Goal: Task Accomplishment & Management: Use online tool/utility

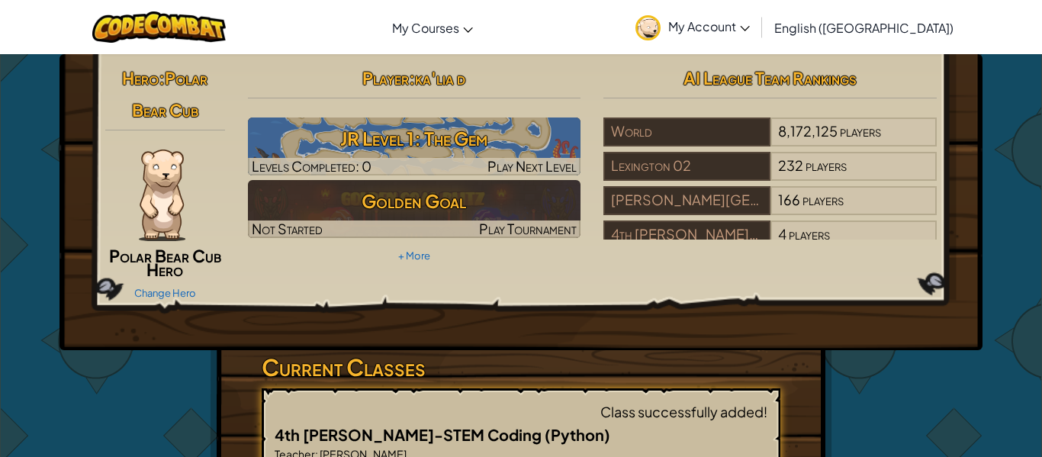
scroll to position [230, 0]
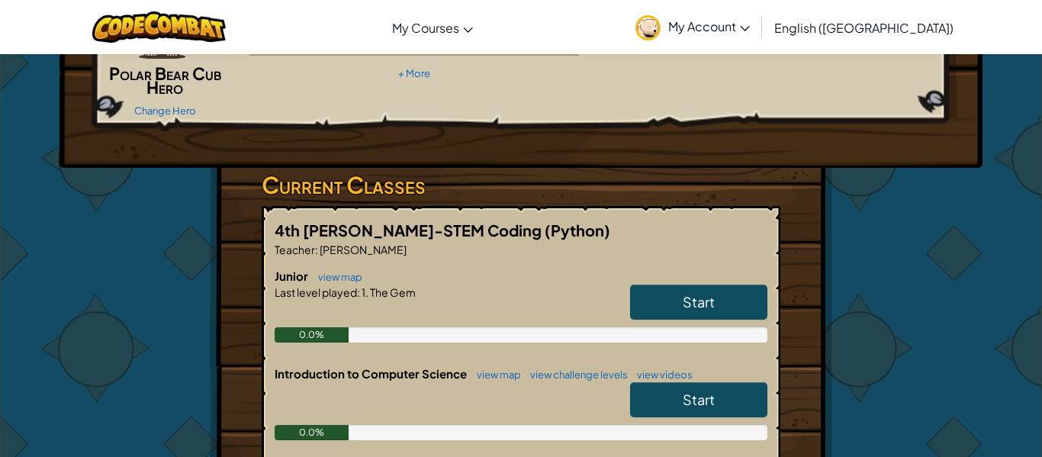
scroll to position [183, 0]
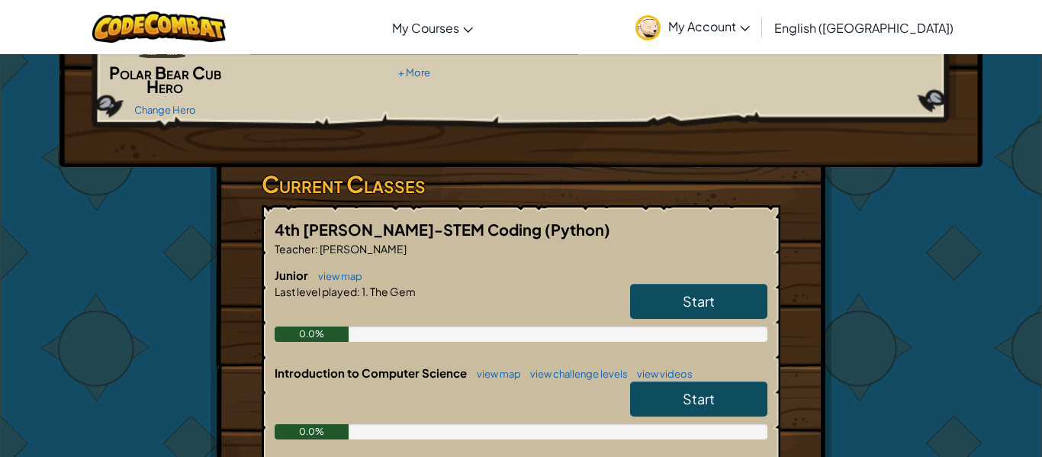
click at [687, 289] on link "Start" at bounding box center [698, 301] width 137 height 35
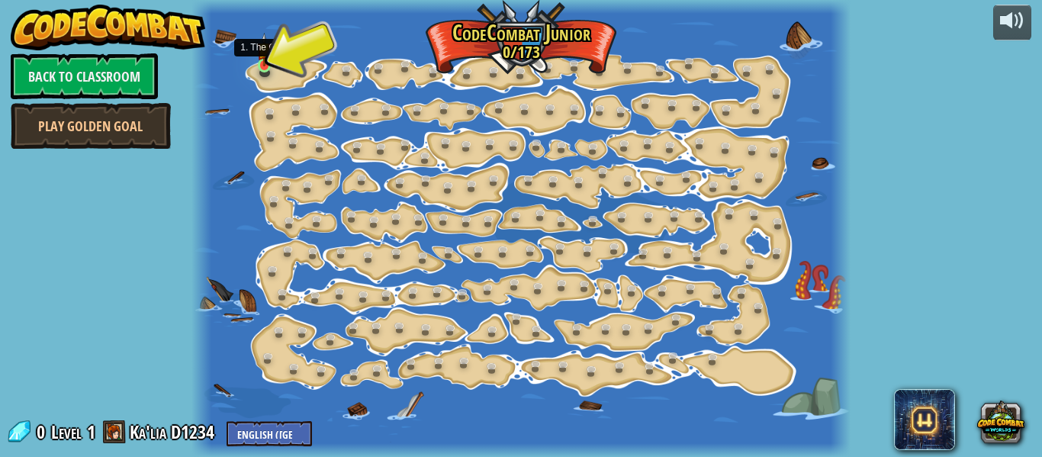
click at [263, 63] on img at bounding box center [264, 50] width 14 height 34
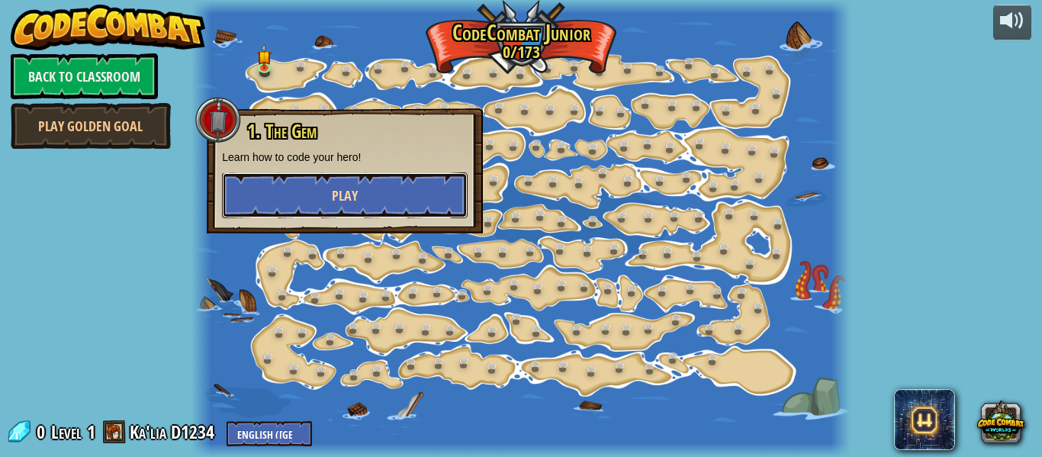
click at [306, 196] on button "Play" at bounding box center [345, 195] width 246 height 46
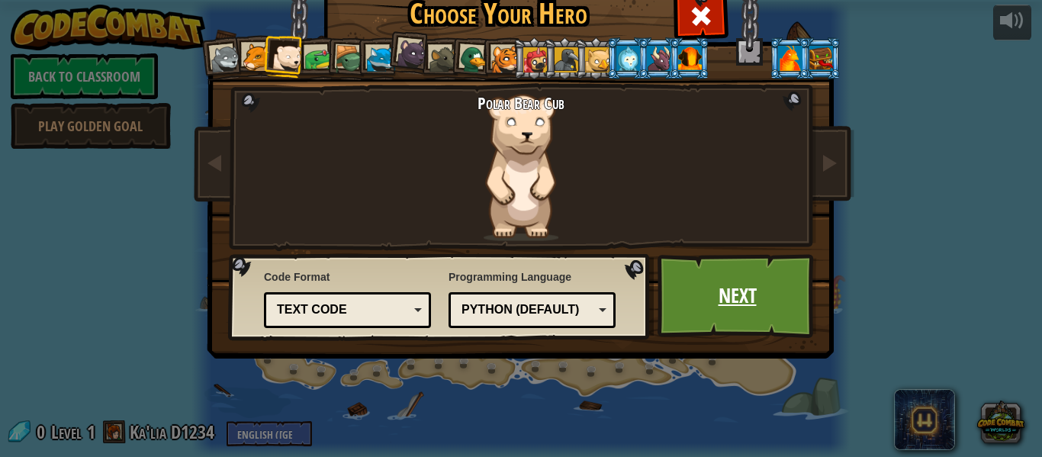
click at [762, 287] on link "Next" at bounding box center [736, 296] width 159 height 84
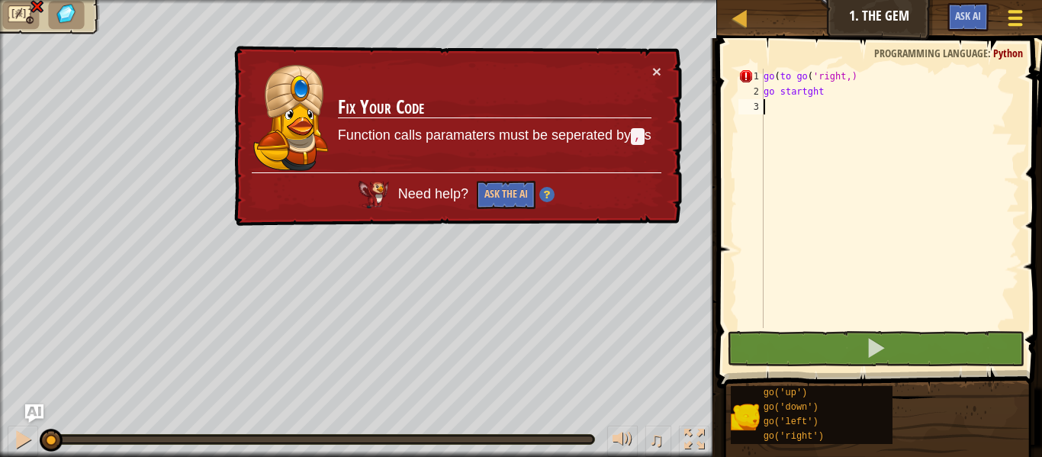
click at [1026, 31] on button "Game Menu" at bounding box center [1015, 20] width 40 height 37
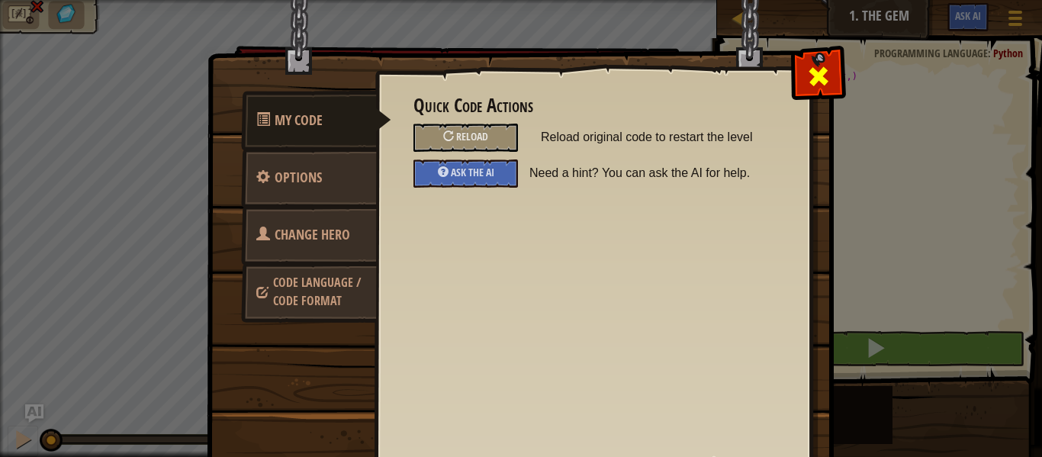
click at [830, 83] on div at bounding box center [818, 73] width 48 height 48
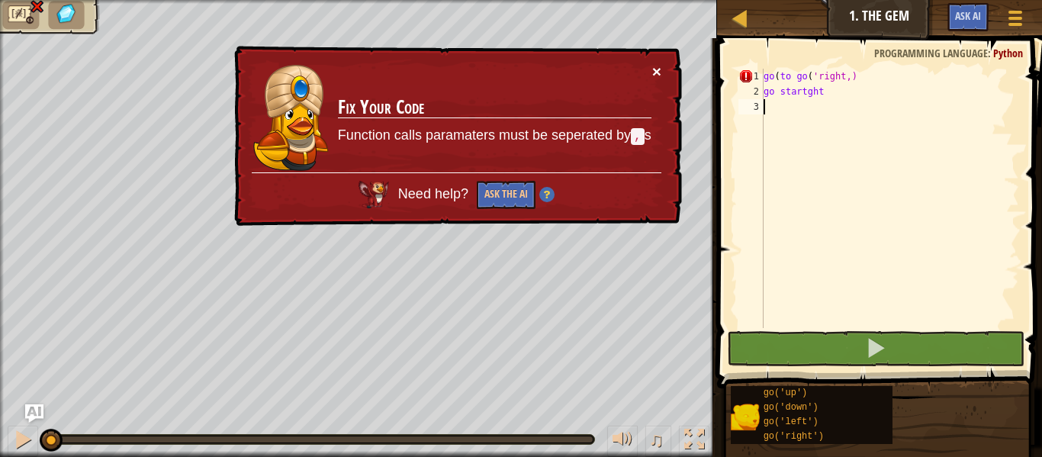
click at [657, 67] on button "×" at bounding box center [656, 71] width 9 height 16
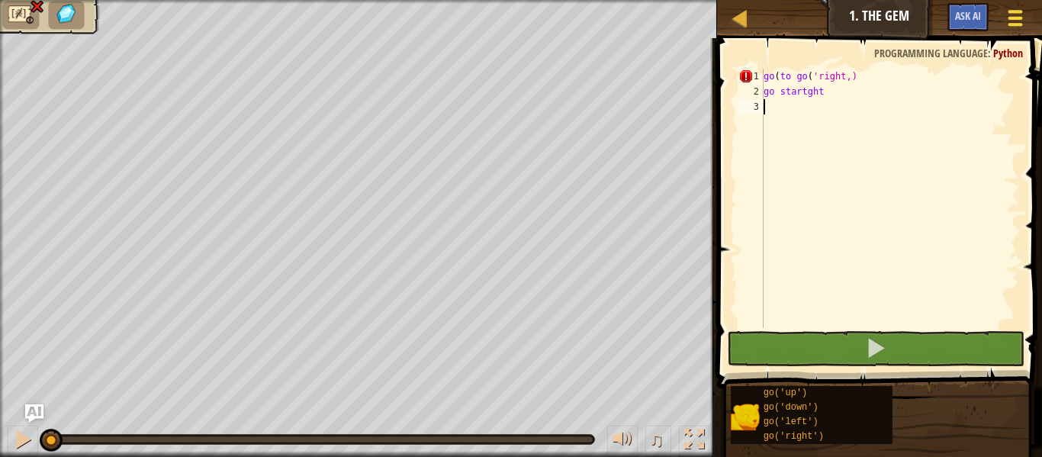
click at [1009, 21] on div at bounding box center [1014, 18] width 21 height 22
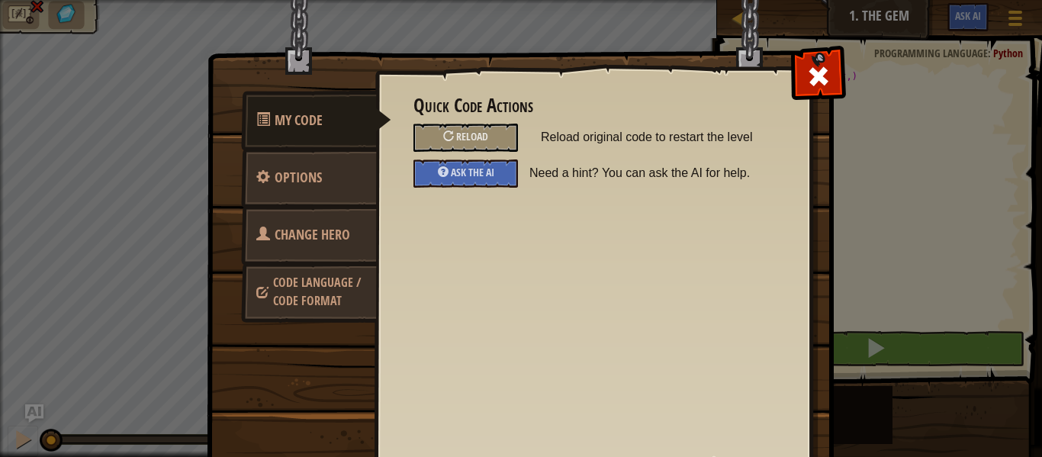
click at [281, 268] on link "Code Language / Code Format" at bounding box center [309, 291] width 136 height 58
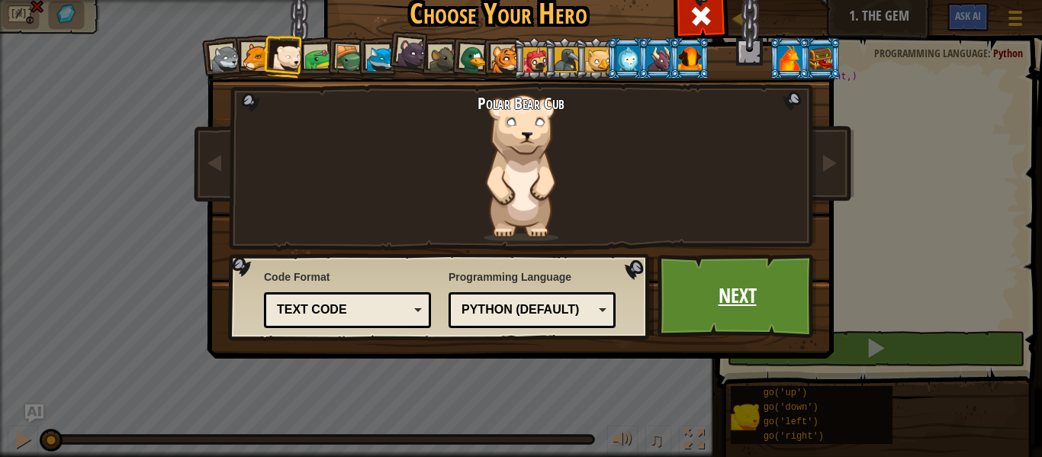
click at [757, 278] on link "Next" at bounding box center [736, 296] width 159 height 84
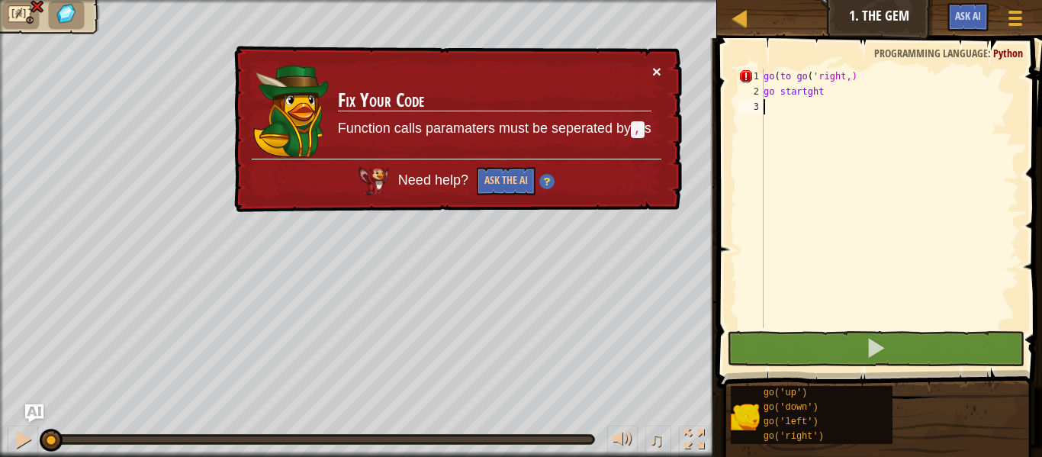
click at [657, 76] on button "×" at bounding box center [656, 71] width 9 height 16
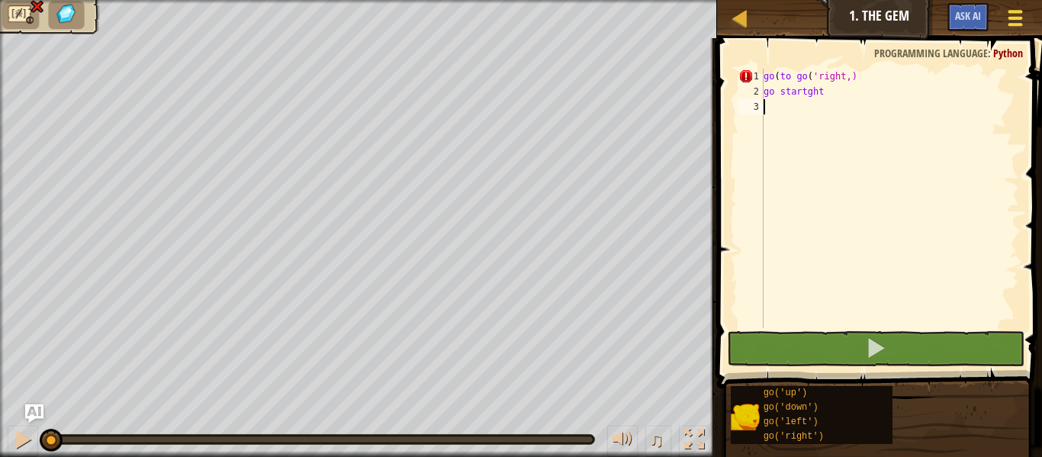
click at [1030, 21] on button "Game Menu" at bounding box center [1015, 20] width 40 height 37
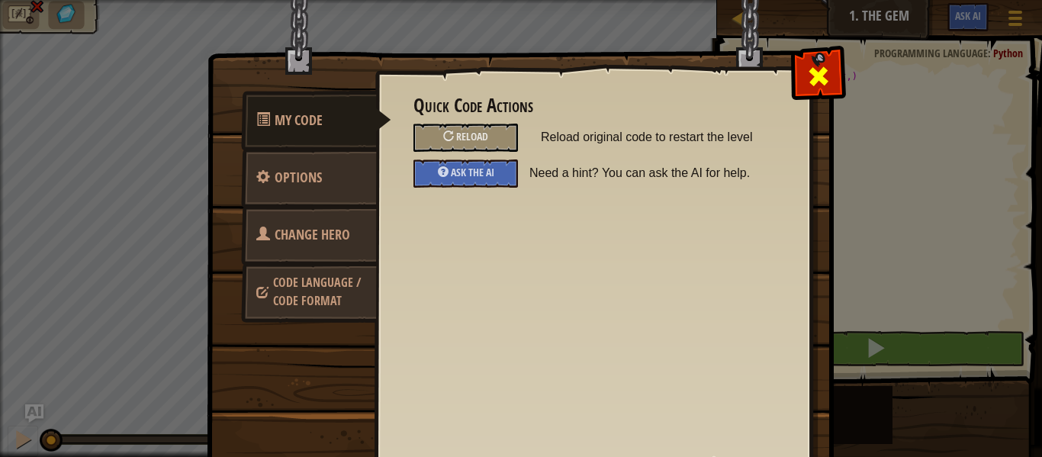
click at [821, 87] on span at bounding box center [818, 76] width 24 height 24
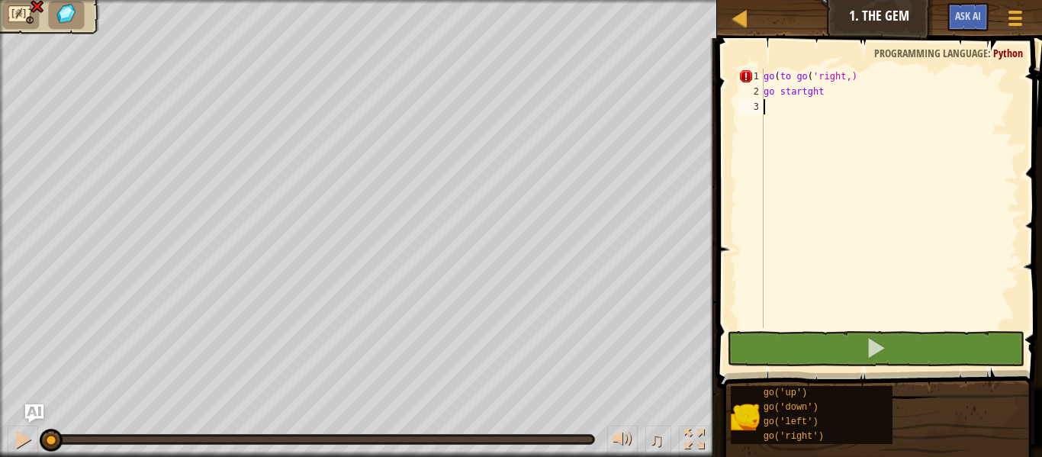
click at [821, 87] on div "go ( to go ( 'right,) go startght" at bounding box center [889, 214] width 259 height 290
type textarea "go startght"
click at [821, 87] on div "go ( to go ( 'right,) go startght" at bounding box center [889, 214] width 259 height 290
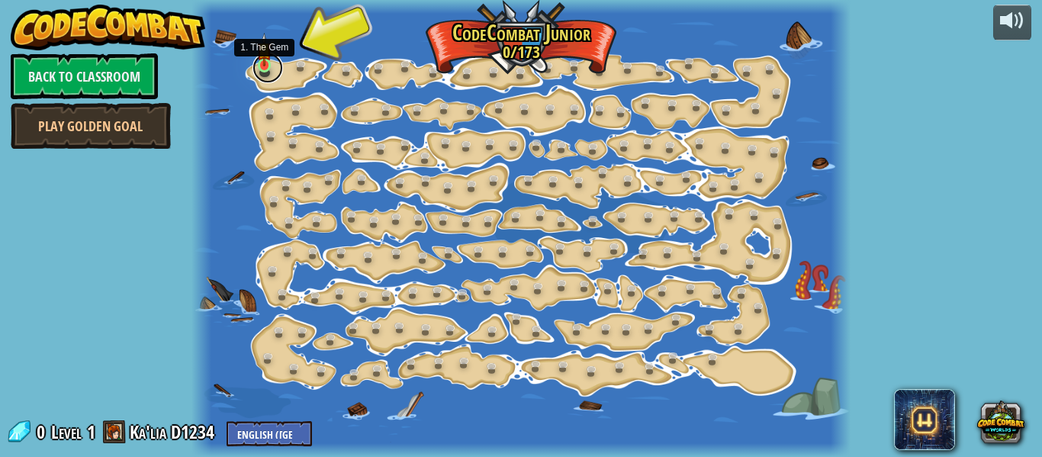
click at [261, 70] on link at bounding box center [267, 68] width 31 height 31
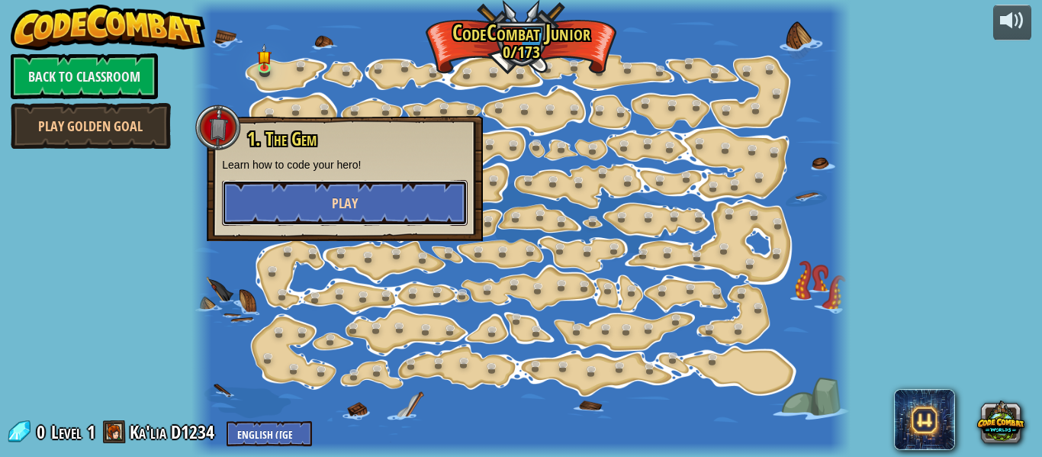
click at [266, 215] on button "Play" at bounding box center [345, 203] width 246 height 46
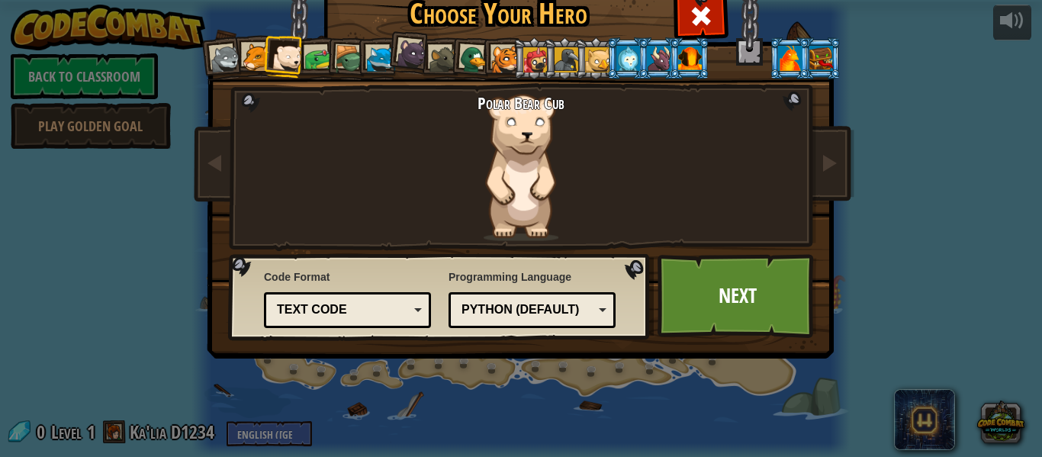
click at [339, 316] on div "Text code" at bounding box center [343, 310] width 132 height 18
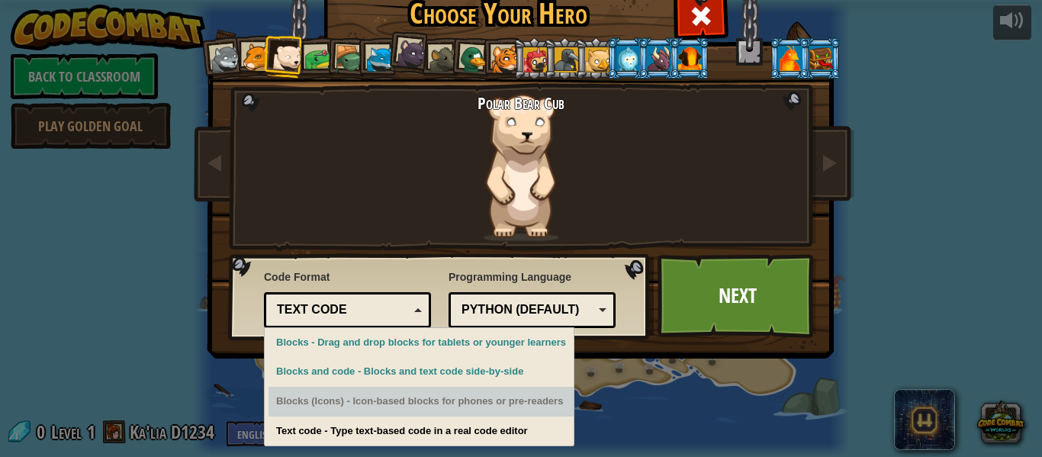
click at [339, 407] on div "Blocks (Icons) - Icon-based blocks for phones or pre-readers" at bounding box center [420, 402] width 305 height 30
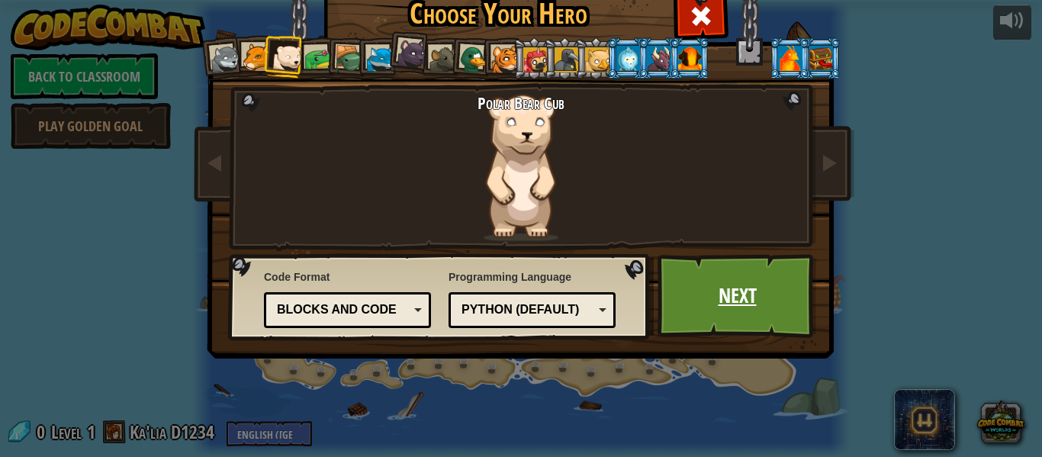
click at [696, 309] on link "Next" at bounding box center [736, 296] width 159 height 84
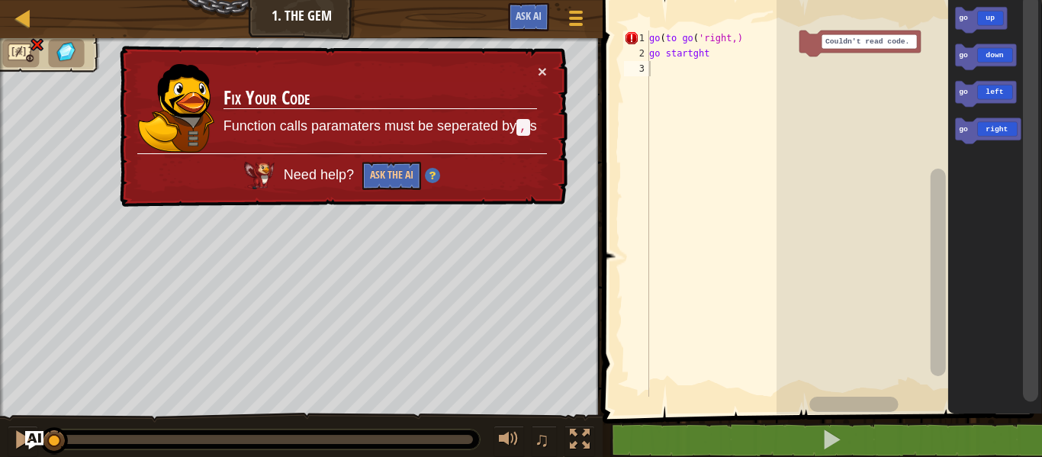
click at [558, 73] on div "× Fix Your Code Function calls paramaters must be seperated by , s Need help? A…" at bounding box center [342, 127] width 451 height 162
click at [545, 76] on button "×" at bounding box center [542, 71] width 9 height 16
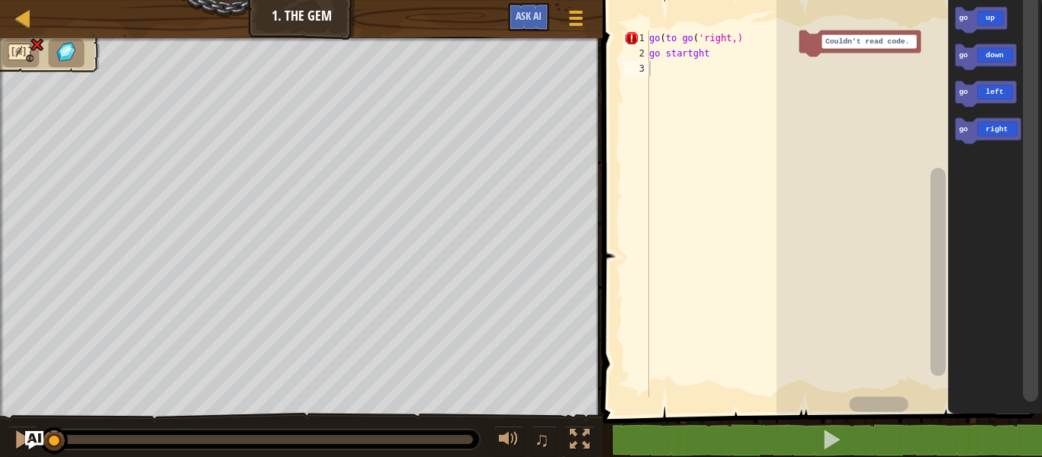
click at [705, 51] on div "go ( to go ( 'right,) go startght" at bounding box center [722, 229] width 153 height 397
type textarea "t"
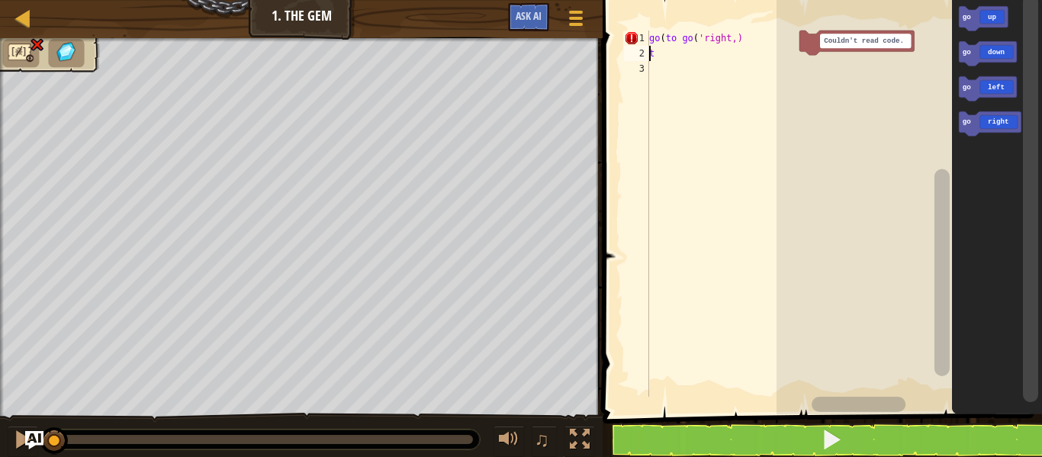
click at [894, 37] on text "Couldn't read code." at bounding box center [864, 41] width 80 height 8
click at [877, 165] on rect "Blockly Workspace" at bounding box center [908, 203] width 265 height 422
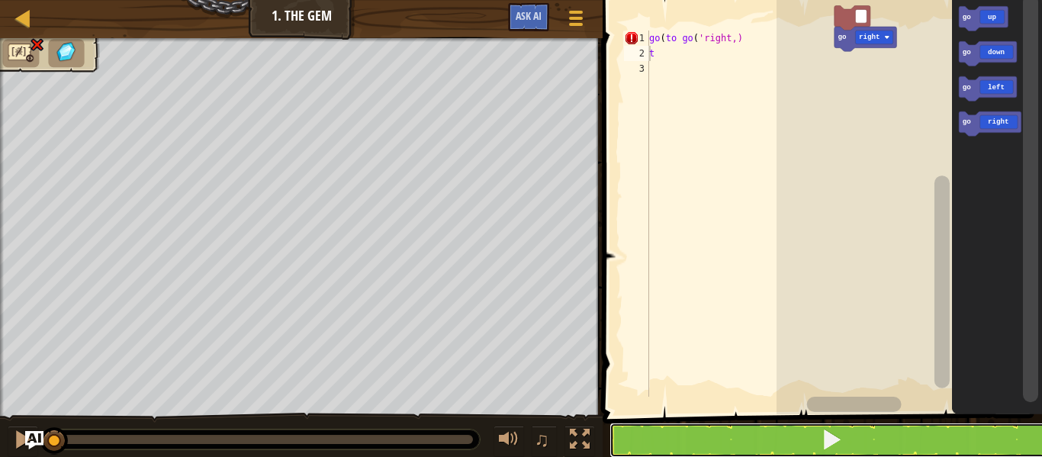
click at [917, 444] on button at bounding box center [831, 439] width 444 height 35
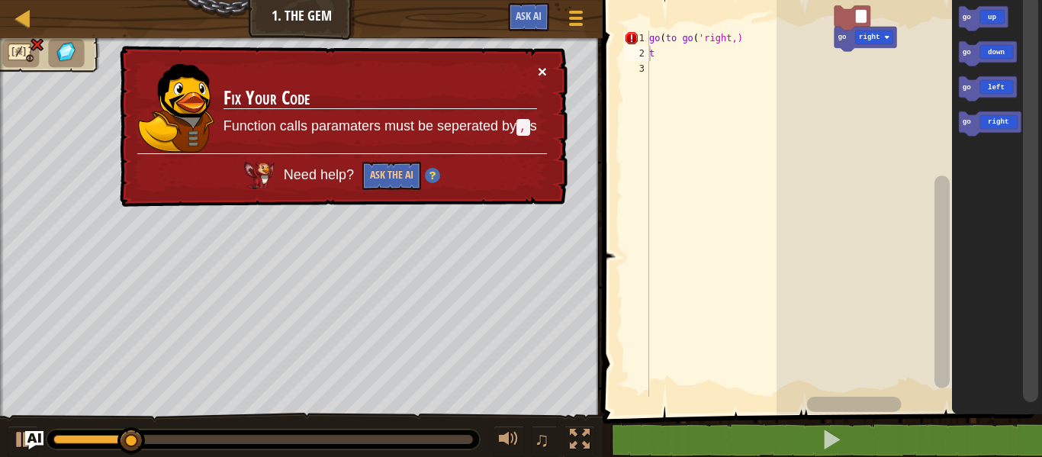
click at [545, 69] on button "×" at bounding box center [542, 71] width 9 height 16
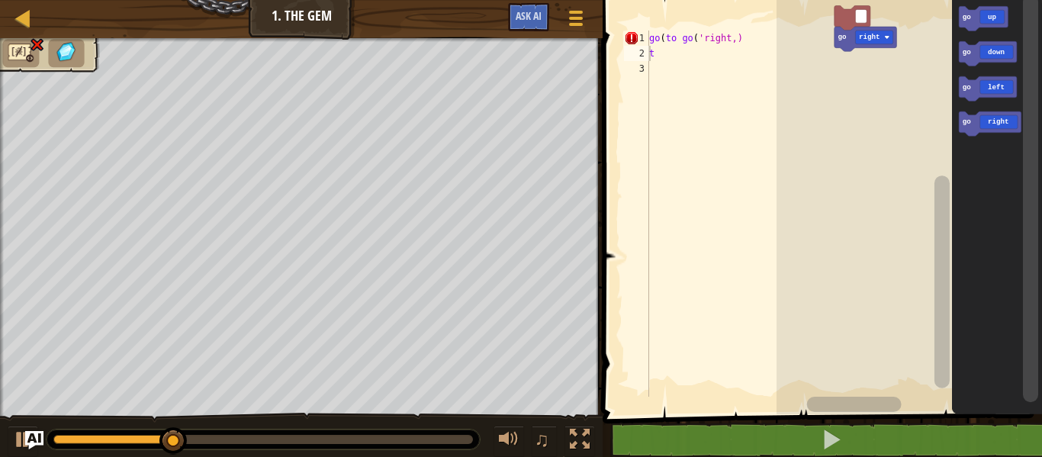
click at [743, 40] on div "go ( to go ( 'right,) t" at bounding box center [722, 229] width 153 height 397
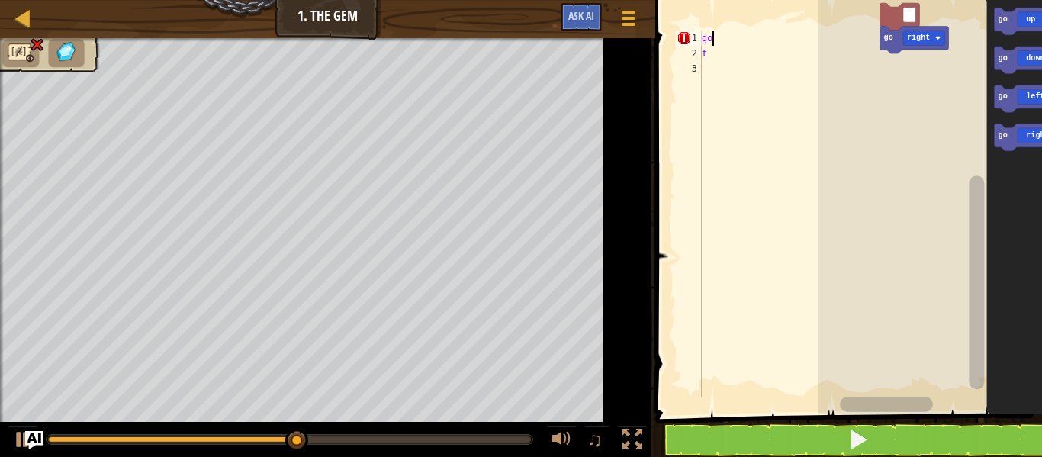
type textarea "g"
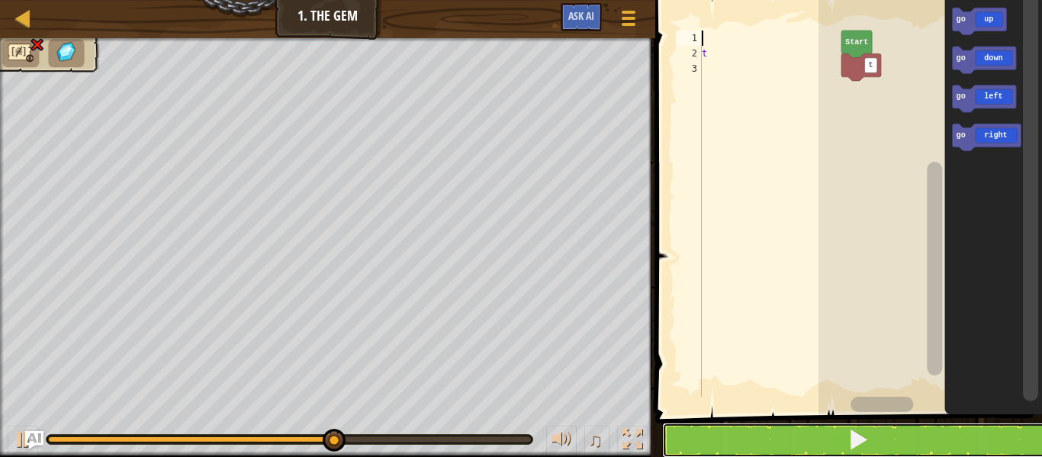
click at [924, 443] on button at bounding box center [857, 439] width 391 height 35
click at [943, 453] on button at bounding box center [857, 439] width 391 height 35
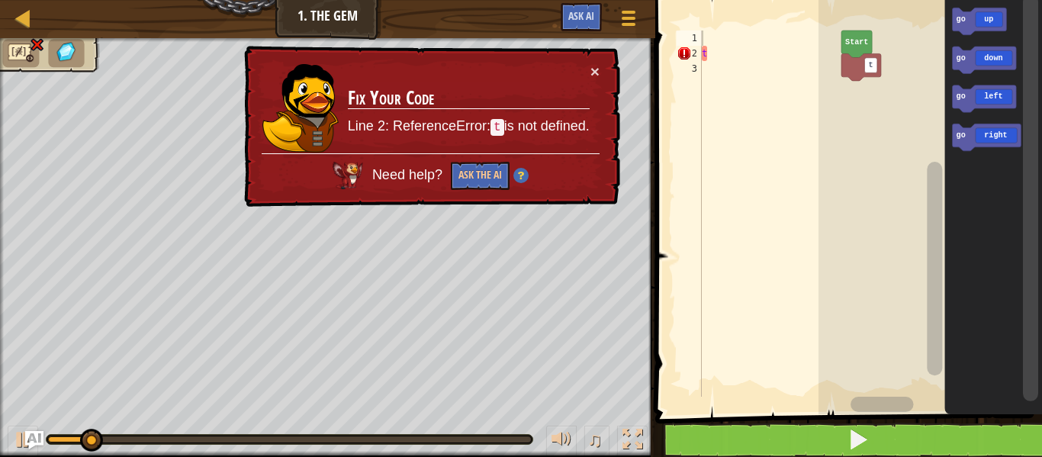
click at [852, 49] on icon "Blockly Workspace" at bounding box center [856, 44] width 31 height 27
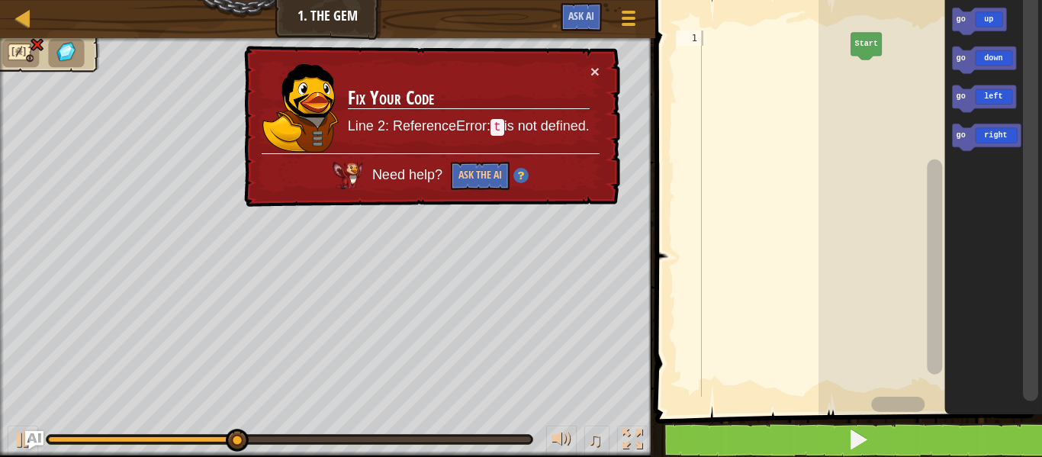
click at [868, 56] on icon "Blockly Workspace" at bounding box center [865, 46] width 31 height 27
click at [868, 54] on icon "Blockly Workspace" at bounding box center [865, 46] width 31 height 27
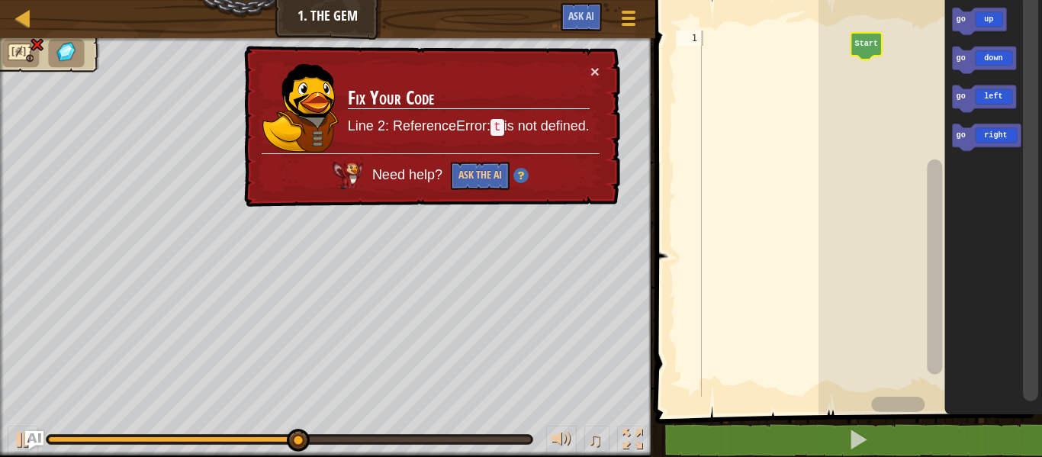
click at [611, 68] on div "× Fix Your Code Line 2: ReferenceError: t is not defined. Need help? Ask the AI" at bounding box center [430, 127] width 379 height 162
click at [595, 78] on button "×" at bounding box center [594, 71] width 9 height 16
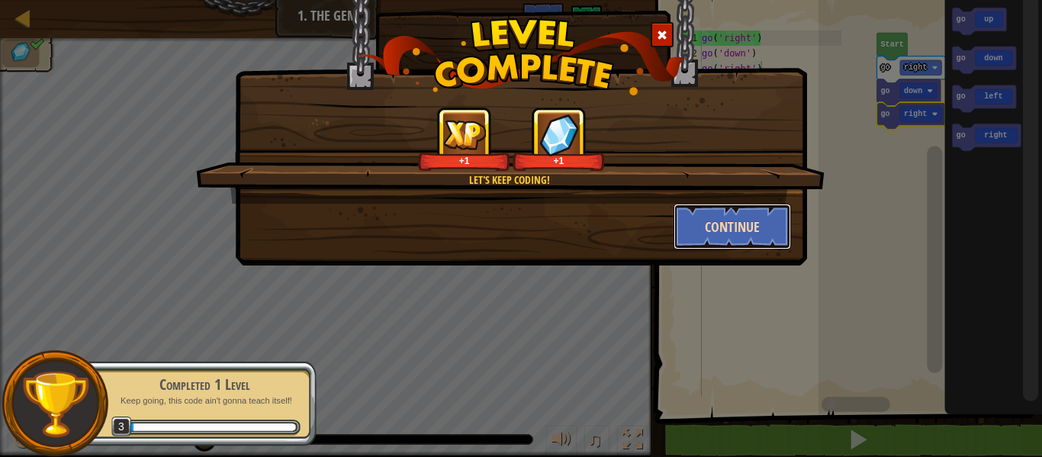
click at [734, 236] on button "Continue" at bounding box center [732, 227] width 118 height 46
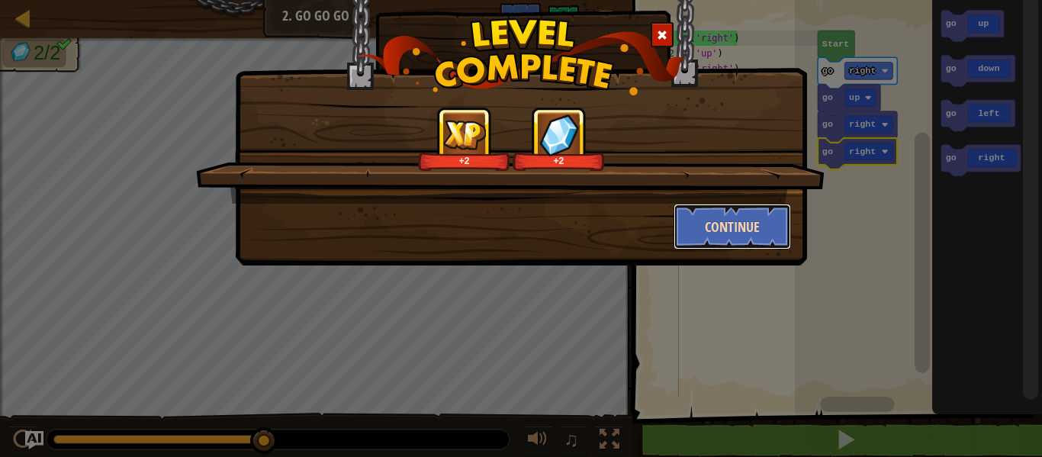
click at [750, 228] on button "Continue" at bounding box center [732, 227] width 118 height 46
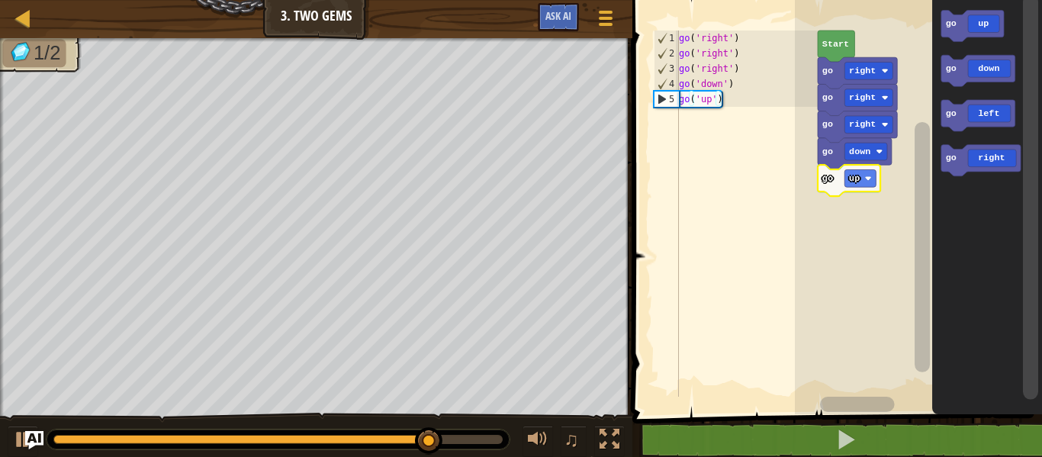
click at [0, 0] on div at bounding box center [0, 0] width 0 height 0
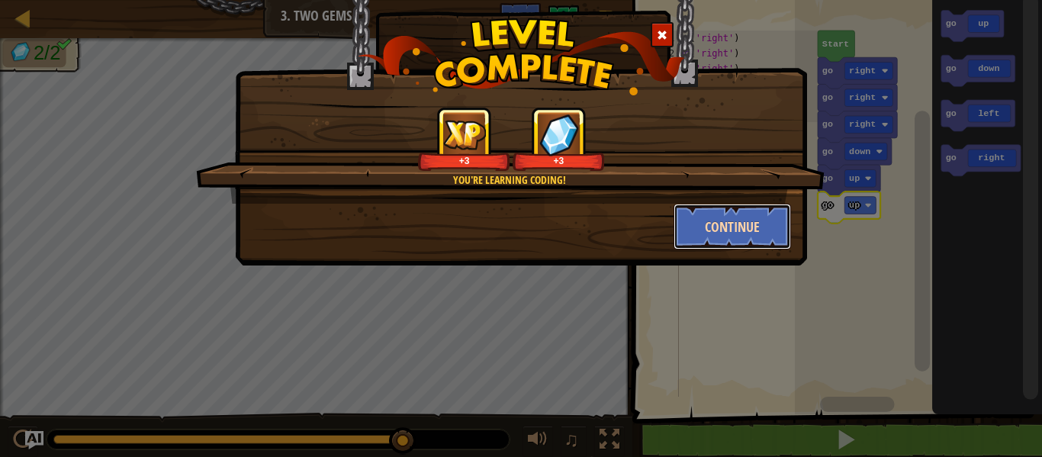
click at [685, 231] on button "Continue" at bounding box center [732, 227] width 118 height 46
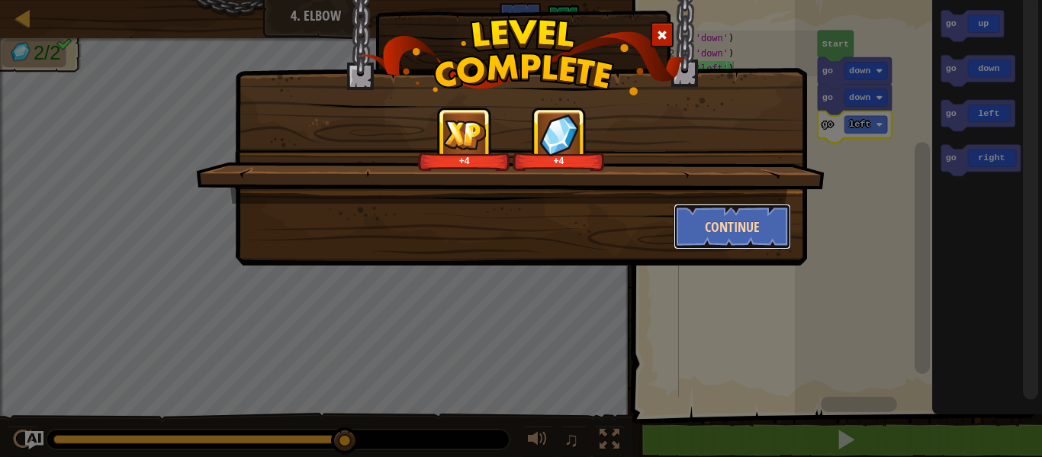
click at [747, 221] on button "Continue" at bounding box center [732, 227] width 118 height 46
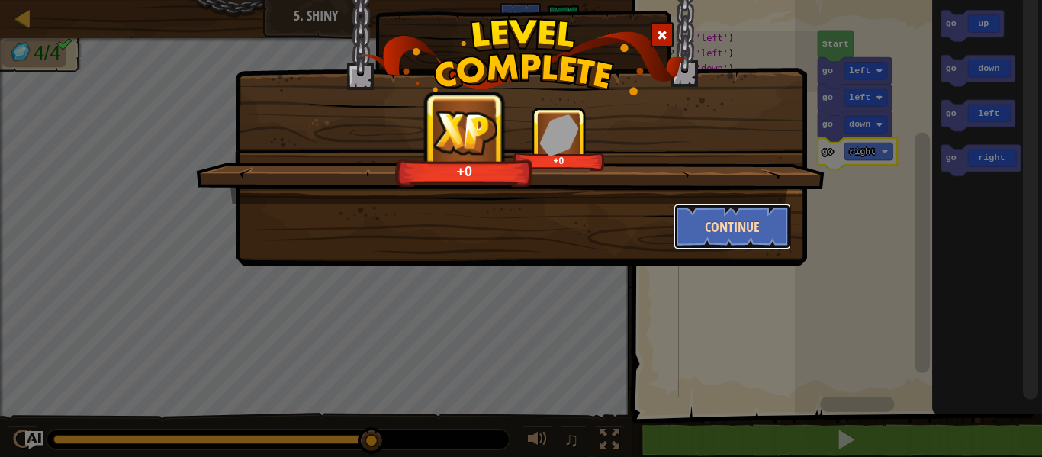
click at [741, 246] on button "Continue" at bounding box center [732, 227] width 118 height 46
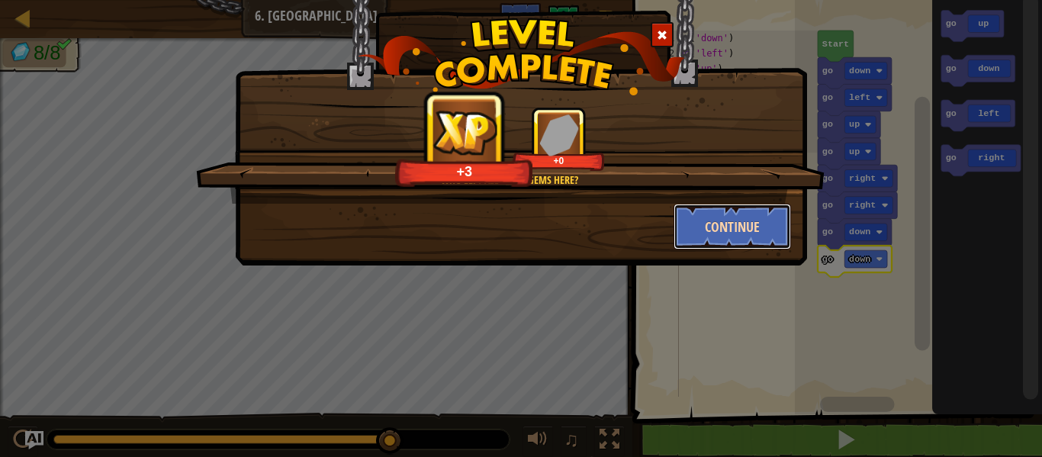
click at [729, 221] on button "Continue" at bounding box center [732, 227] width 118 height 46
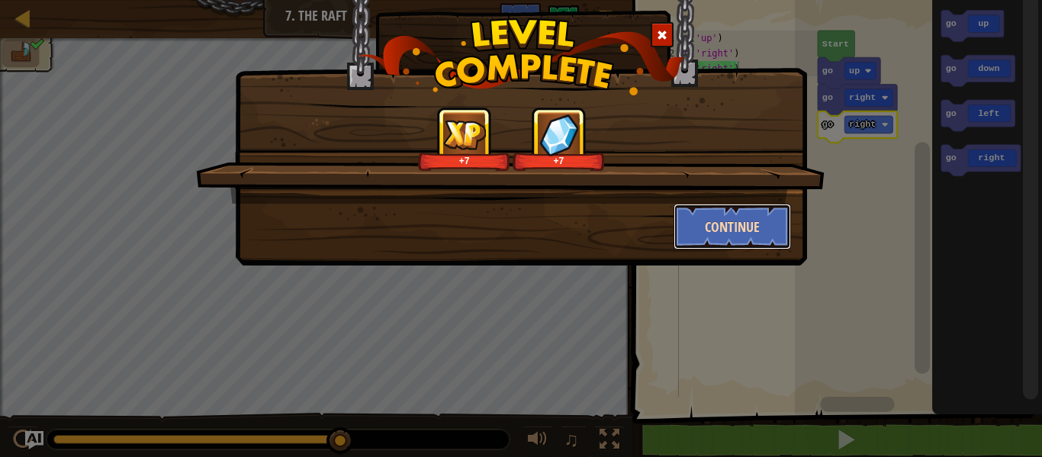
click at [757, 212] on button "Continue" at bounding box center [732, 227] width 118 height 46
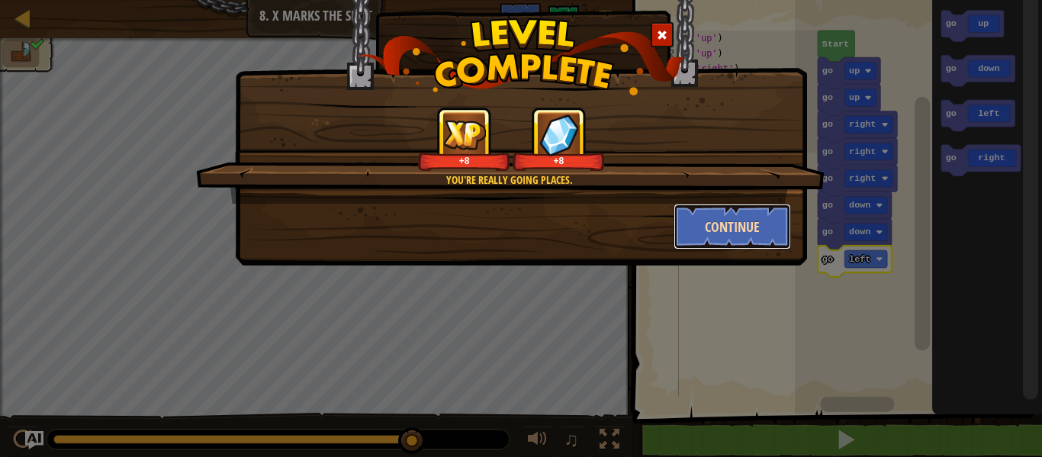
click at [757, 242] on button "Continue" at bounding box center [732, 227] width 118 height 46
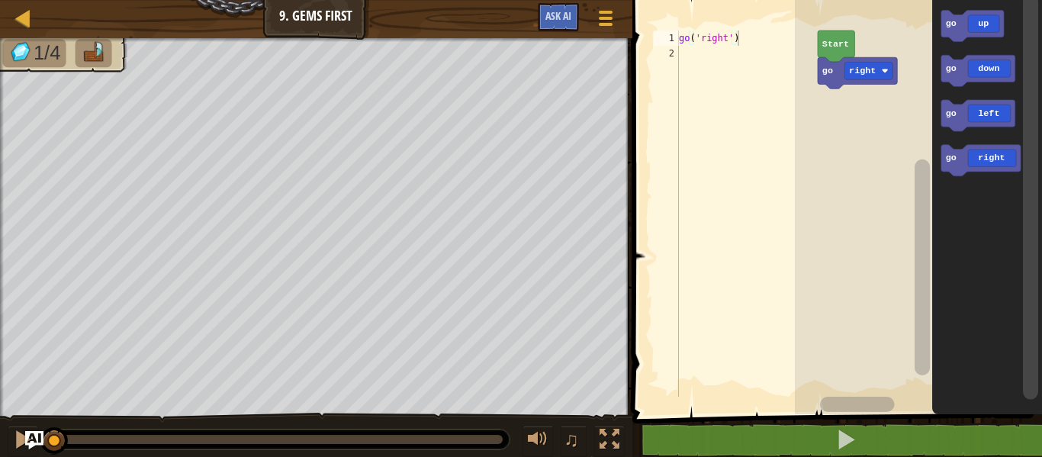
click at [1009, 165] on icon "Blockly Workspace" at bounding box center [980, 160] width 79 height 31
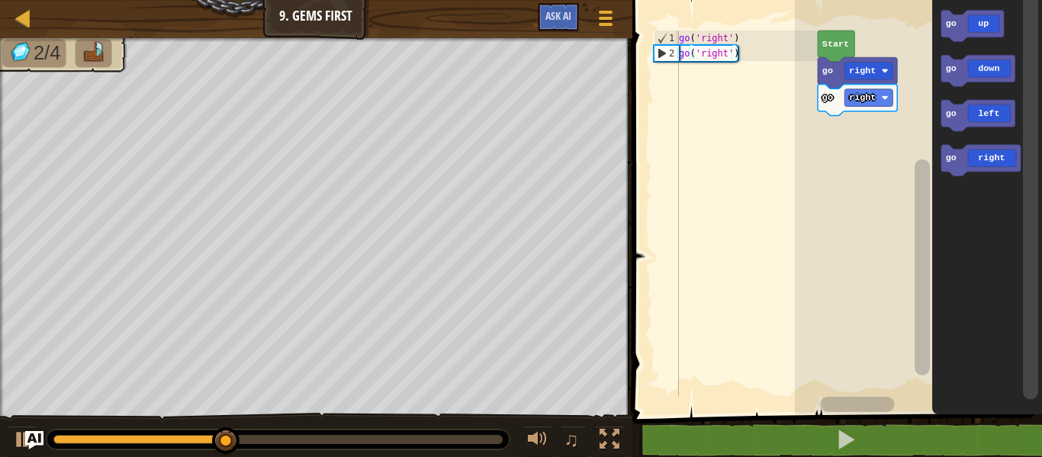
click at [993, 32] on icon "Blockly Workspace" at bounding box center [972, 25] width 63 height 31
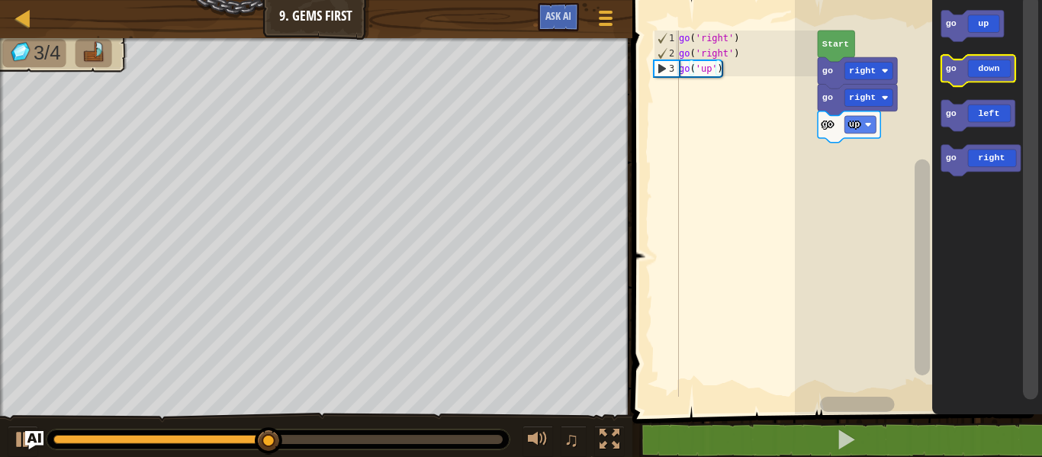
click at [998, 72] on icon "Blockly Workspace" at bounding box center [978, 70] width 74 height 31
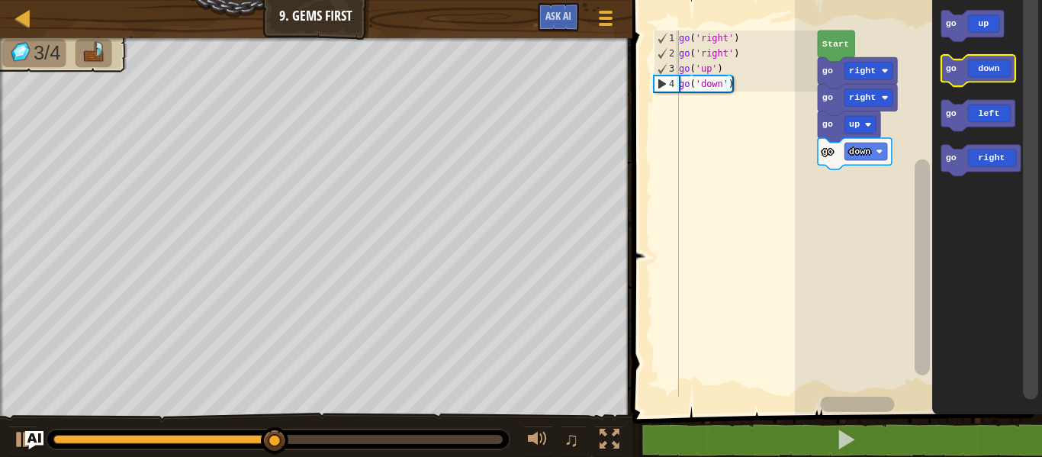
click at [986, 80] on icon "Blockly Workspace" at bounding box center [978, 70] width 74 height 31
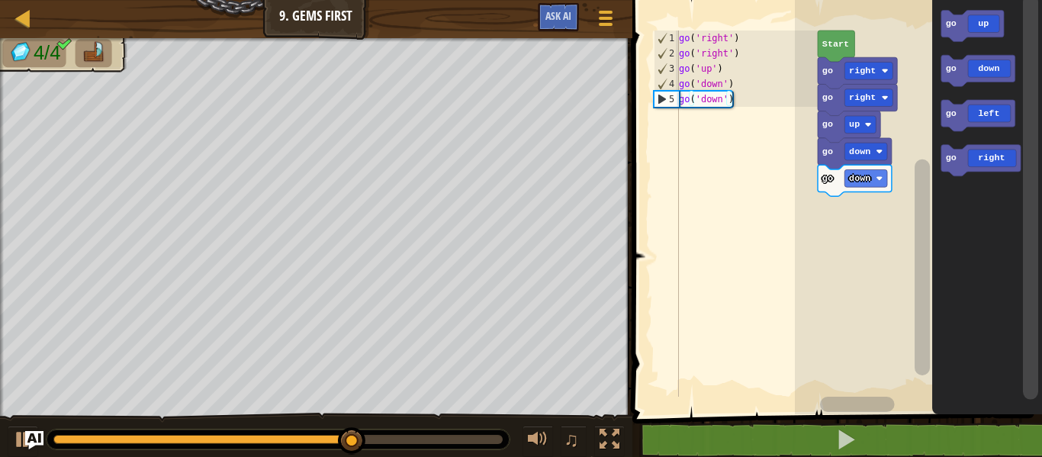
click at [981, 35] on icon "Blockly Workspace" at bounding box center [972, 25] width 63 height 31
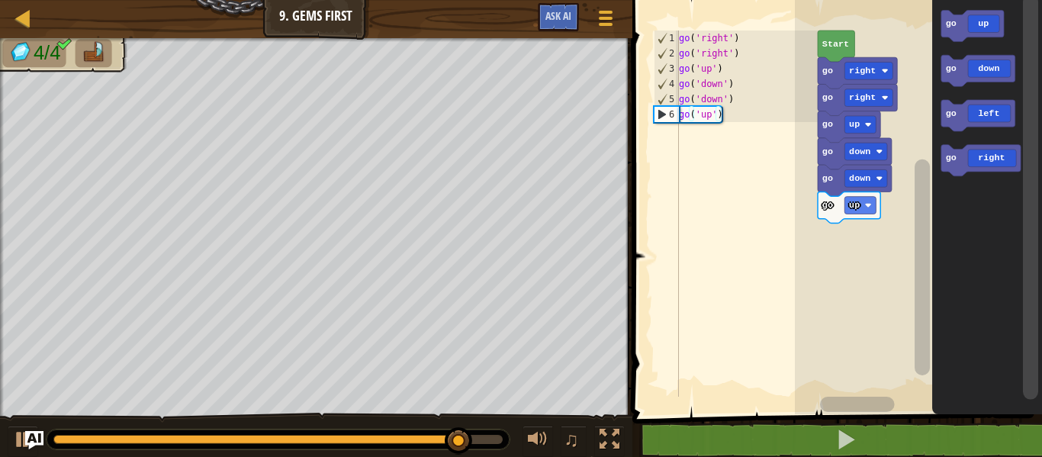
click at [1000, 159] on icon "Blockly Workspace" at bounding box center [980, 160] width 79 height 31
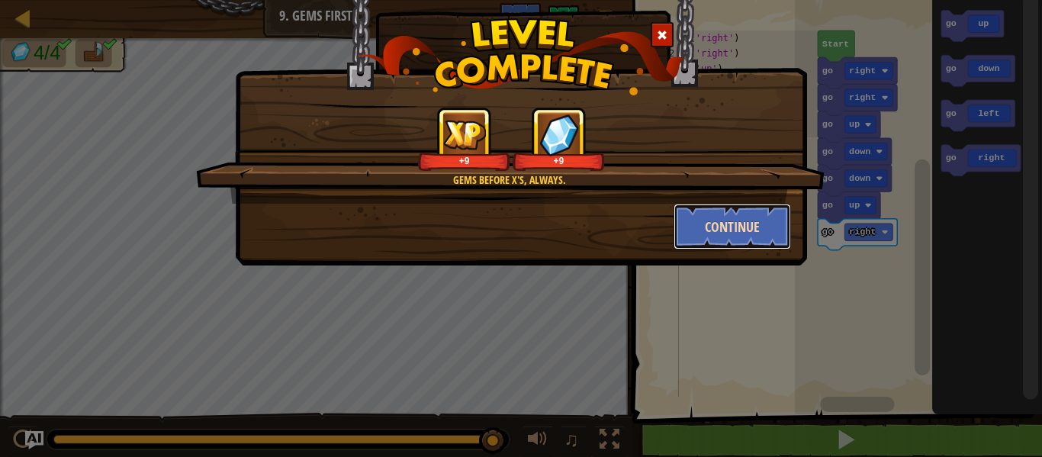
click at [750, 214] on button "Continue" at bounding box center [732, 227] width 118 height 46
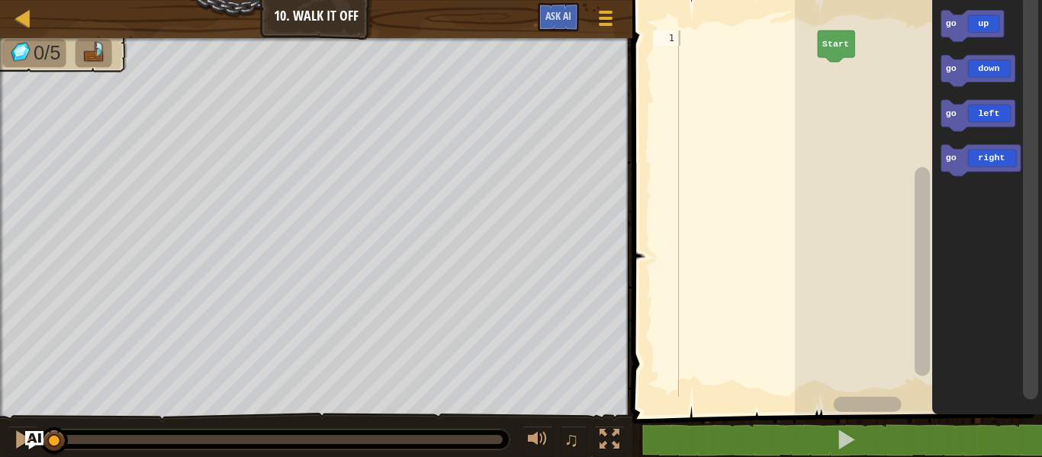
click at [989, 34] on icon "Blockly Workspace" at bounding box center [972, 25] width 63 height 31
click at [995, 31] on icon "Blockly Workspace" at bounding box center [972, 25] width 63 height 31
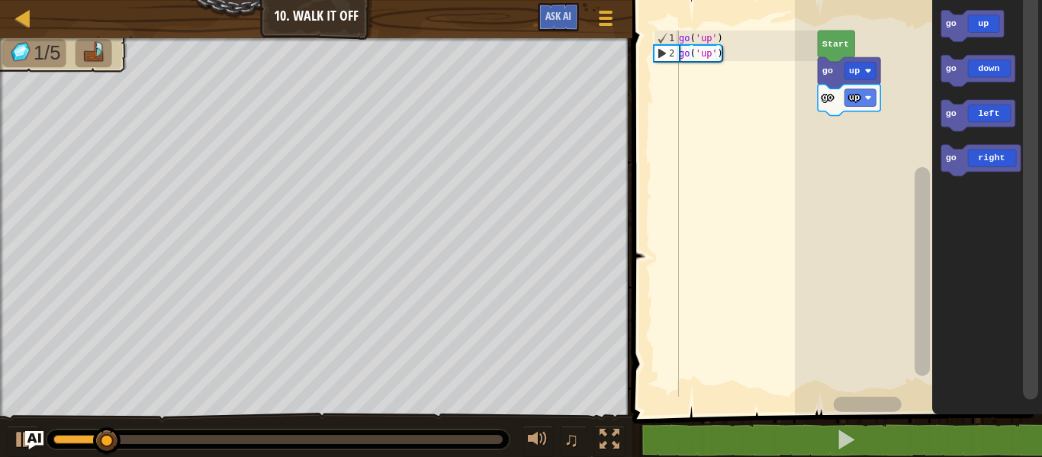
click at [988, 31] on icon "Blockly Workspace" at bounding box center [972, 25] width 63 height 31
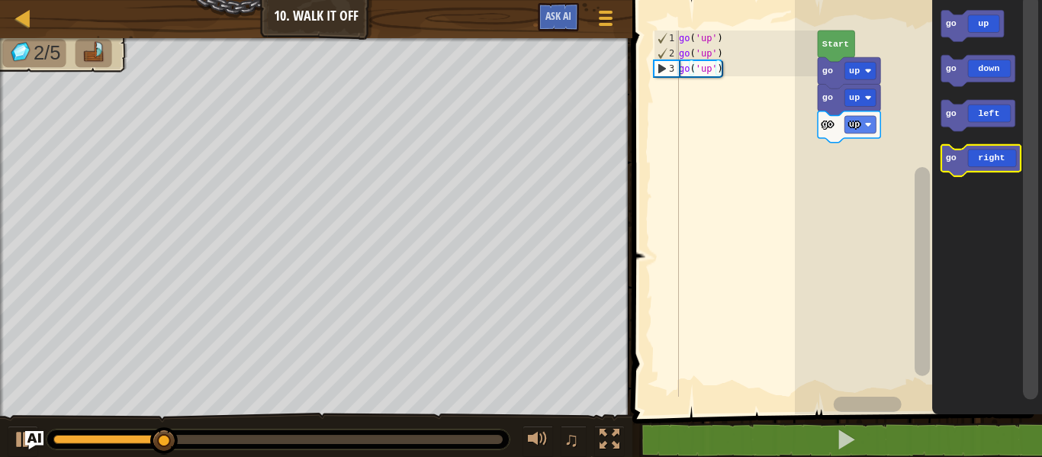
click at [1003, 162] on icon "Blockly Workspace" at bounding box center [980, 160] width 79 height 31
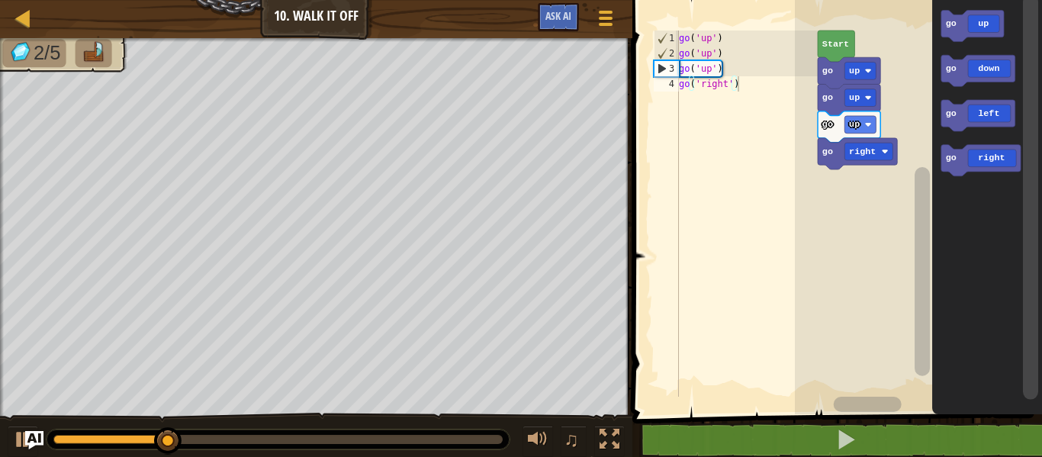
click at [1001, 161] on icon "Blockly Workspace" at bounding box center [980, 160] width 79 height 31
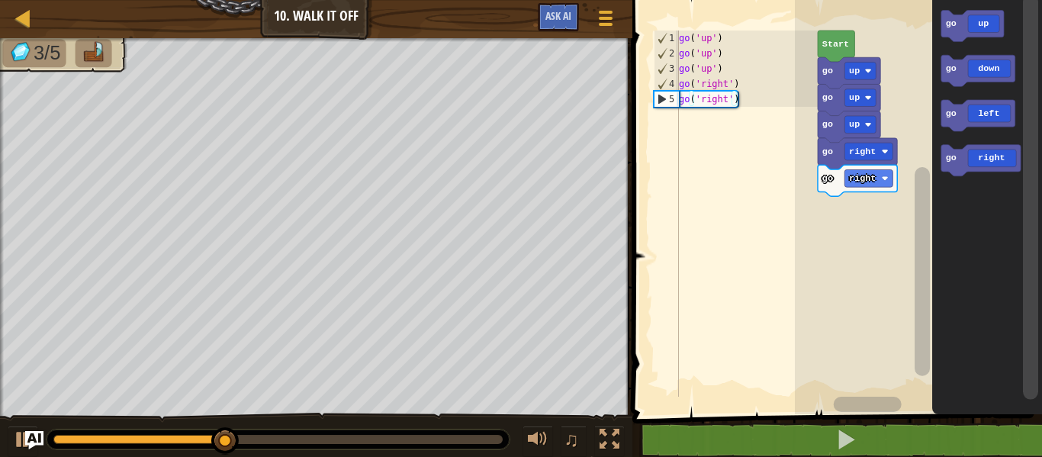
click at [1001, 160] on icon "Blockly Workspace" at bounding box center [980, 160] width 79 height 31
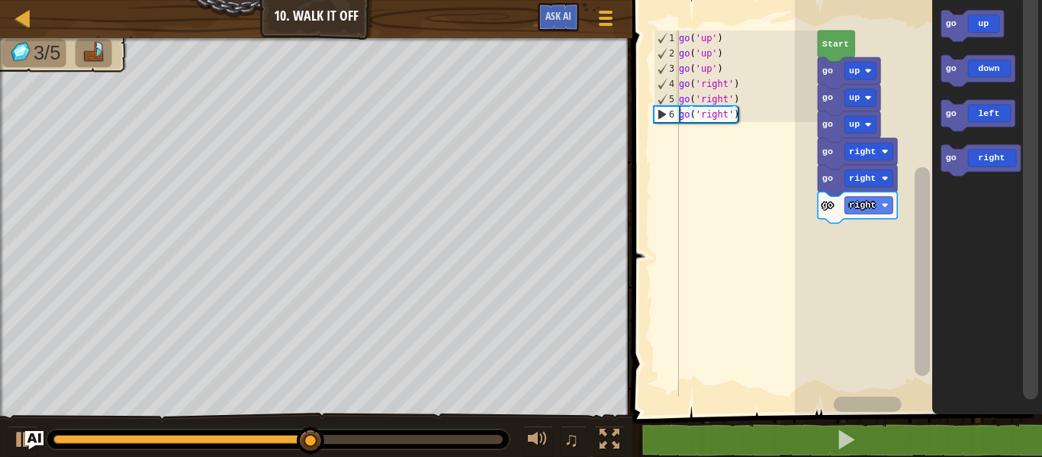
click at [1006, 175] on rect "Blockly Workspace" at bounding box center [980, 160] width 79 height 31
click at [1003, 163] on icon "Blockly Workspace" at bounding box center [980, 160] width 79 height 31
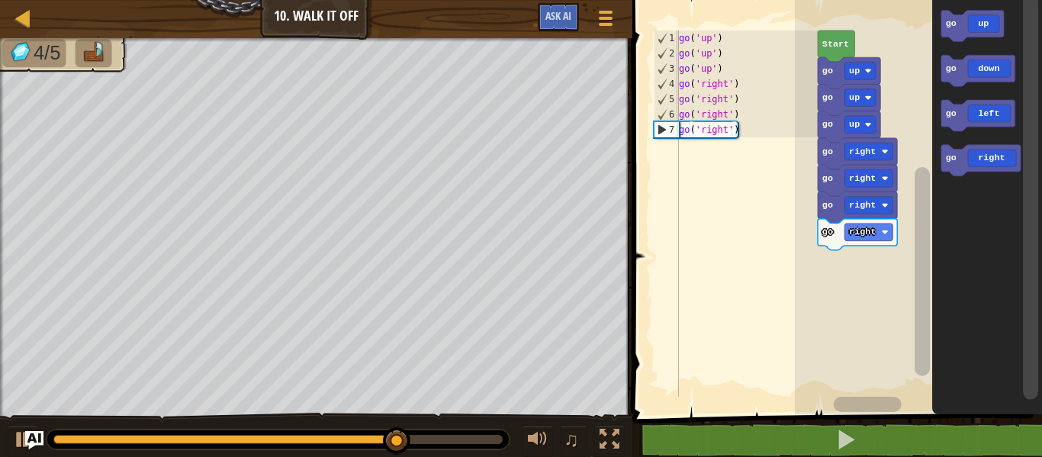
click at [1003, 68] on icon "Blockly Workspace" at bounding box center [978, 70] width 74 height 31
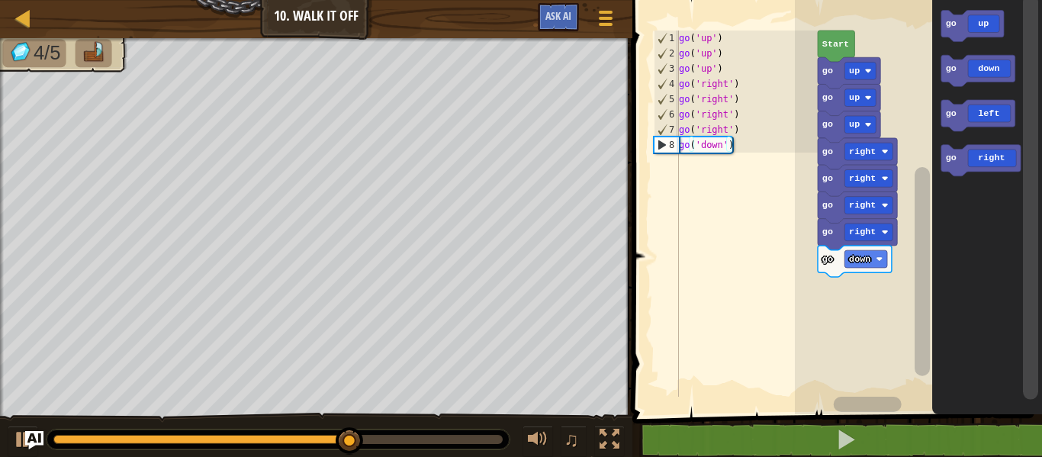
click at [1000, 72] on icon "Blockly Workspace" at bounding box center [978, 70] width 74 height 31
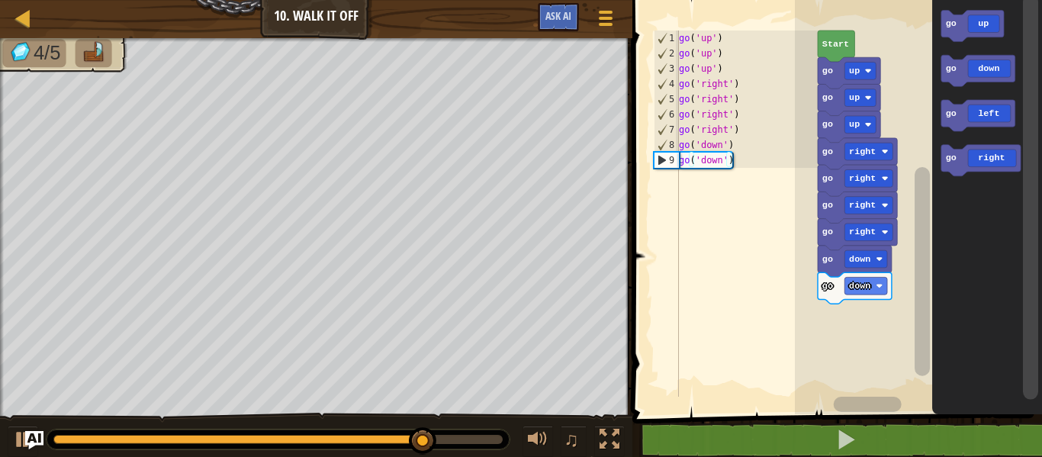
click at [1008, 71] on icon "Blockly Workspace" at bounding box center [978, 70] width 74 height 31
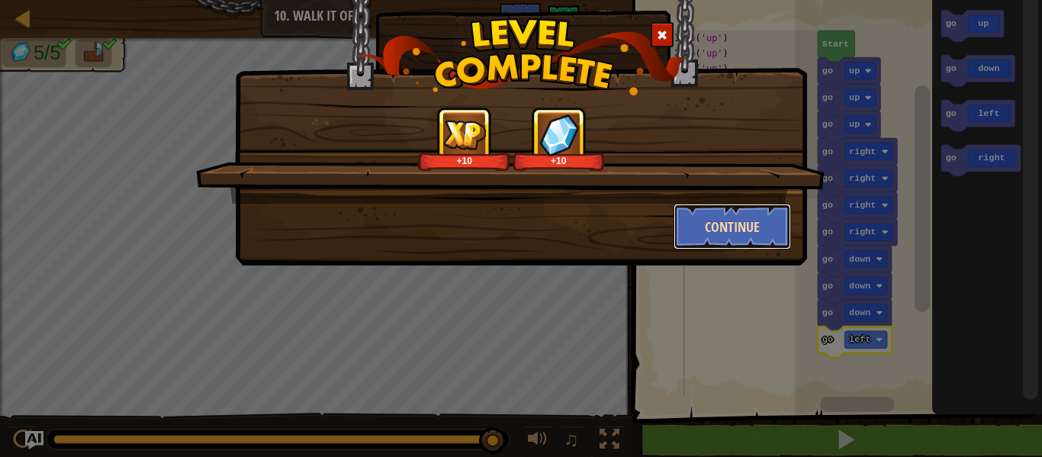
click at [748, 235] on button "Continue" at bounding box center [732, 227] width 118 height 46
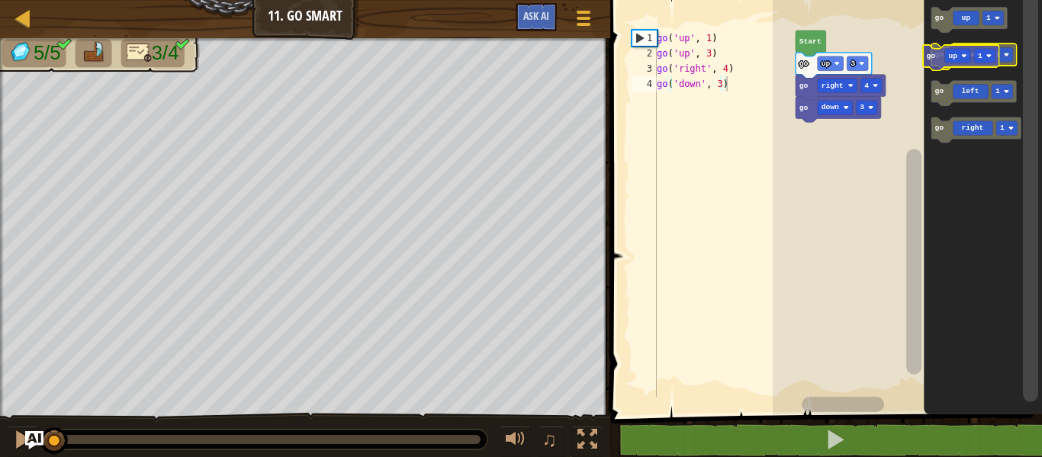
click at [970, 54] on g "go up 1 go down 1 go left 1 go right 1" at bounding box center [976, 75] width 90 height 136
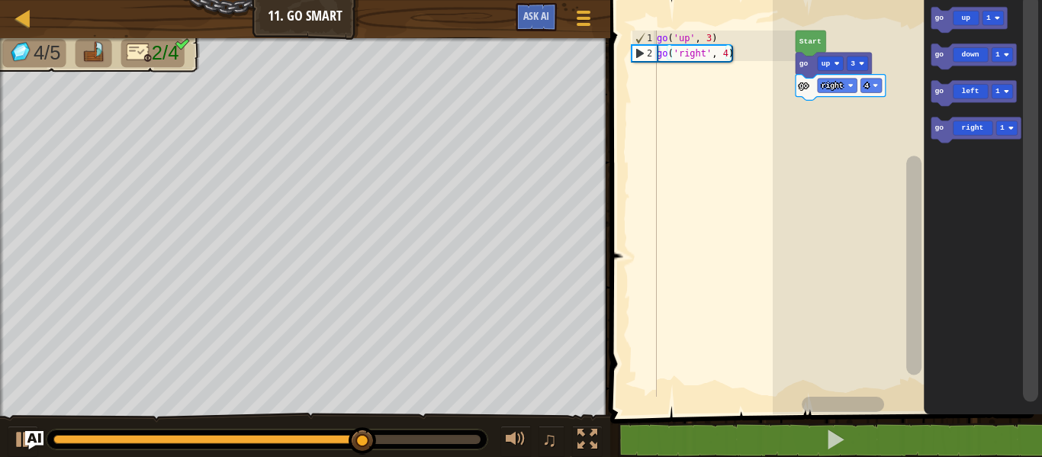
click at [1005, 55] on image "Blockly Workspace" at bounding box center [1006, 54] width 5 height 5
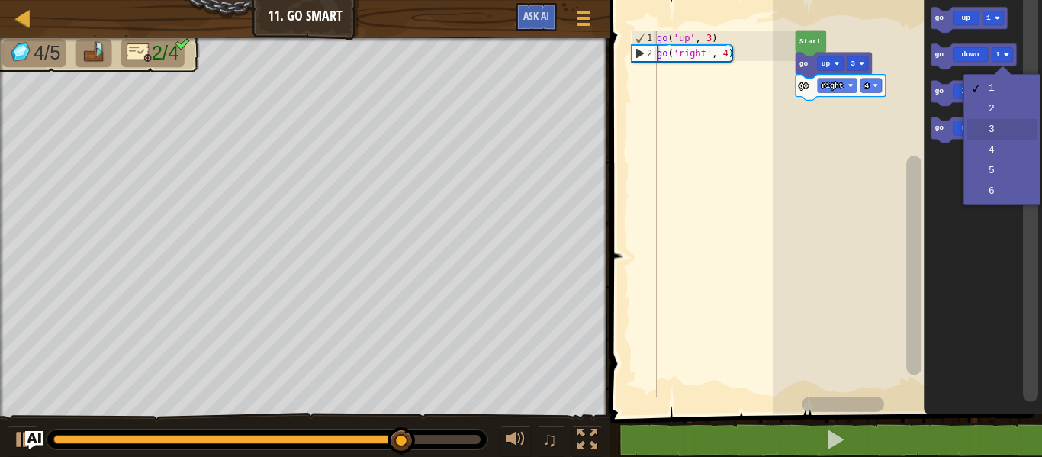
click at [1006, 134] on rect "Blockly Workspace" at bounding box center [1007, 128] width 21 height 14
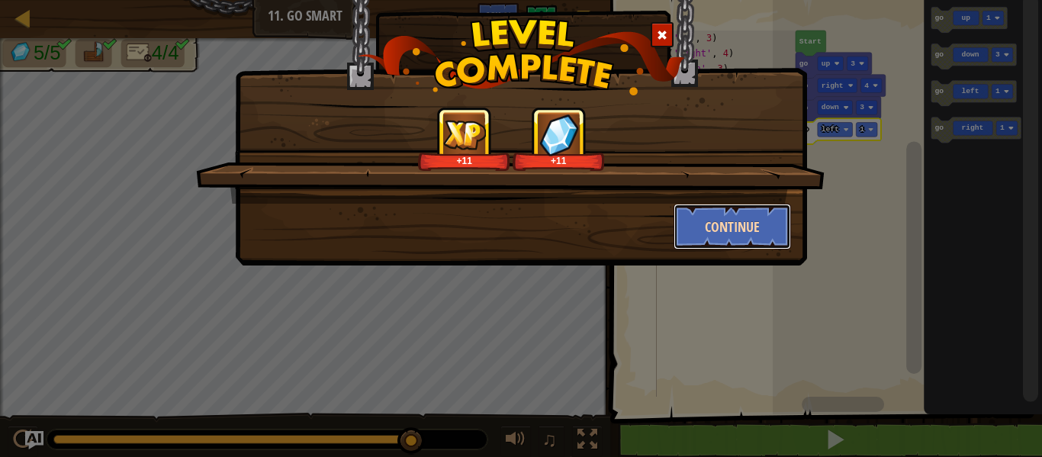
click at [753, 230] on button "Continue" at bounding box center [732, 227] width 118 height 46
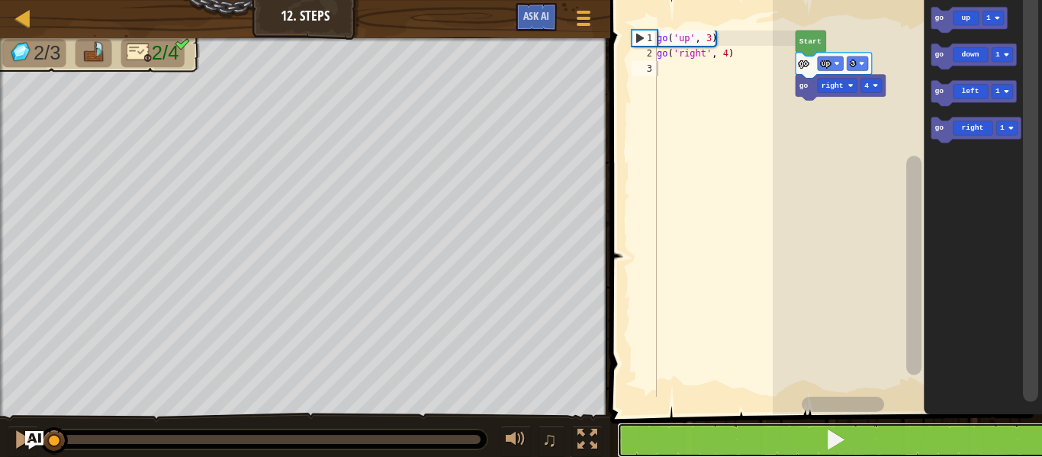
click at [820, 424] on button at bounding box center [835, 439] width 436 height 35
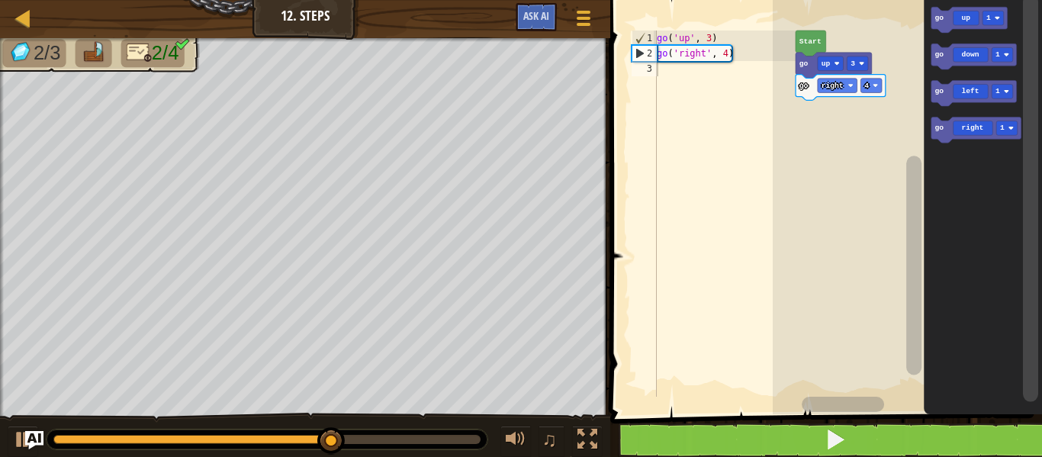
click at [1007, 66] on icon "Blockly Workspace" at bounding box center [973, 56] width 85 height 26
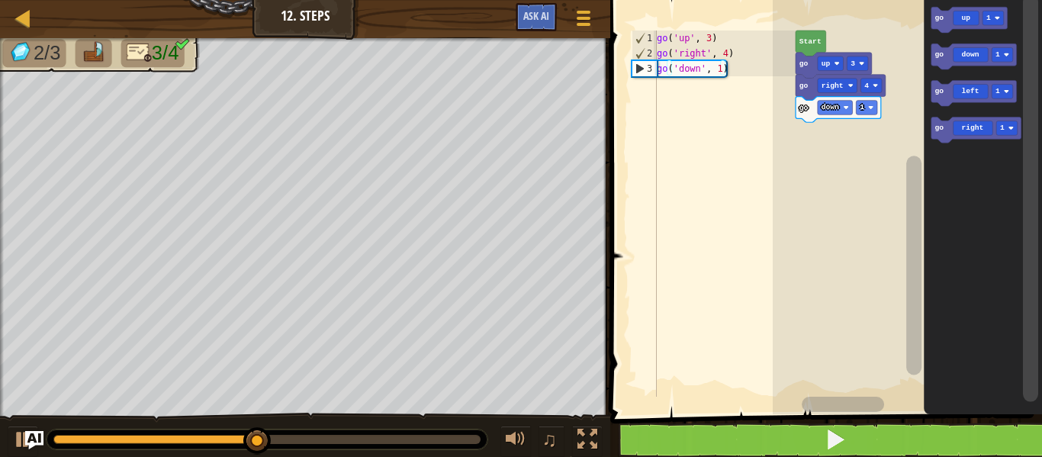
click at [0, 0] on div at bounding box center [0, 0] width 0 height 0
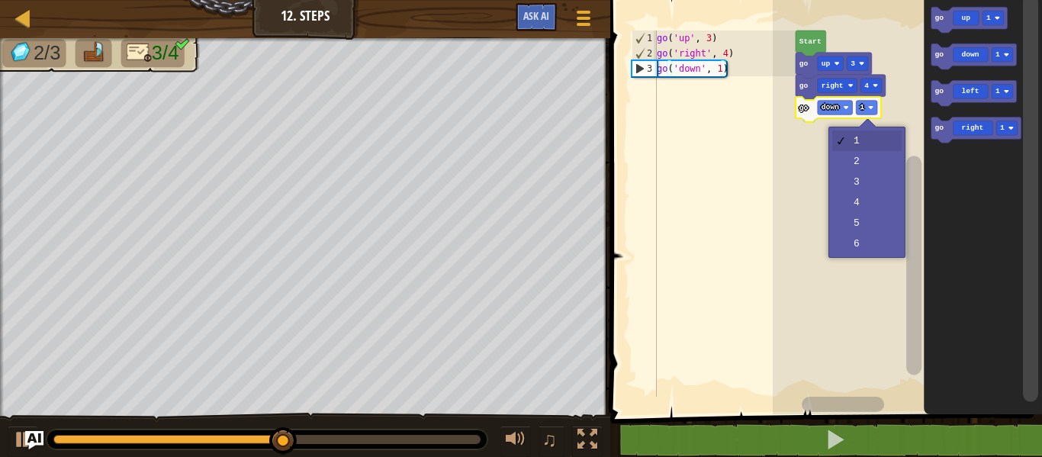
click at [878, 182] on rect "Blockly Workspace" at bounding box center [907, 203] width 269 height 422
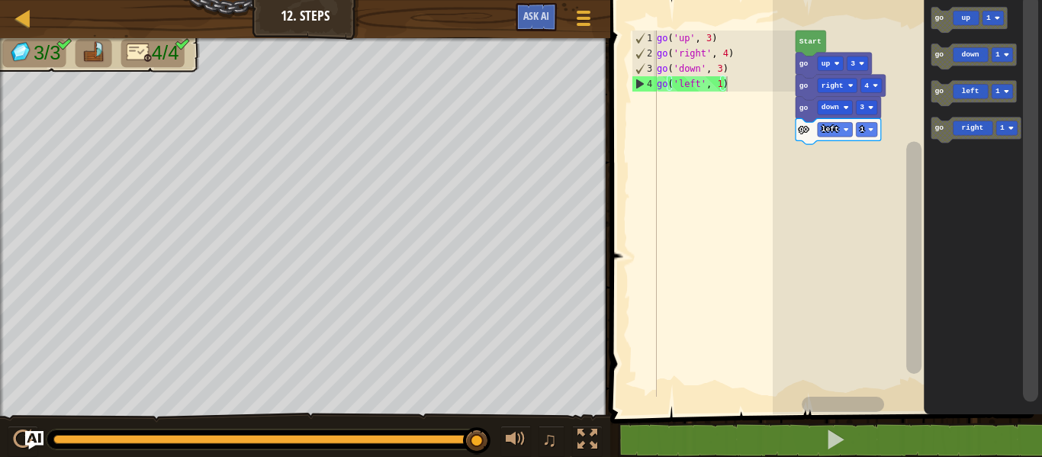
click at [981, 92] on icon "Blockly Workspace" at bounding box center [973, 93] width 85 height 26
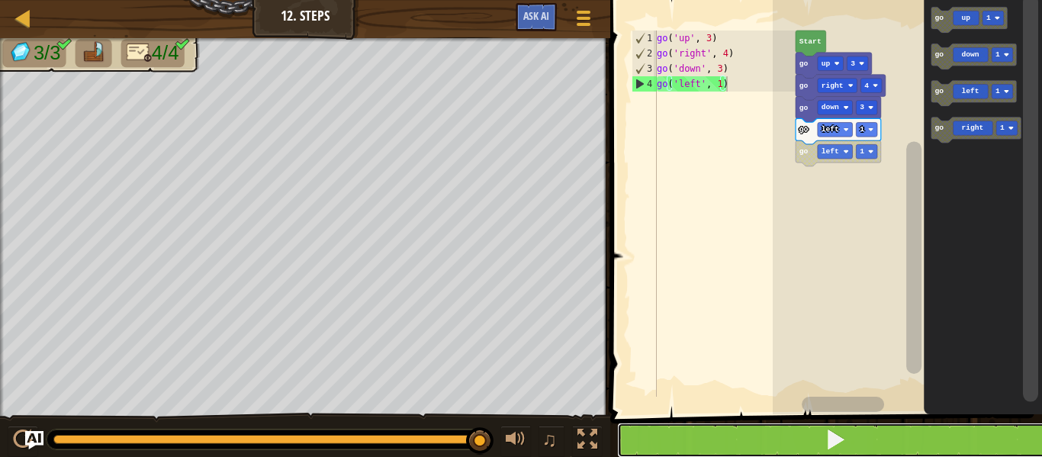
click at [898, 426] on button at bounding box center [835, 439] width 436 height 35
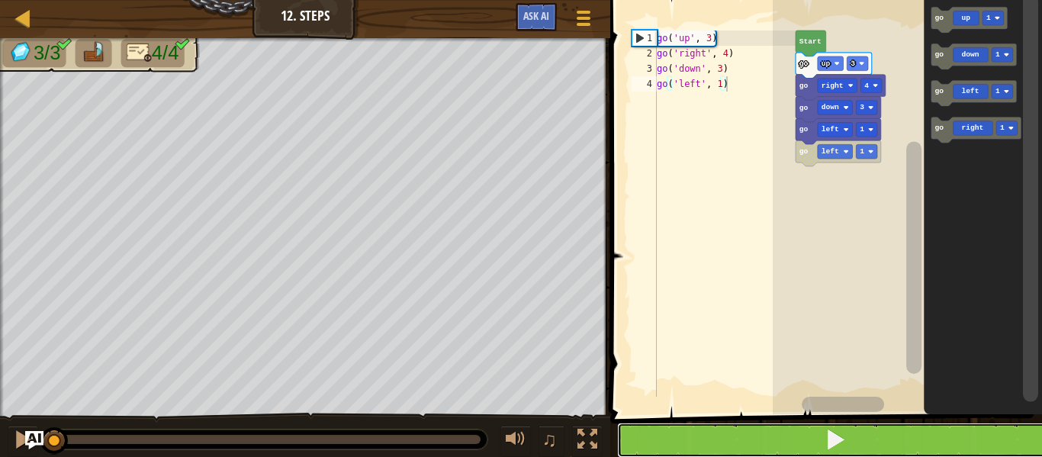
click at [908, 434] on button at bounding box center [835, 439] width 436 height 35
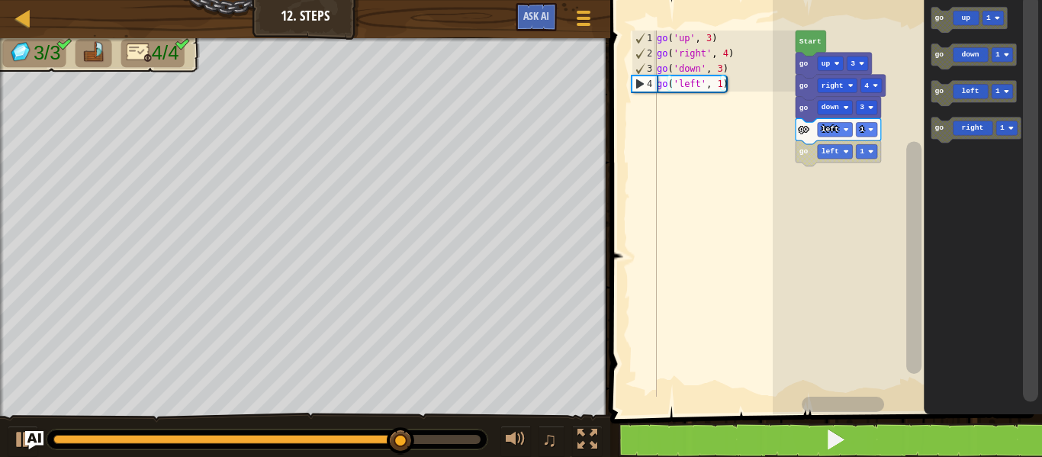
click at [0, 0] on div at bounding box center [0, 0] width 0 height 0
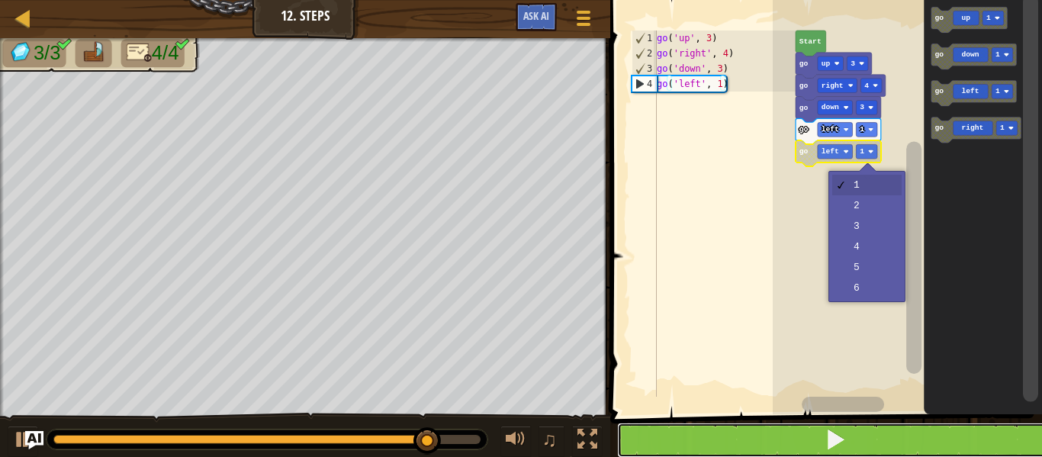
click at [891, 444] on button at bounding box center [835, 439] width 436 height 35
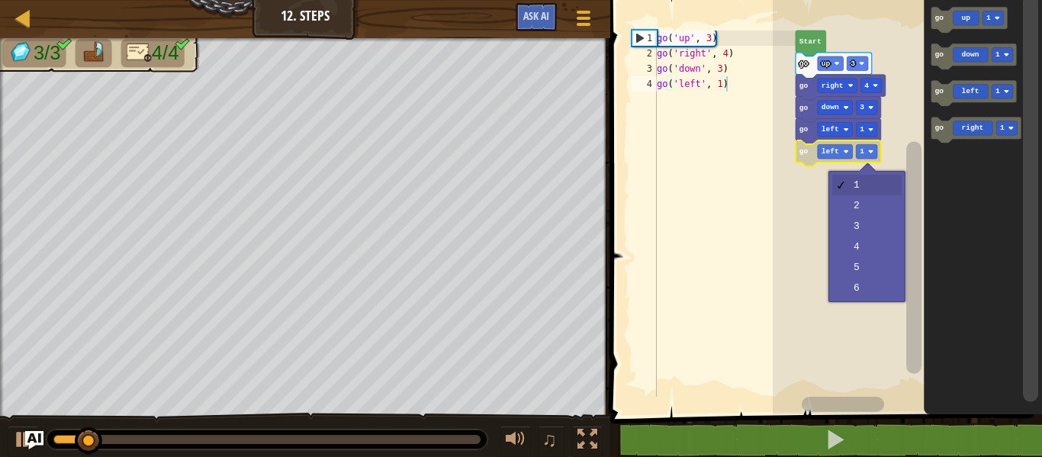
click at [879, 182] on rect "Blockly Workspace" at bounding box center [907, 203] width 269 height 422
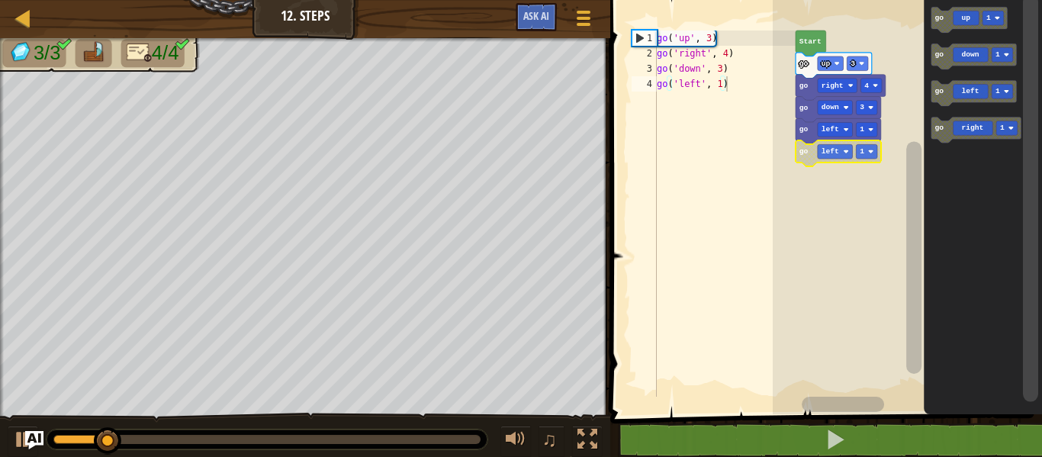
click at [875, 152] on rect "Blockly Workspace" at bounding box center [866, 151] width 21 height 14
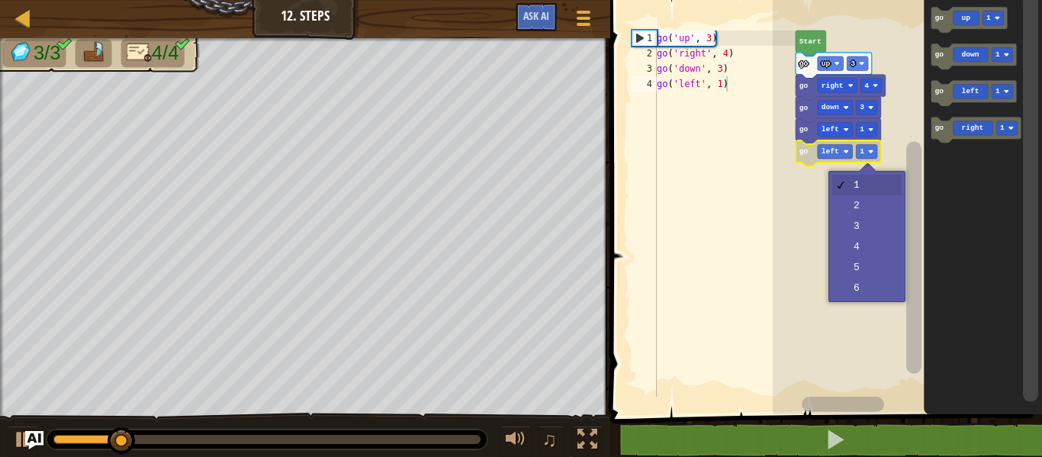
click at [883, 216] on rect "Blockly Workspace" at bounding box center [907, 203] width 269 height 422
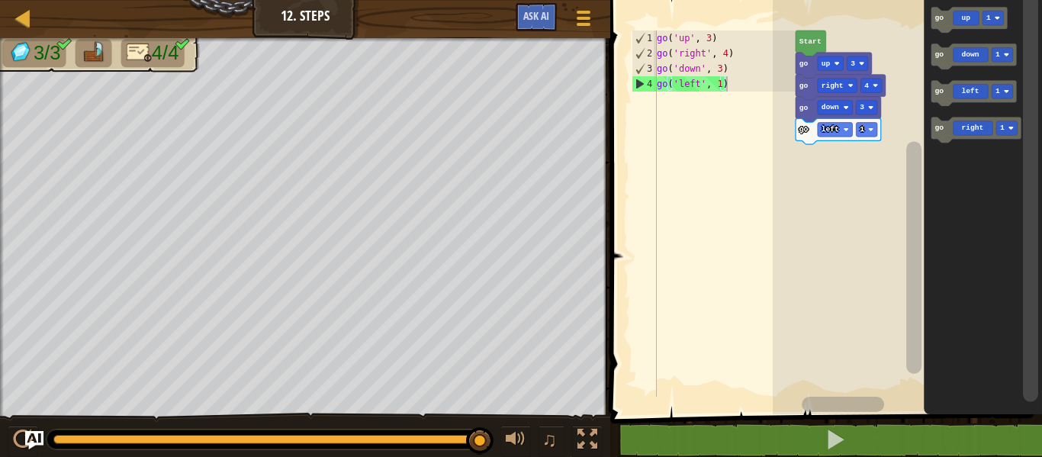
click at [982, 98] on icon "Blockly Workspace" at bounding box center [973, 93] width 85 height 26
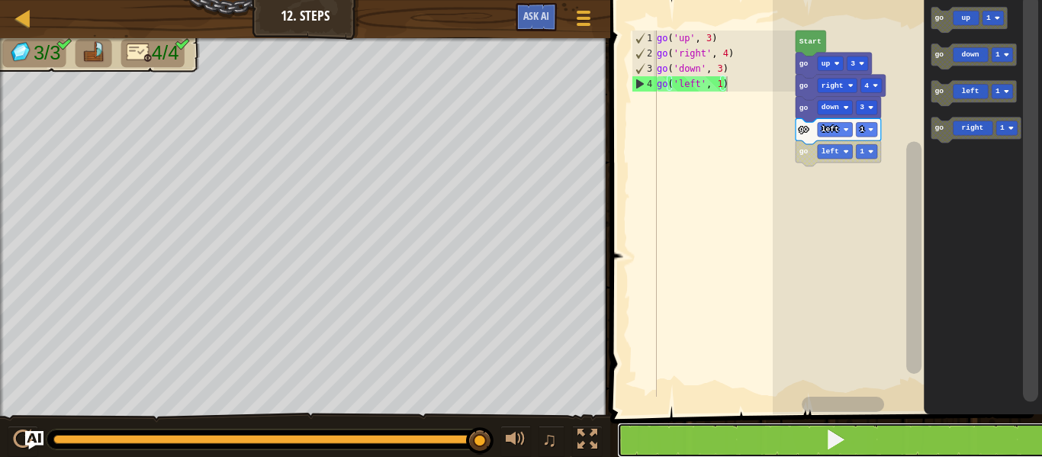
click at [880, 441] on button at bounding box center [835, 439] width 436 height 35
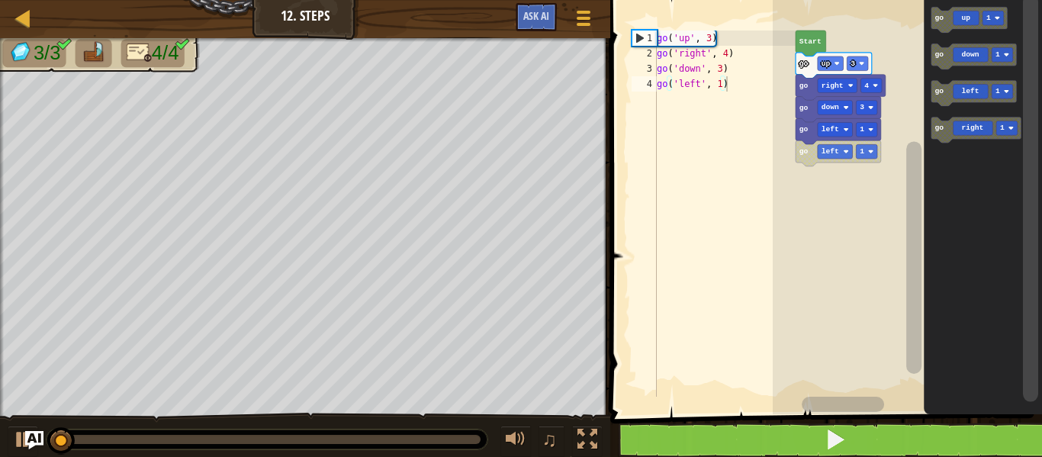
click at [805, 160] on icon "Blockly Workspace" at bounding box center [837, 153] width 85 height 26
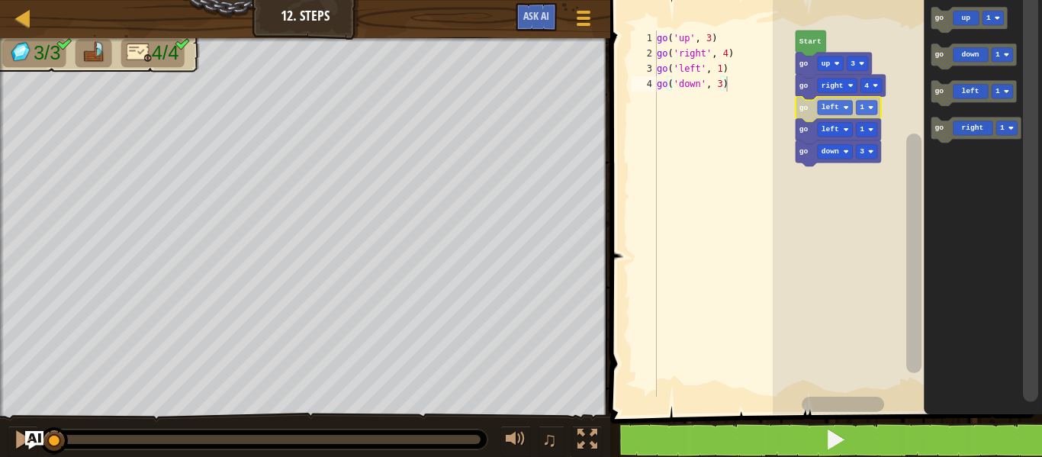
click at [827, 108] on text "left" at bounding box center [830, 107] width 18 height 8
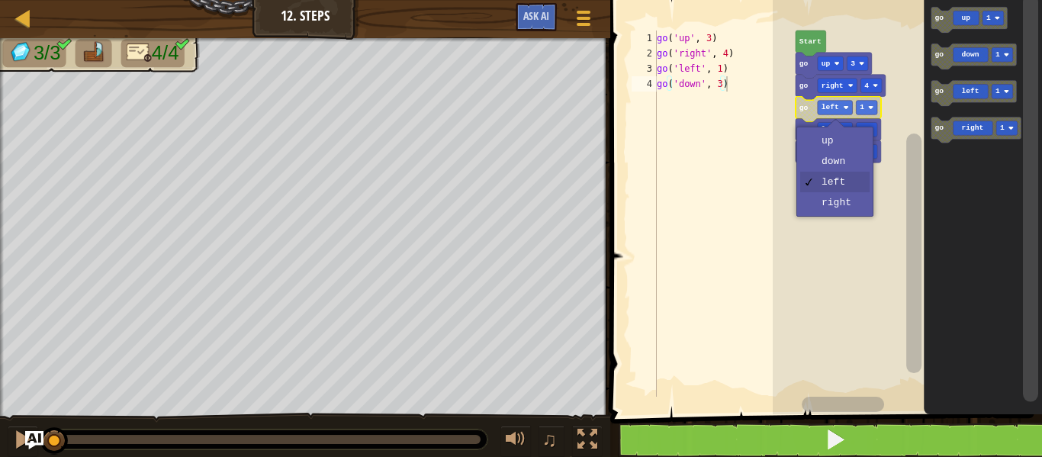
click at [806, 108] on text "go" at bounding box center [803, 107] width 9 height 8
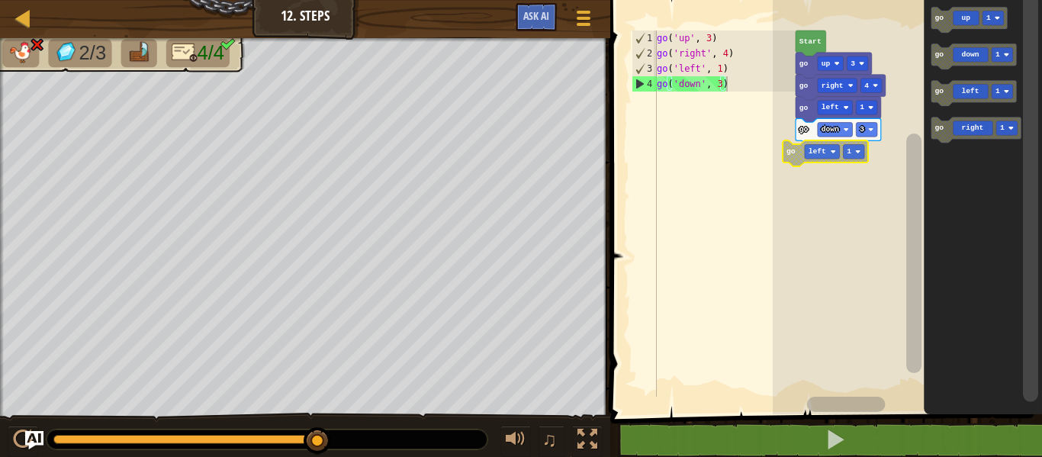
click at [639, 85] on div "4" at bounding box center [644, 83] width 24 height 15
type textarea "go('down', 3)"
click at [639, 85] on div "4" at bounding box center [644, 83] width 24 height 15
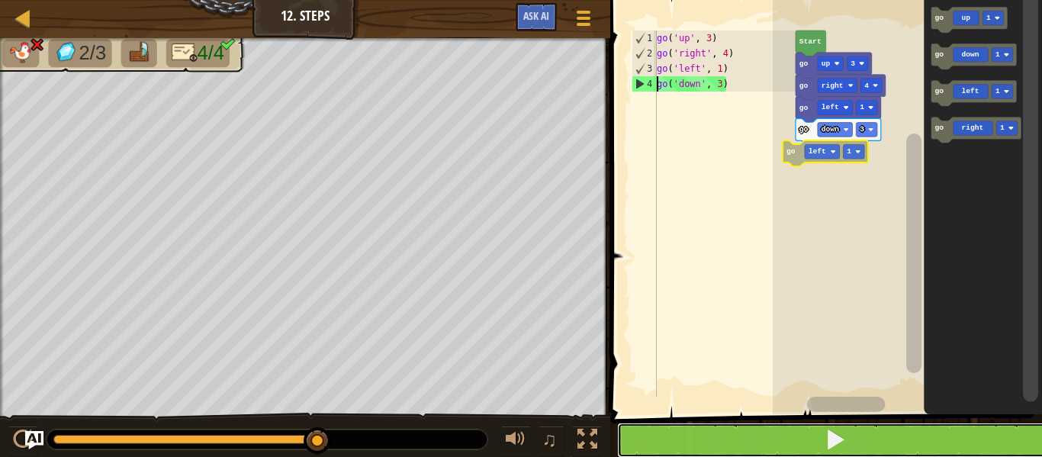
click at [809, 449] on button at bounding box center [835, 439] width 436 height 35
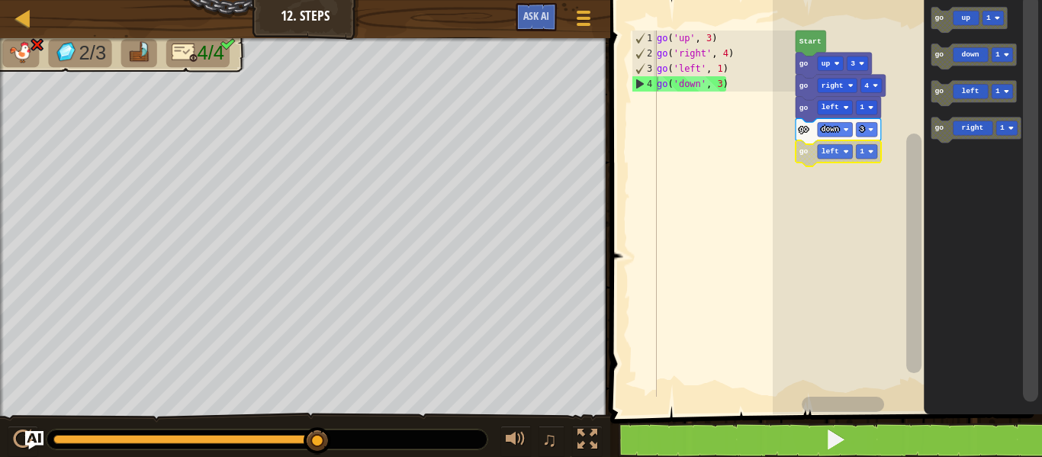
click at [809, 56] on icon "Blockly Workspace" at bounding box center [810, 44] width 31 height 26
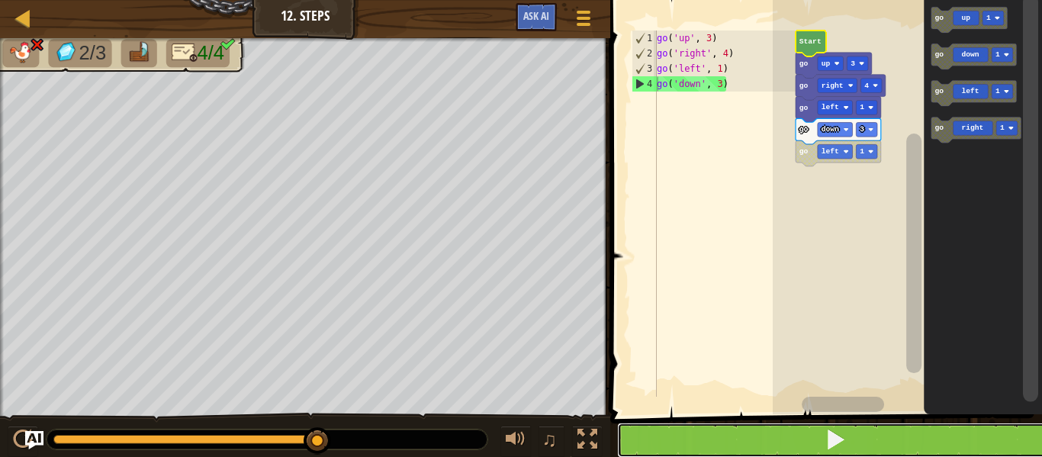
click at [740, 435] on button at bounding box center [835, 439] width 436 height 35
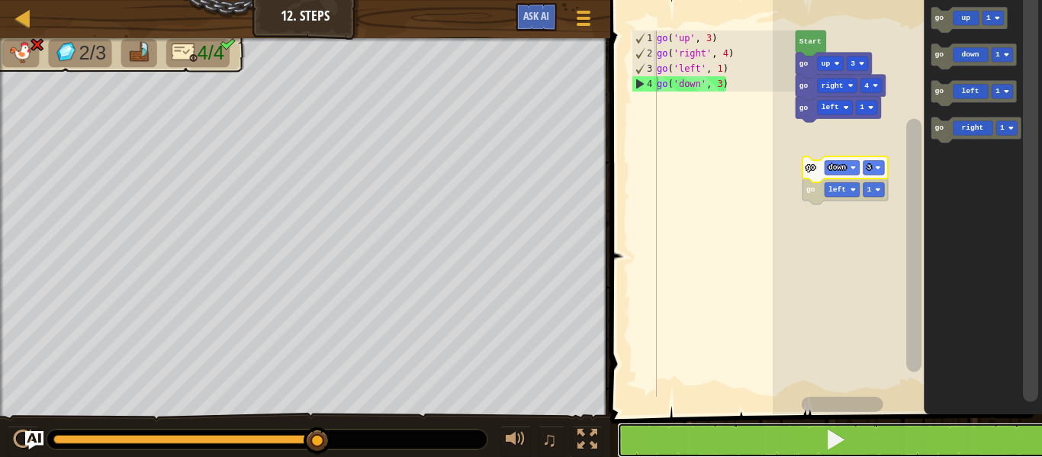
click at [856, 452] on button at bounding box center [835, 439] width 436 height 35
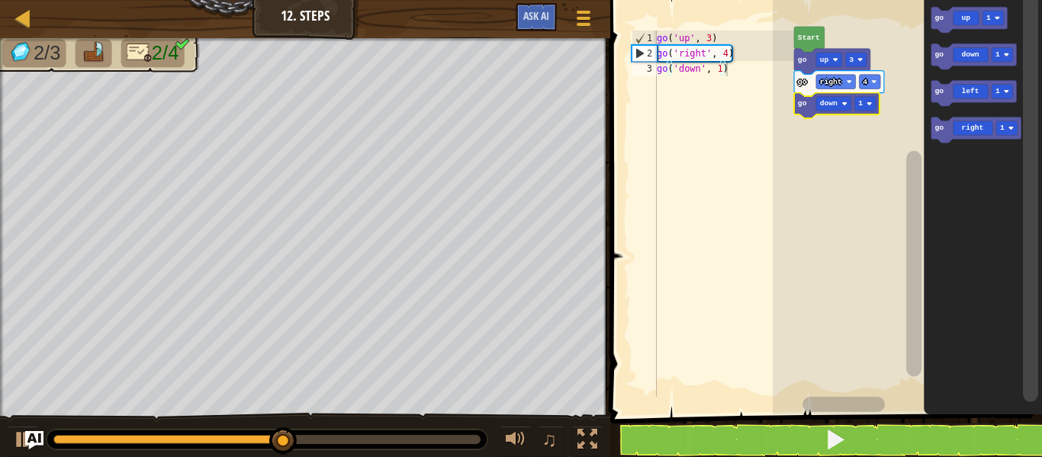
click at [875, 106] on rect "Blockly Workspace" at bounding box center [865, 104] width 21 height 14
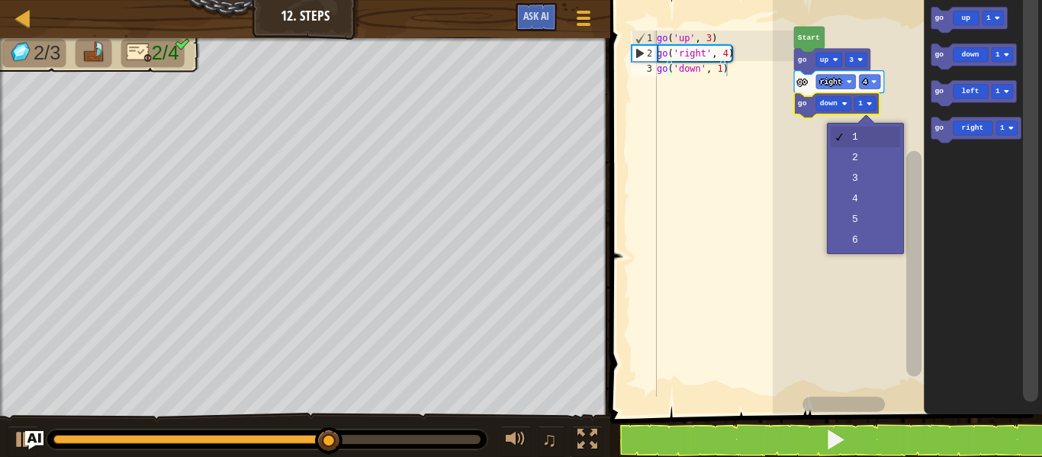
click at [875, 202] on rect "Blockly Workspace" at bounding box center [907, 203] width 269 height 422
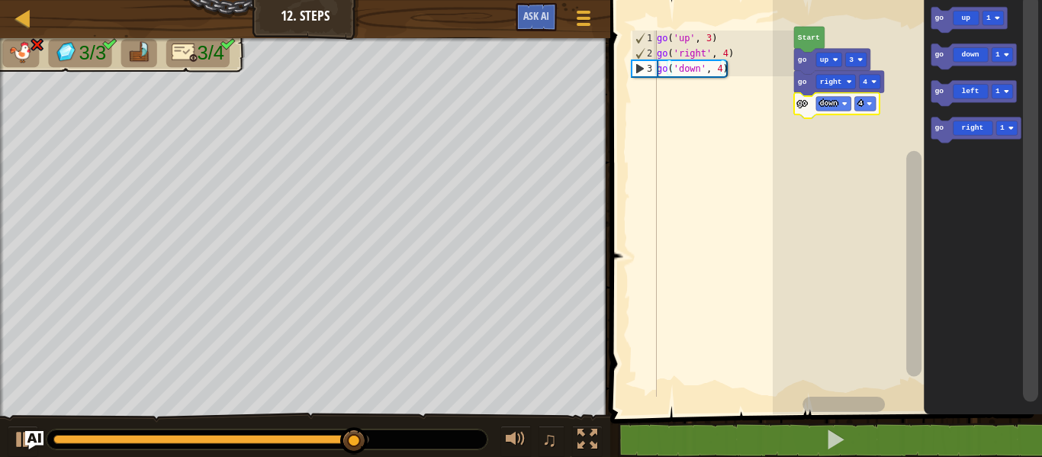
click at [0, 0] on div at bounding box center [0, 0] width 0 height 0
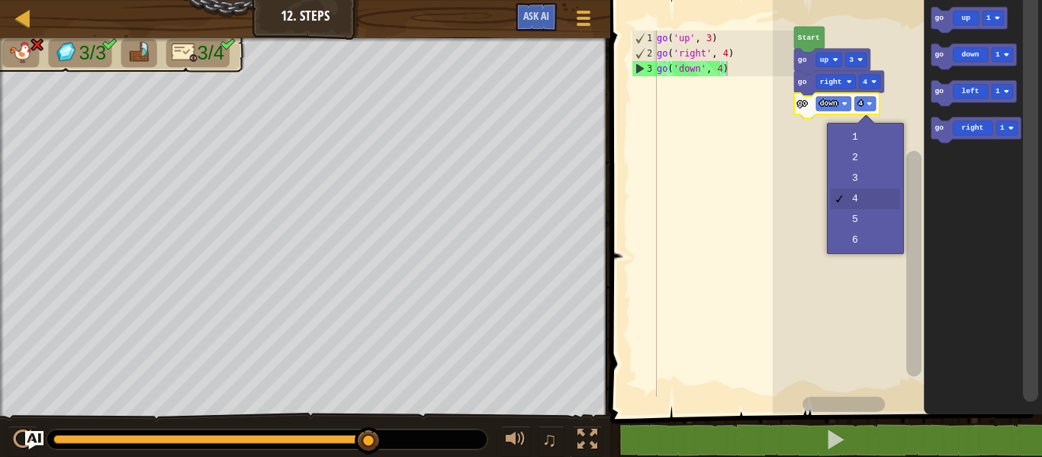
click at [868, 184] on rect "Blockly Workspace" at bounding box center [907, 203] width 269 height 422
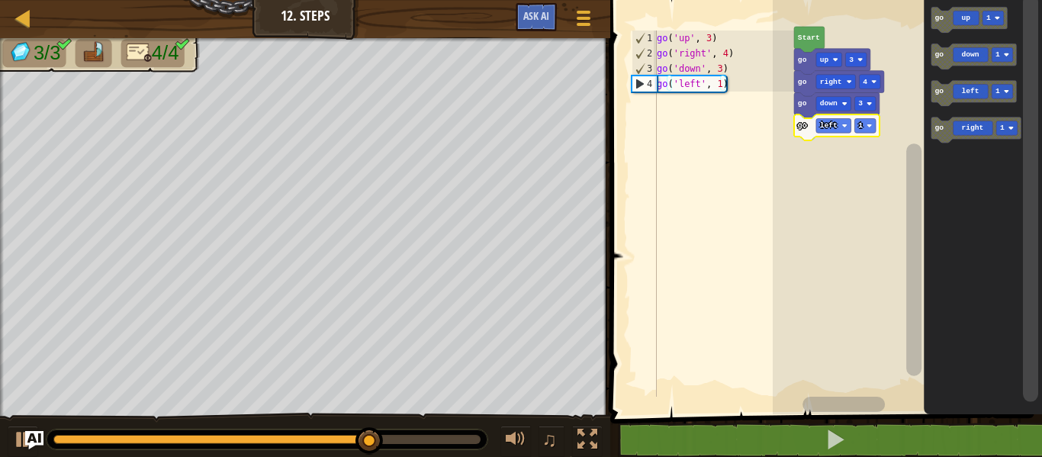
click at [0, 0] on div at bounding box center [0, 0] width 0 height 0
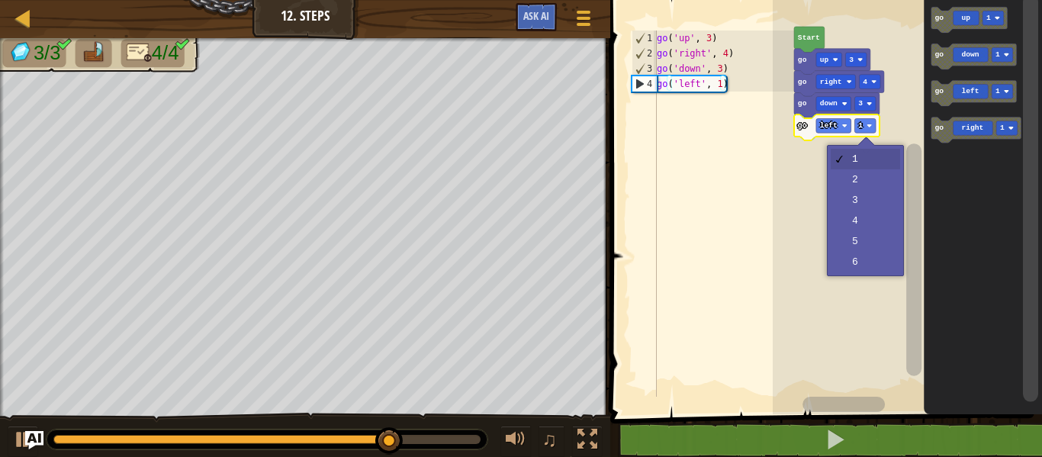
click at [868, 182] on rect "Blockly Workspace" at bounding box center [907, 203] width 269 height 422
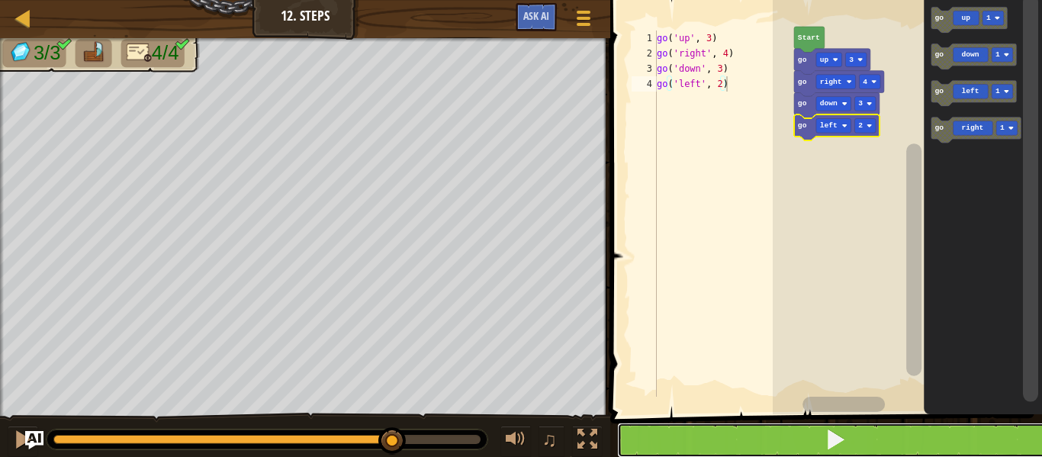
click at [899, 444] on button at bounding box center [835, 439] width 436 height 35
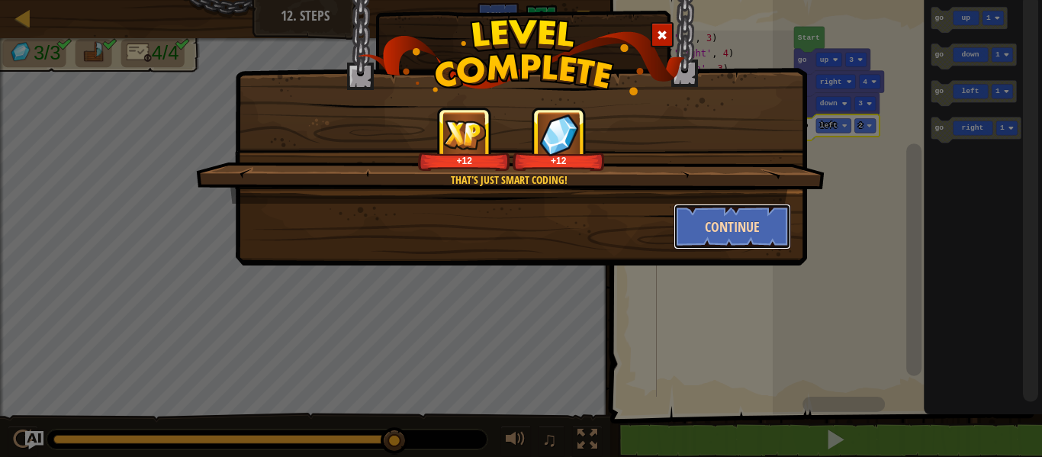
click at [726, 225] on button "Continue" at bounding box center [732, 227] width 118 height 46
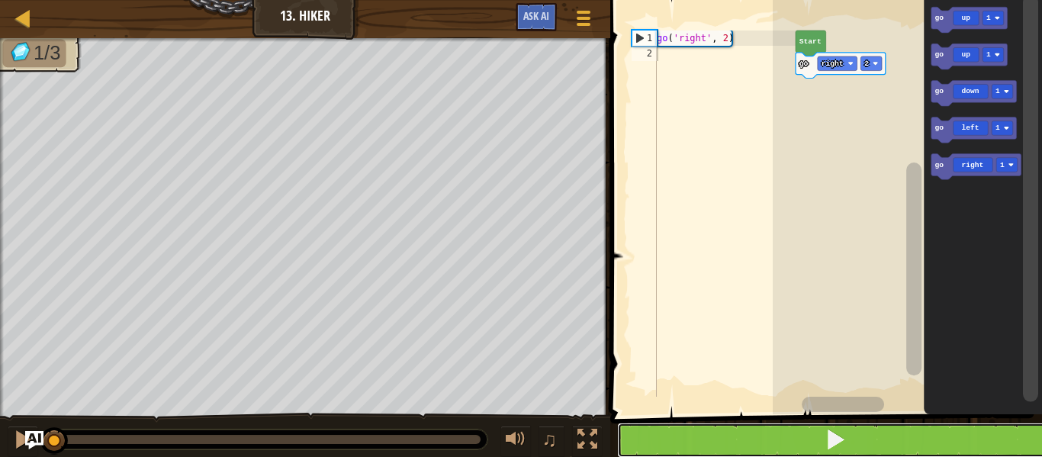
click at [911, 439] on button at bounding box center [835, 439] width 436 height 35
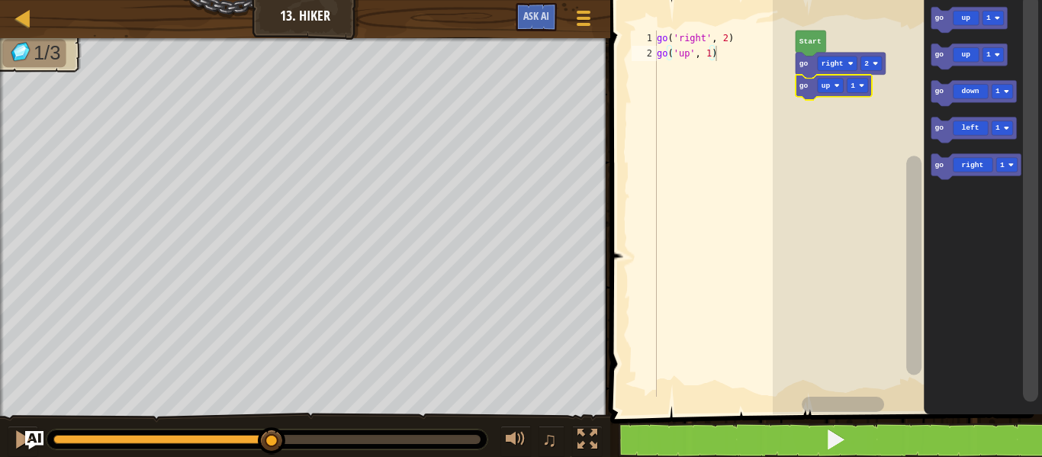
click at [0, 0] on div at bounding box center [0, 0] width 0 height 0
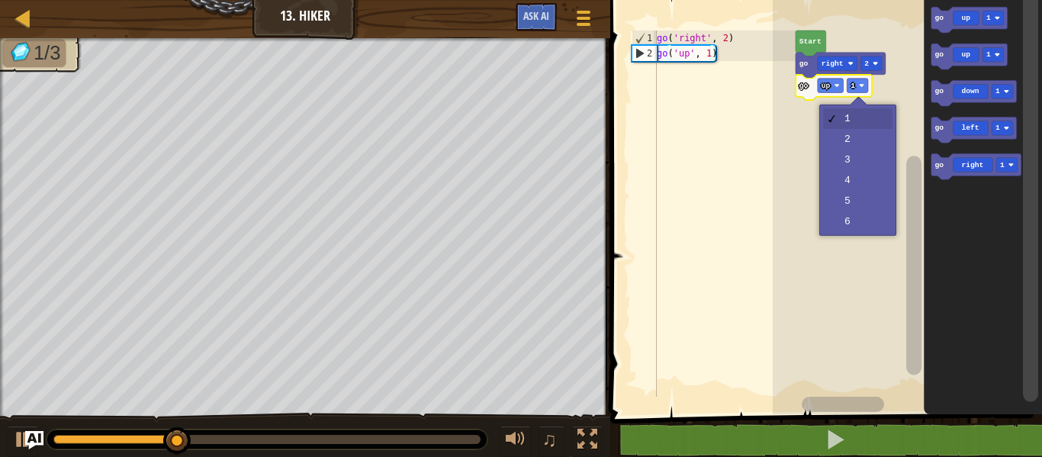
click at [863, 165] on rect "Blockly Workspace" at bounding box center [907, 203] width 269 height 422
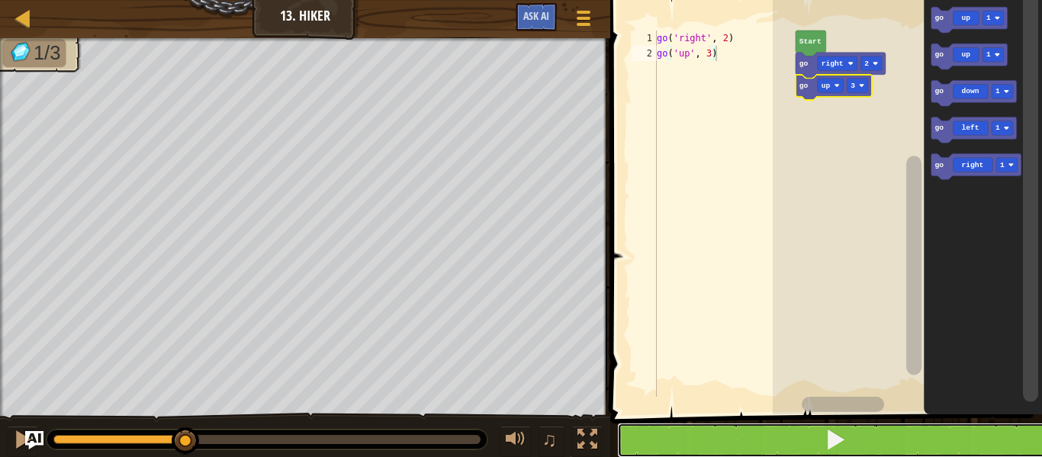
click at [904, 445] on button at bounding box center [835, 439] width 436 height 35
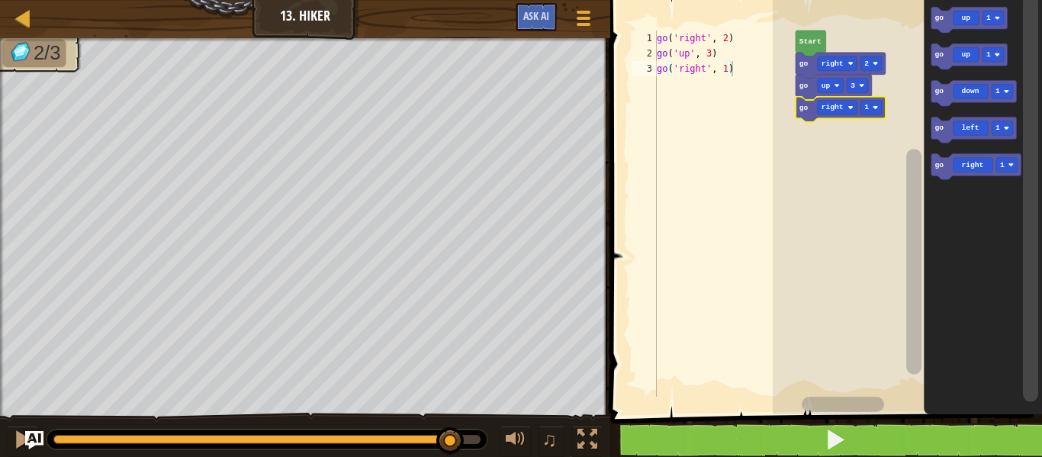
click at [872, 117] on icon "Blockly Workspace" at bounding box center [840, 110] width 90 height 26
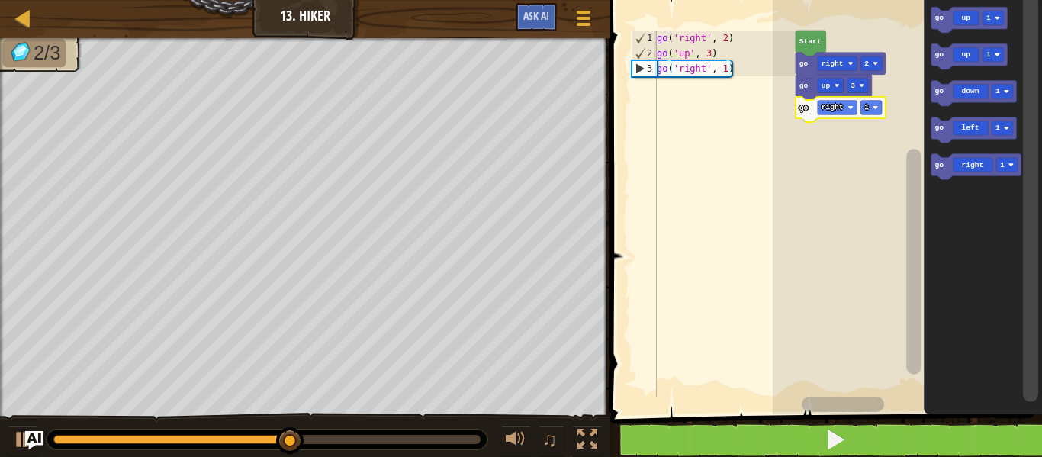
click at [871, 115] on icon "Blockly Workspace" at bounding box center [840, 110] width 90 height 26
click at [0, 0] on div at bounding box center [0, 0] width 0 height 0
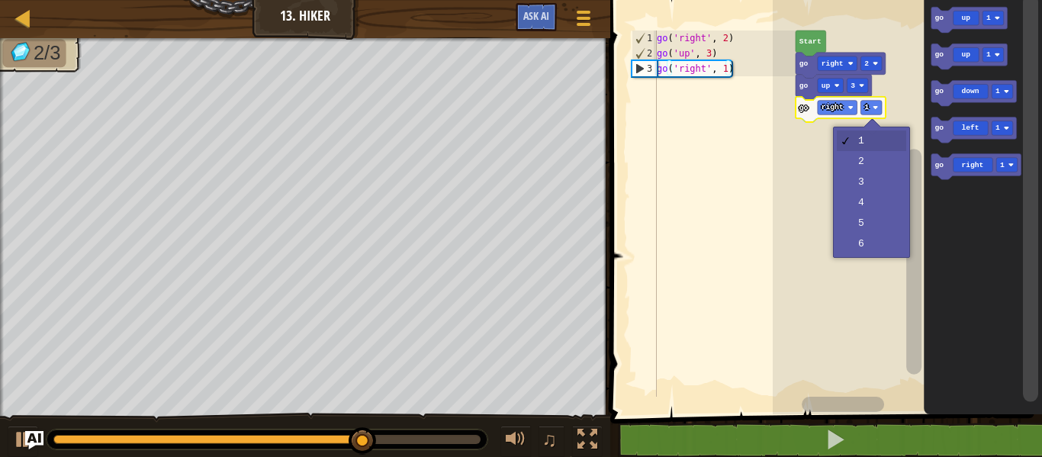
click at [884, 167] on rect "Blockly Workspace" at bounding box center [907, 203] width 269 height 422
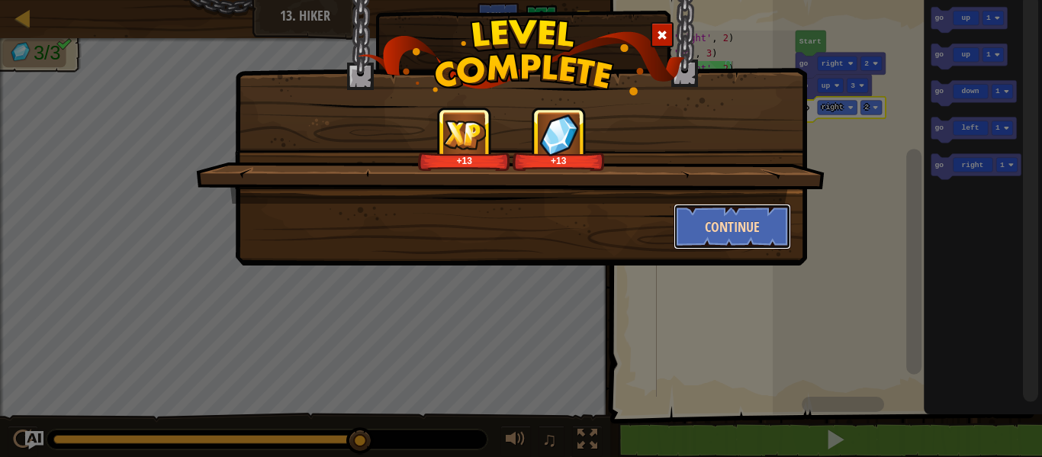
click at [737, 247] on button "Continue" at bounding box center [732, 227] width 118 height 46
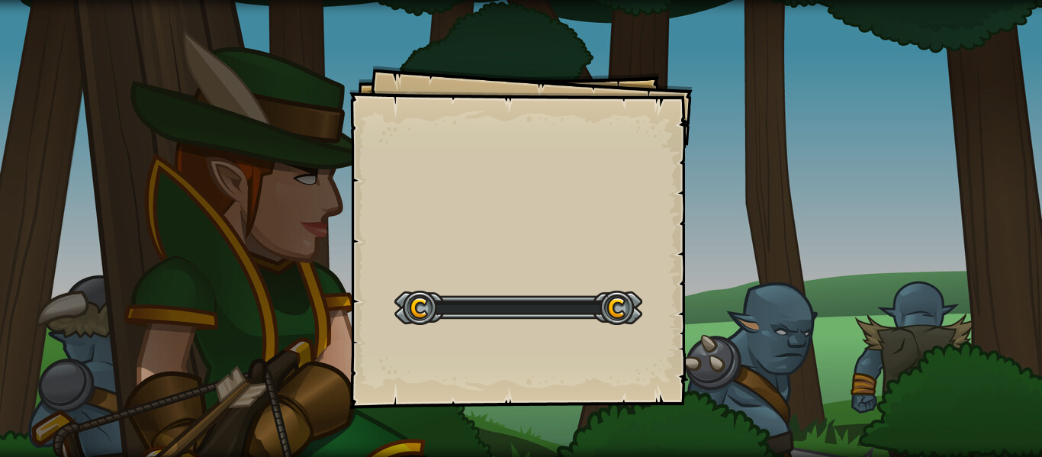
click at [755, 259] on div "Goals Start Level Error loading from server. Try refreshing the page. You'll ne…" at bounding box center [521, 228] width 1042 height 457
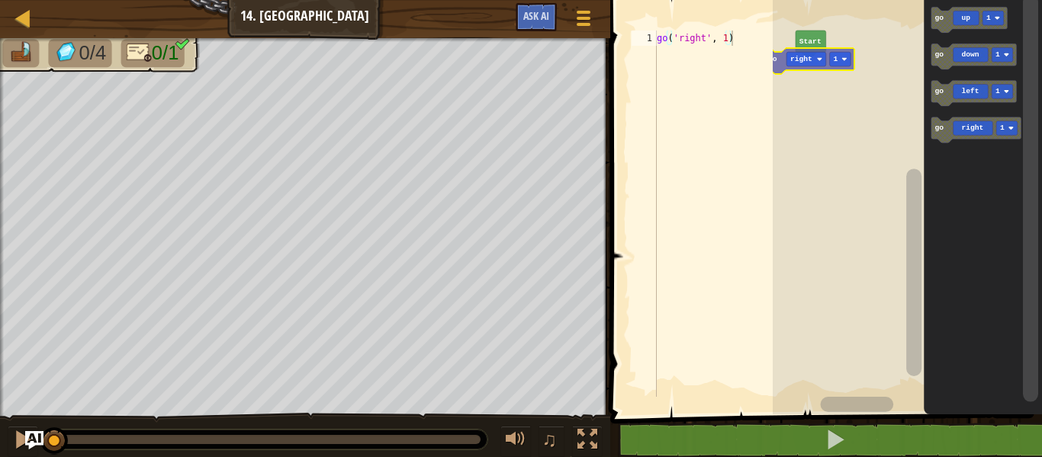
click at [791, 56] on div "Start go up 1 go down 1 go left 1 go right 1 go right 1" at bounding box center [907, 203] width 269 height 422
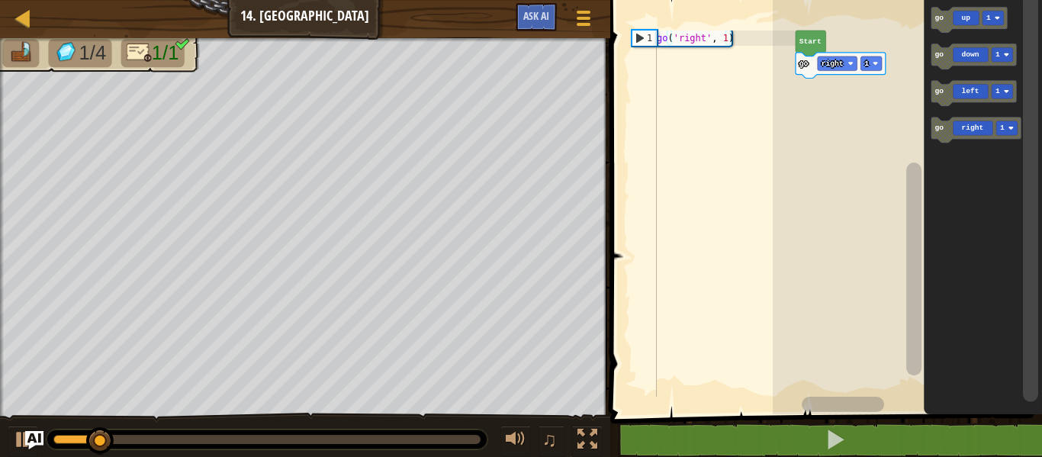
click at [0, 0] on div at bounding box center [0, 0] width 0 height 0
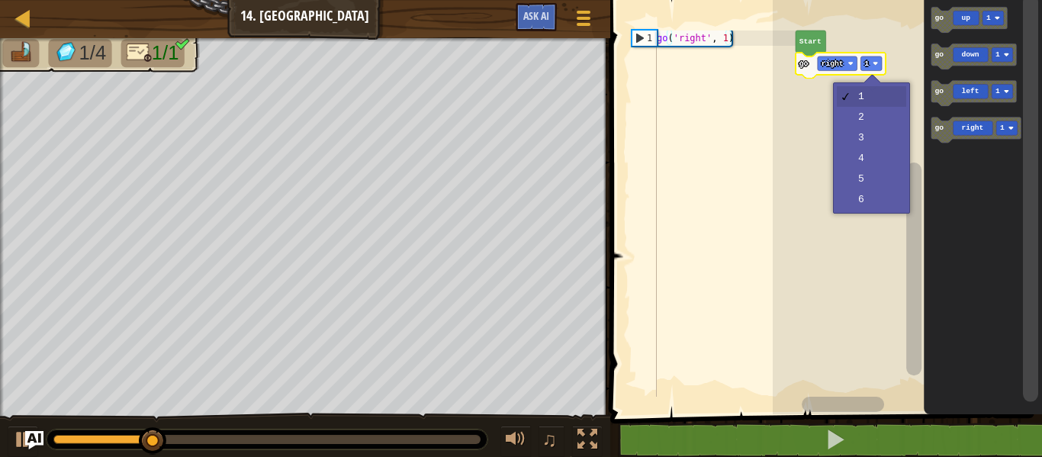
click at [882, 170] on rect "Blockly Workspace" at bounding box center [907, 203] width 269 height 422
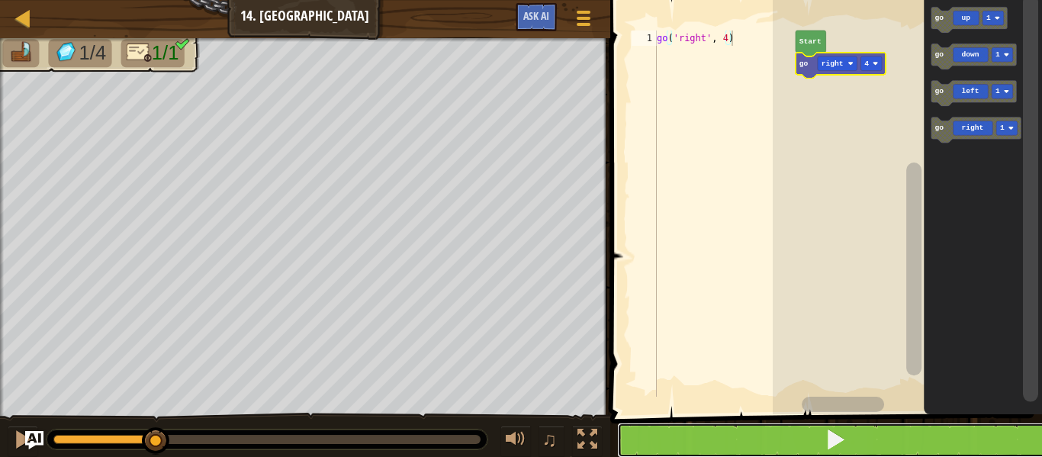
click at [910, 442] on button at bounding box center [835, 439] width 436 height 35
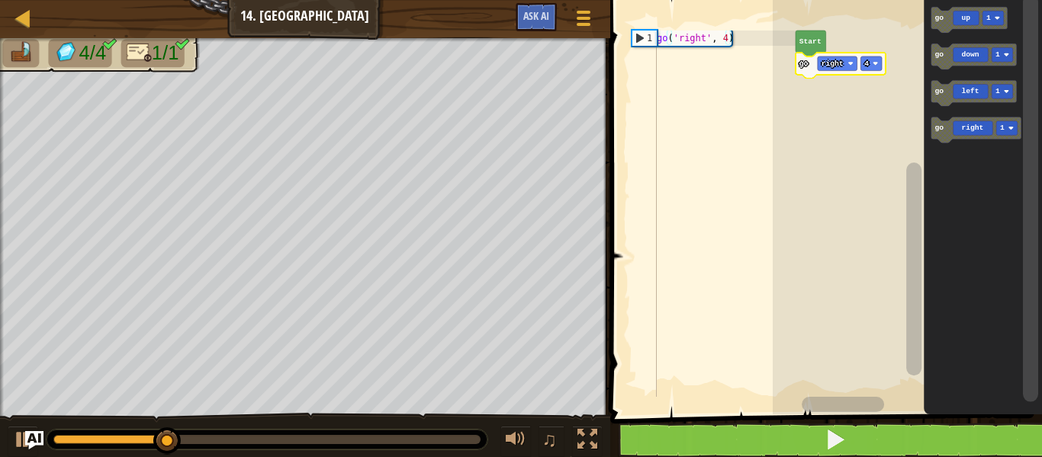
click at [0, 0] on div at bounding box center [0, 0] width 0 height 0
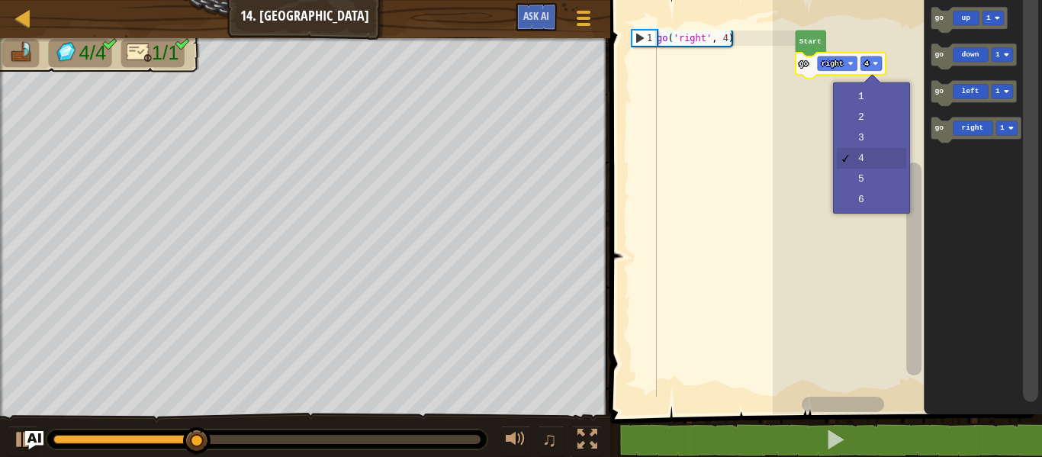
click at [879, 196] on rect "Blockly Workspace" at bounding box center [907, 203] width 269 height 422
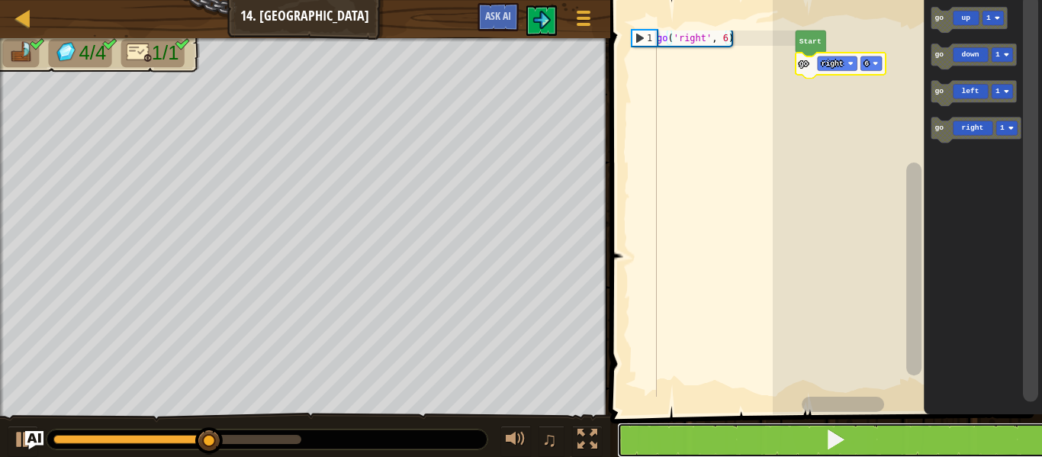
click at [887, 445] on button at bounding box center [835, 439] width 436 height 35
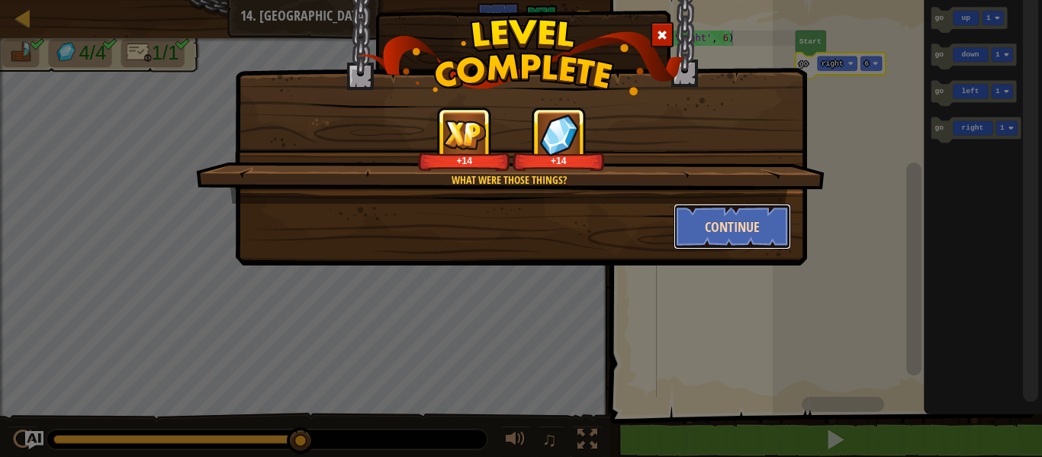
click at [734, 230] on button "Continue" at bounding box center [732, 227] width 118 height 46
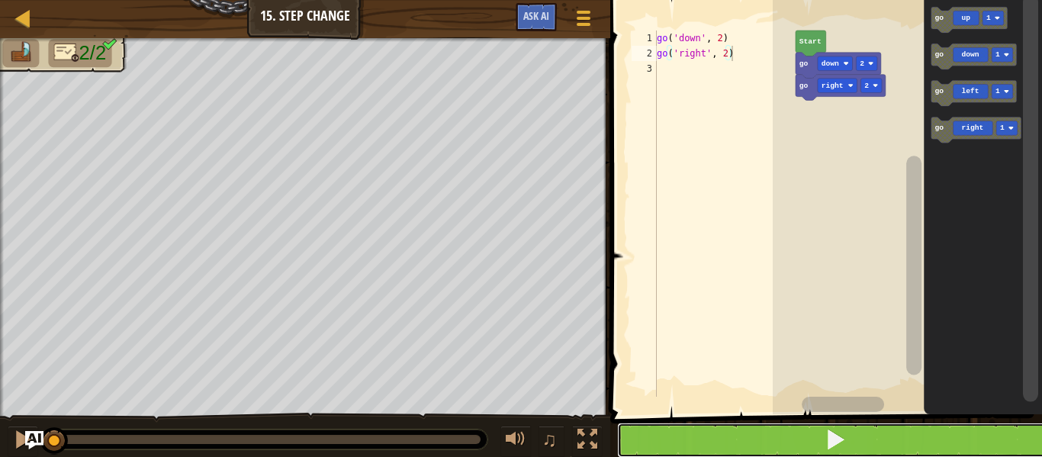
click at [676, 445] on button at bounding box center [835, 439] width 436 height 35
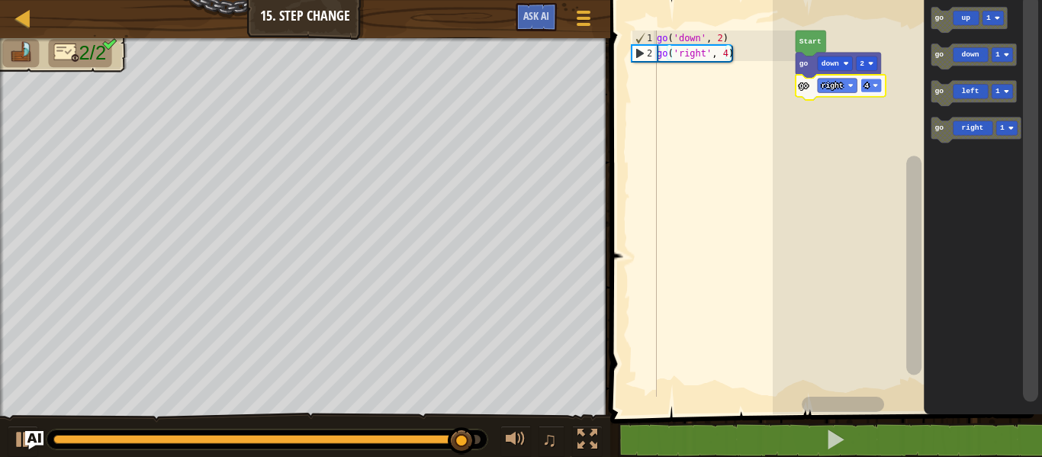
click at [869, 81] on rect "Blockly Workspace" at bounding box center [871, 86] width 21 height 14
click at [876, 81] on rect "Blockly Workspace" at bounding box center [871, 86] width 21 height 14
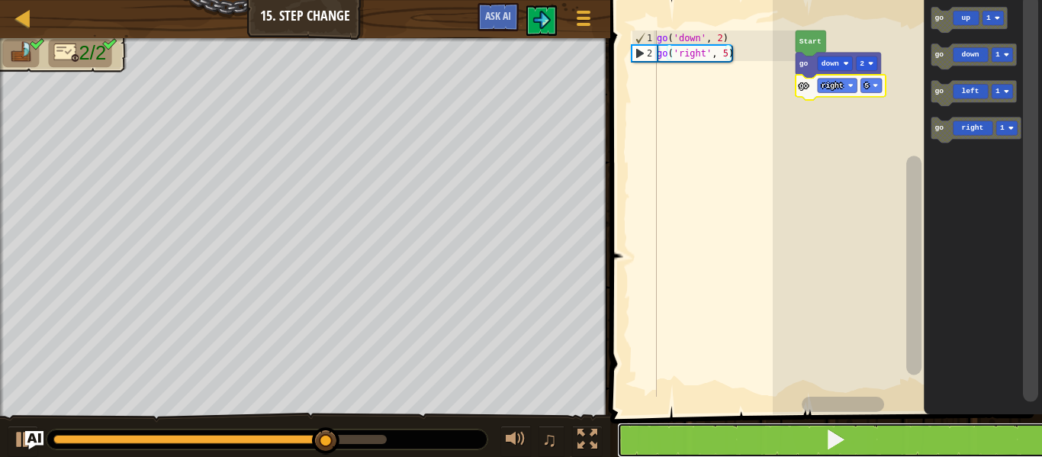
click at [731, 429] on button at bounding box center [835, 439] width 436 height 35
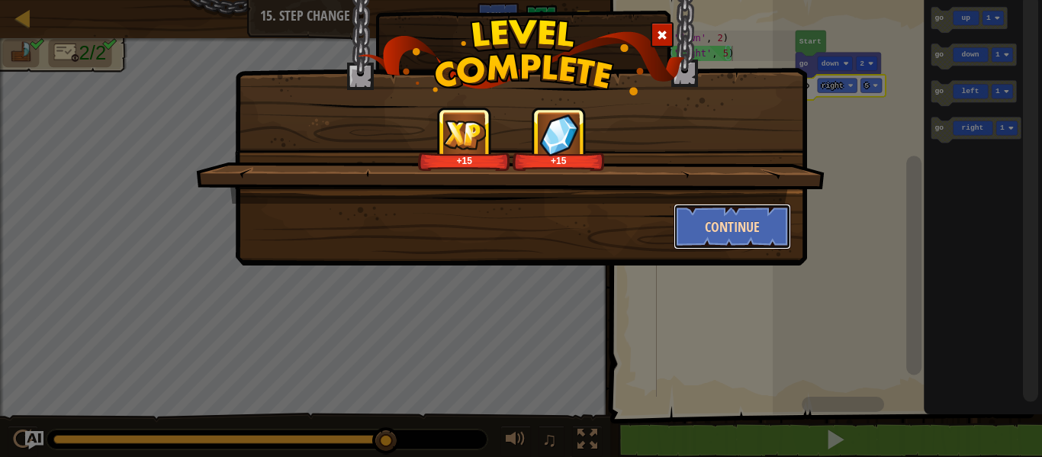
click at [708, 230] on button "Continue" at bounding box center [732, 227] width 118 height 46
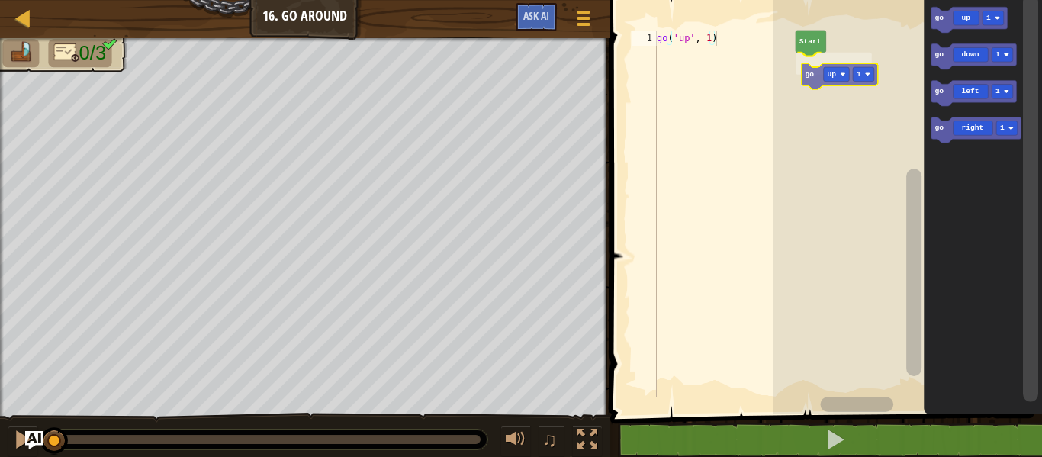
click at [833, 81] on div "Start go up 1 go up 1 go down 1 go left 1 go right 1 go up 1" at bounding box center [907, 203] width 269 height 422
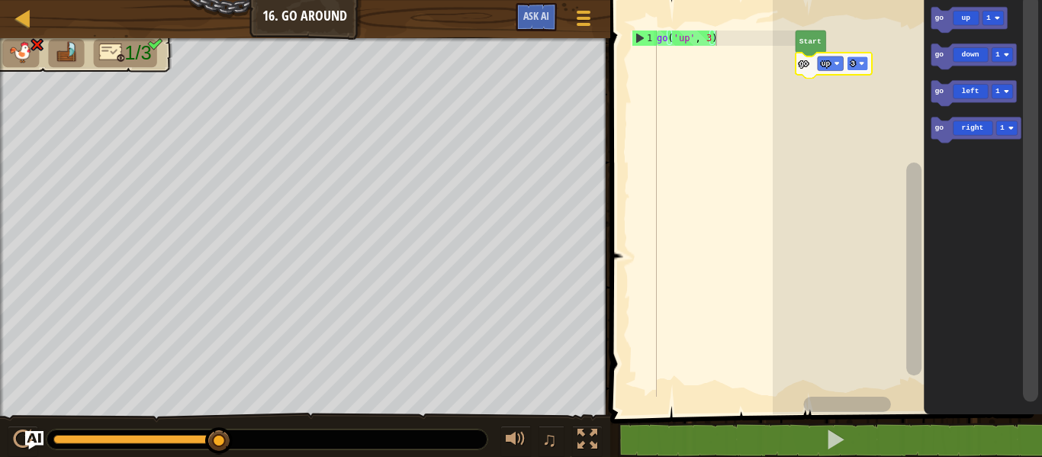
click at [854, 63] on text "3" at bounding box center [853, 63] width 5 height 8
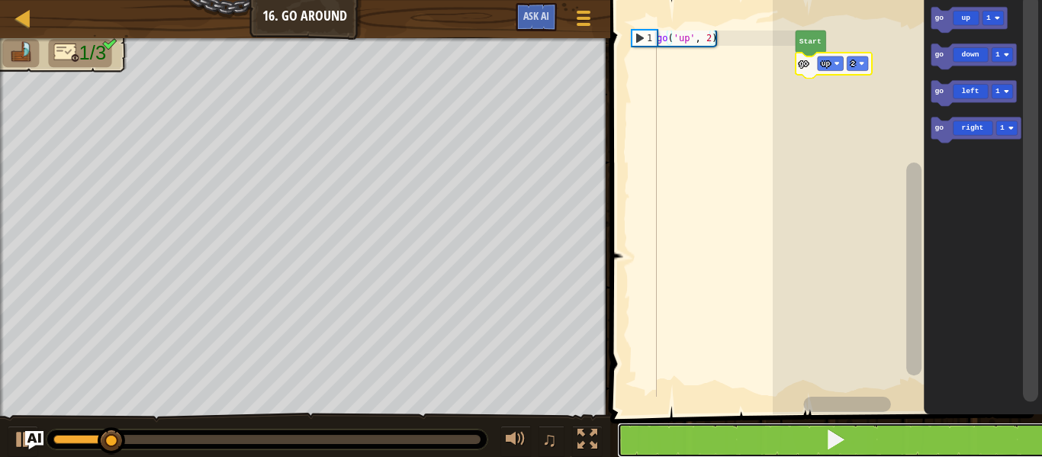
click at [810, 438] on button at bounding box center [835, 439] width 436 height 35
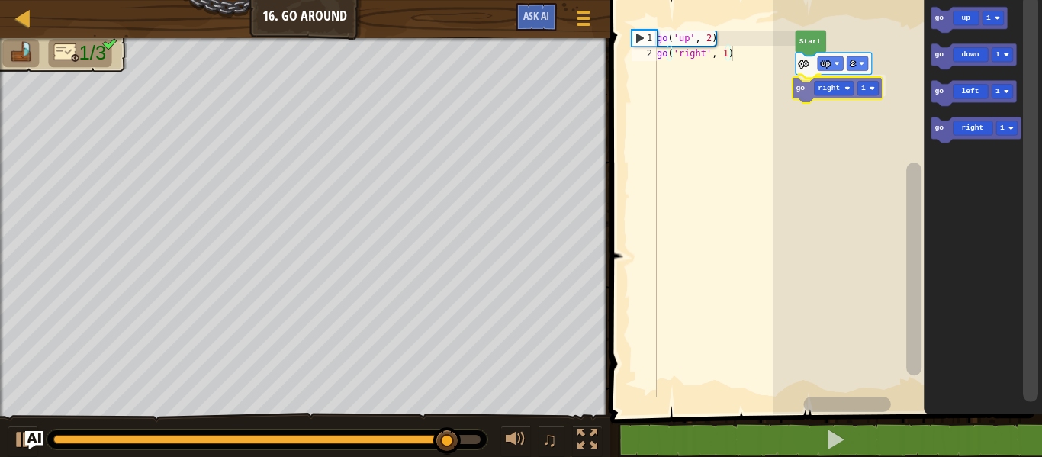
click at [829, 88] on div "Start go up 2 go right 1 go up 1 go down 1 go left 1 go right 1 go right 1" at bounding box center [907, 203] width 269 height 422
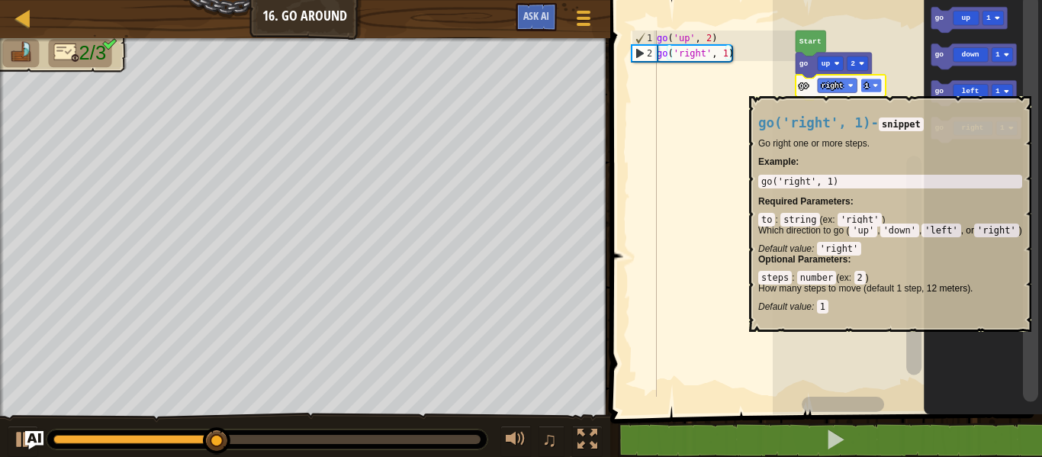
click at [871, 88] on rect "Blockly Workspace" at bounding box center [871, 86] width 21 height 14
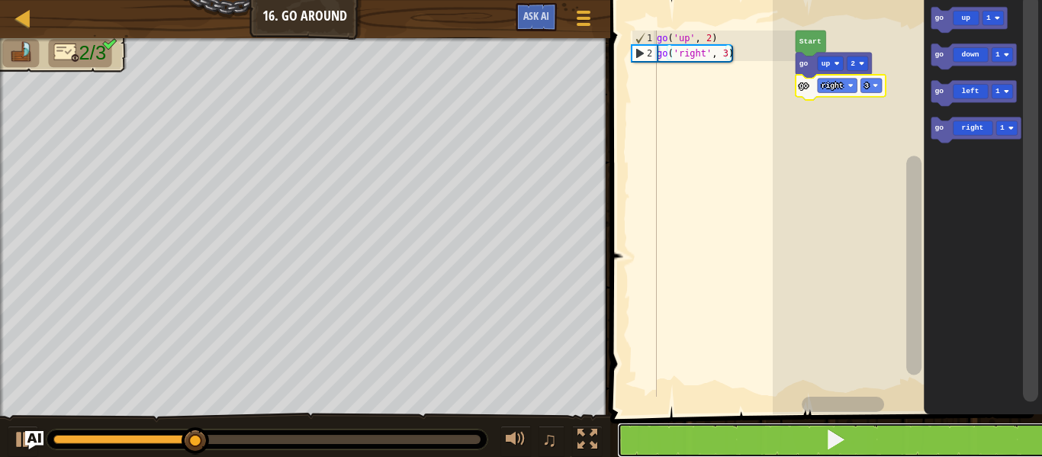
click at [792, 441] on button at bounding box center [835, 439] width 436 height 35
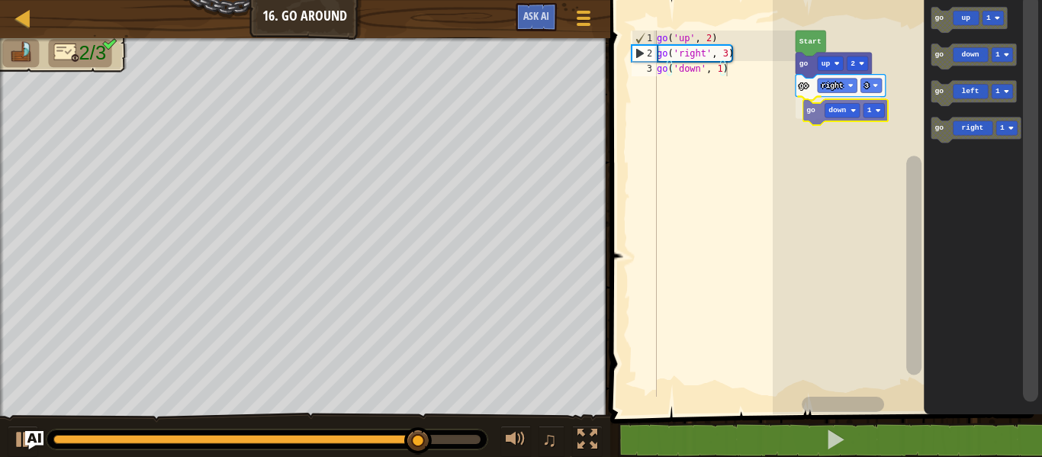
click at [835, 110] on div "Start go up 2 go right 3 go down 1 go up 1 go down 1 go left 1 go right 1 go do…" at bounding box center [907, 203] width 269 height 422
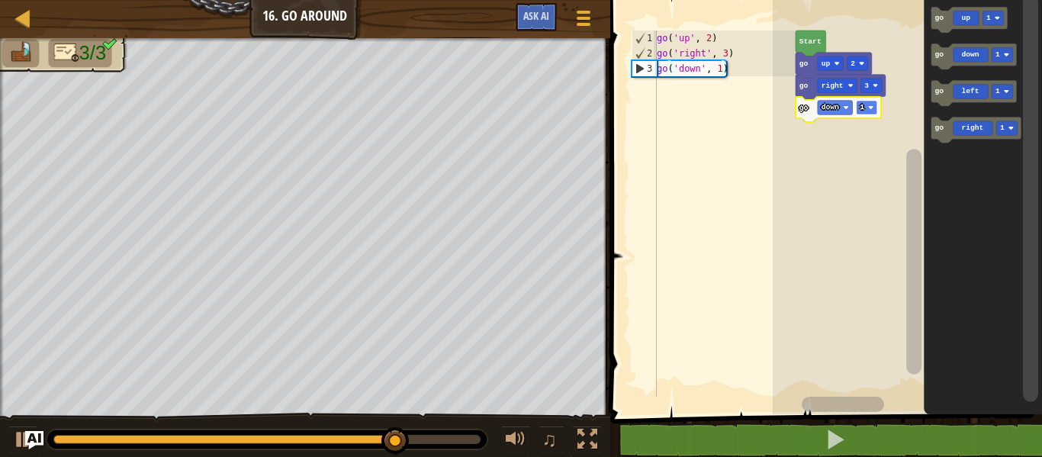
click at [865, 107] on rect "Blockly Workspace" at bounding box center [866, 108] width 21 height 14
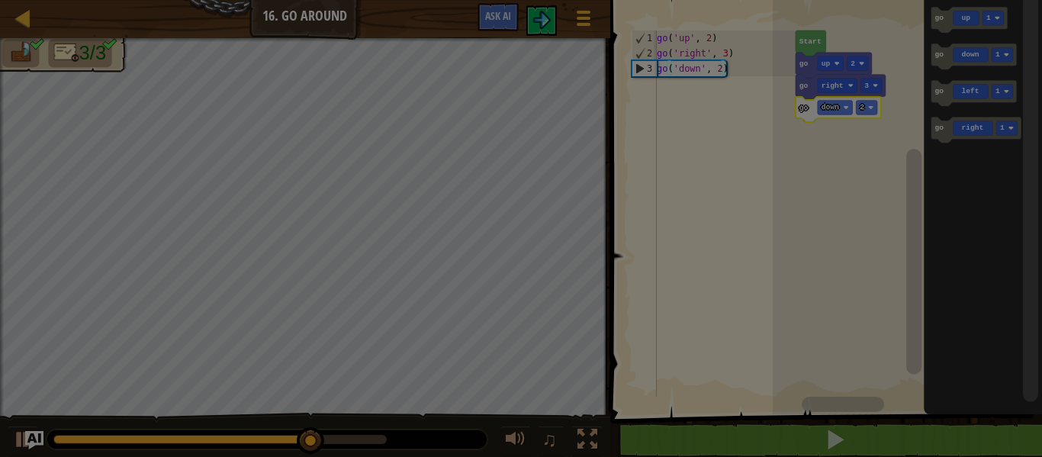
click at [0, 0] on div "Loading..." at bounding box center [0, 0] width 0 height 0
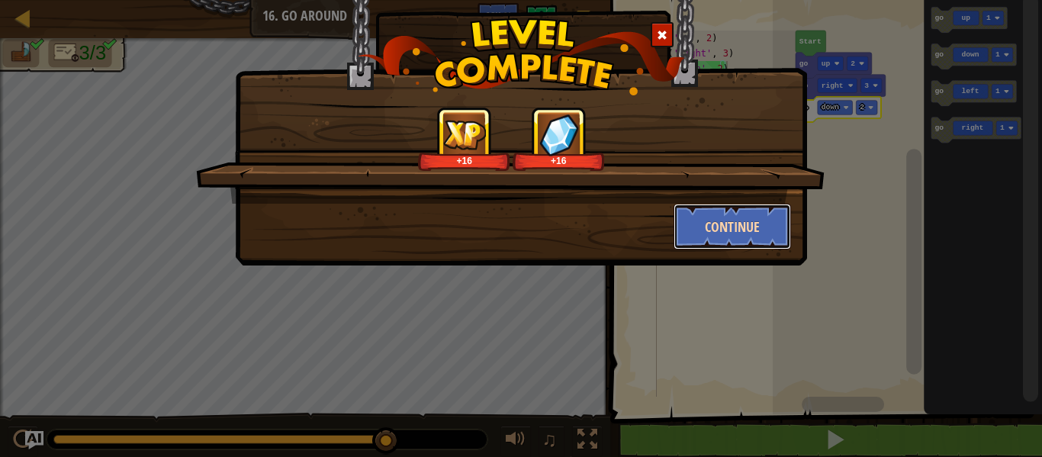
click at [725, 225] on button "Continue" at bounding box center [732, 227] width 118 height 46
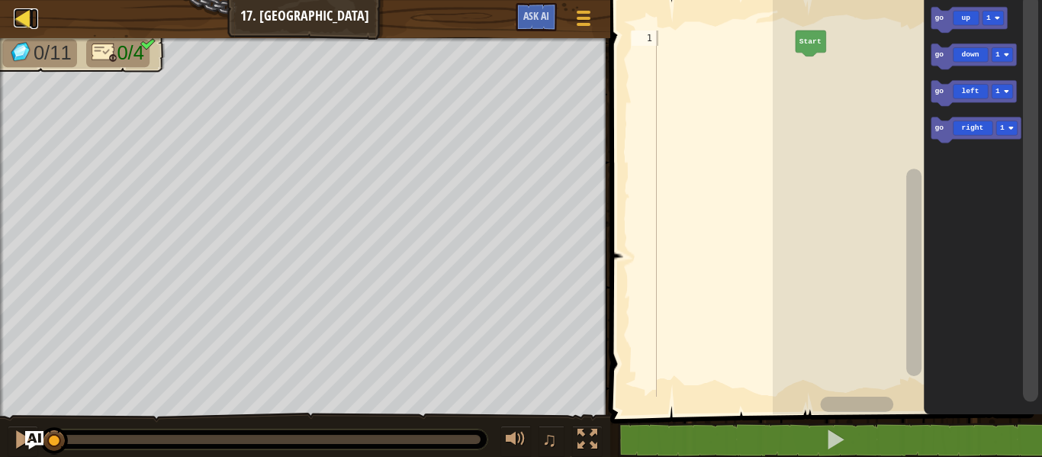
click at [14, 12] on div at bounding box center [23, 17] width 19 height 19
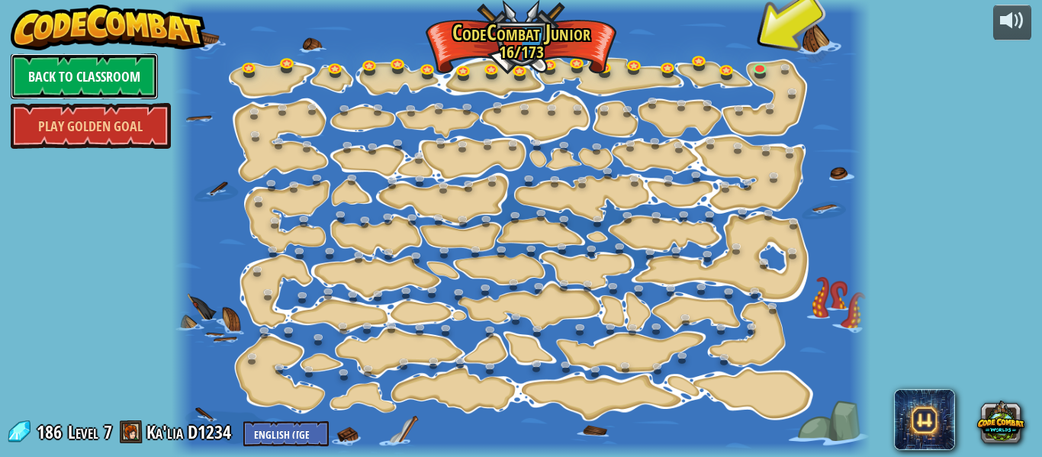
click at [107, 71] on link "Back to Classroom" at bounding box center [84, 76] width 147 height 46
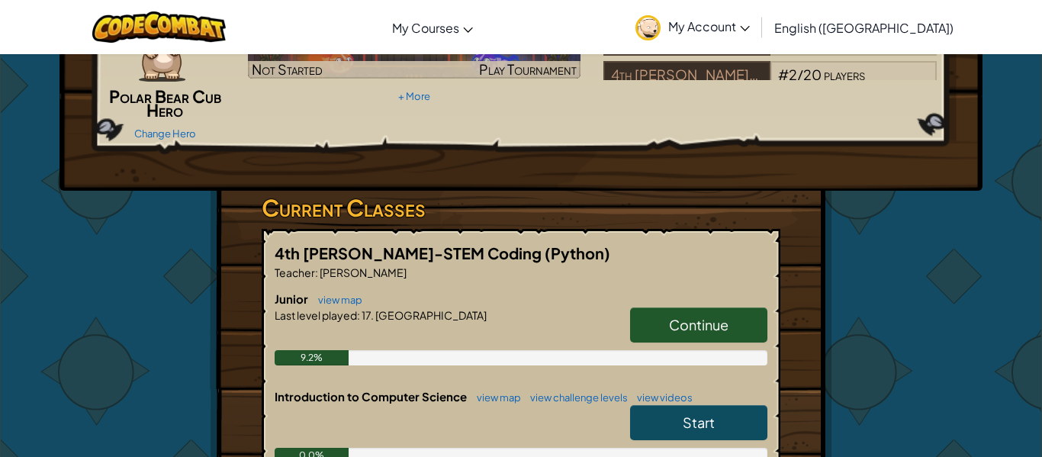
scroll to position [162, 0]
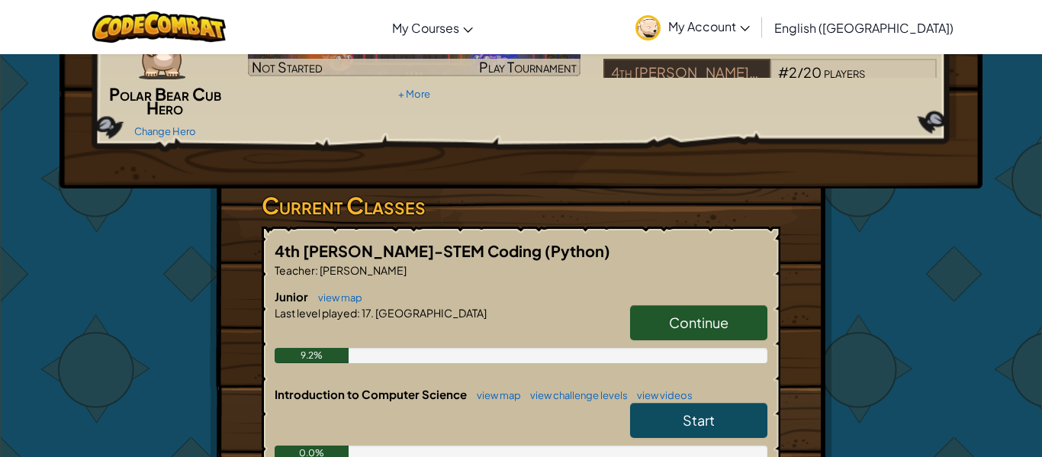
click at [701, 423] on span "Start" at bounding box center [699, 420] width 32 height 18
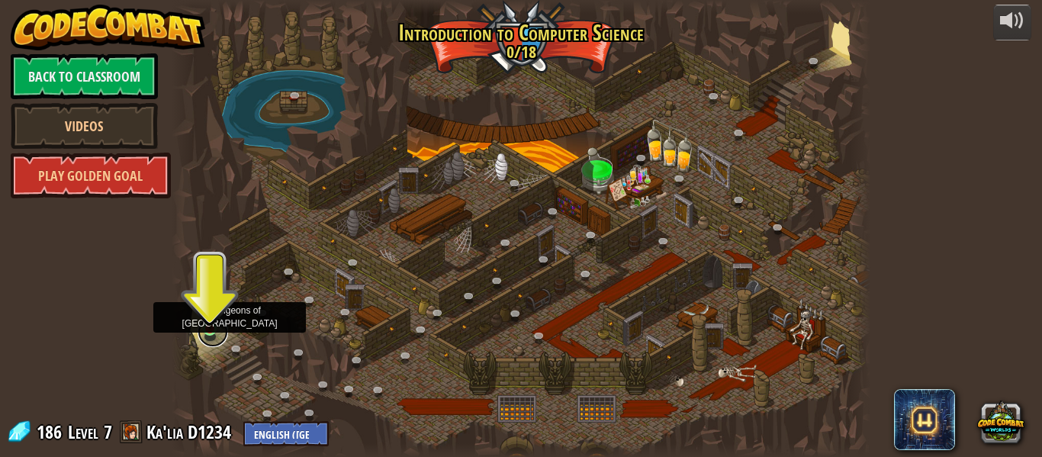
click at [213, 333] on link at bounding box center [213, 331] width 31 height 31
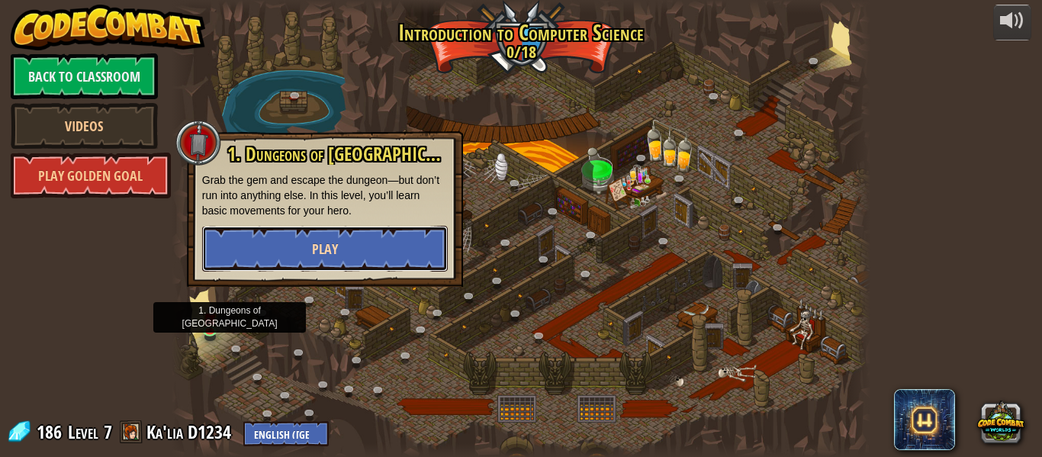
click at [349, 242] on button "Play" at bounding box center [325, 249] width 246 height 46
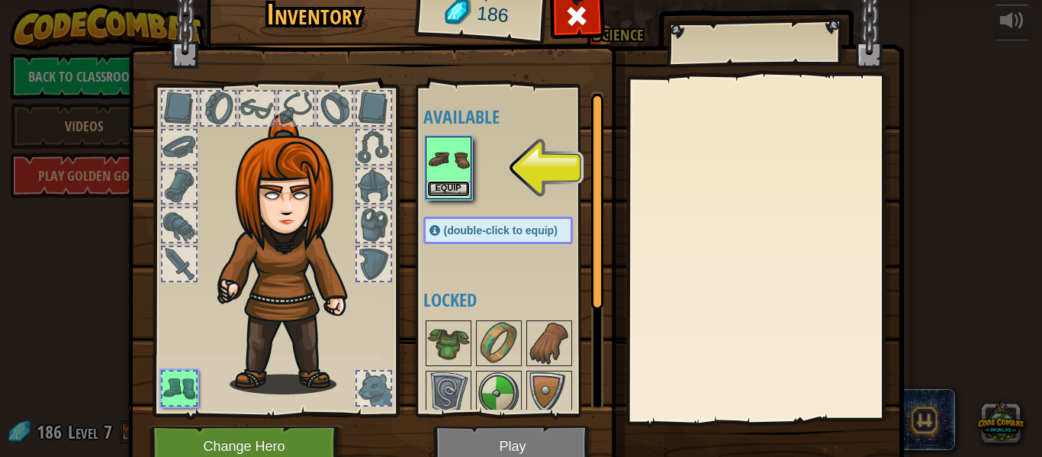
click at [452, 186] on button "Equip" at bounding box center [448, 189] width 43 height 16
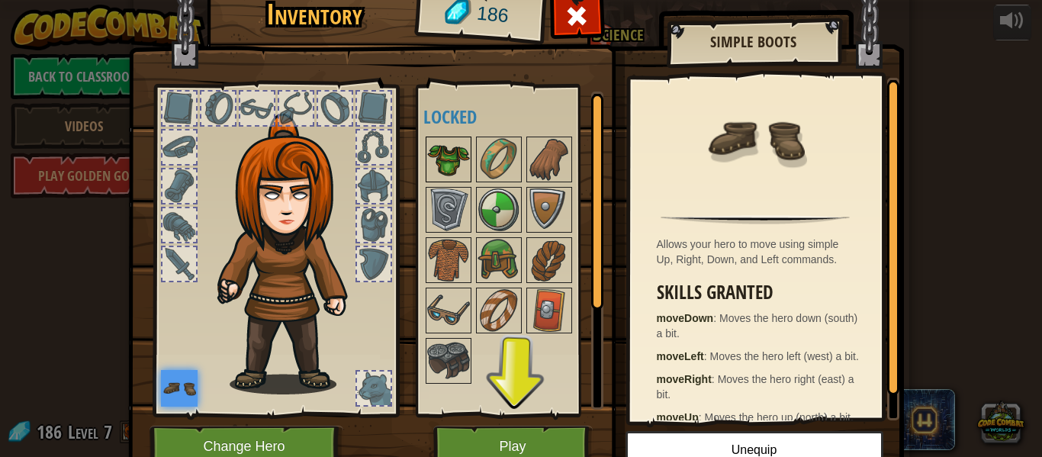
click at [439, 152] on img at bounding box center [448, 159] width 43 height 43
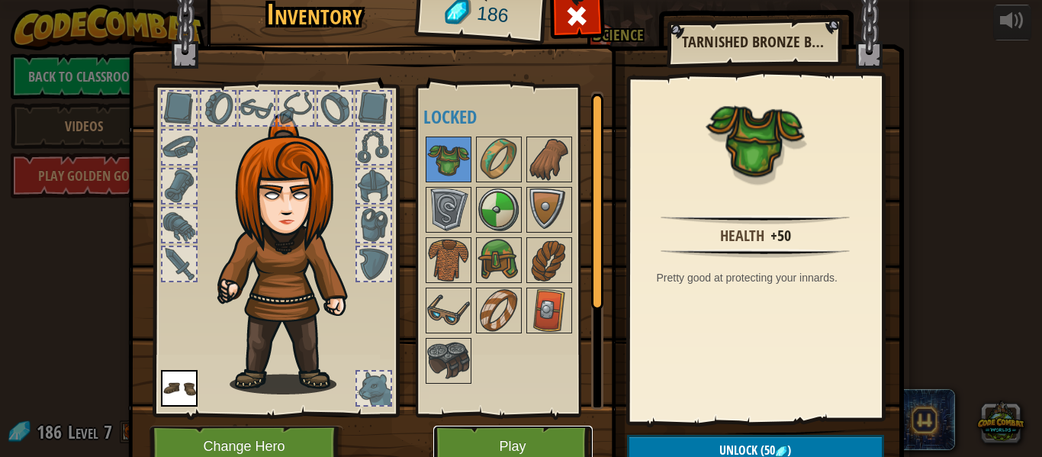
click at [533, 431] on button "Play" at bounding box center [512, 447] width 159 height 42
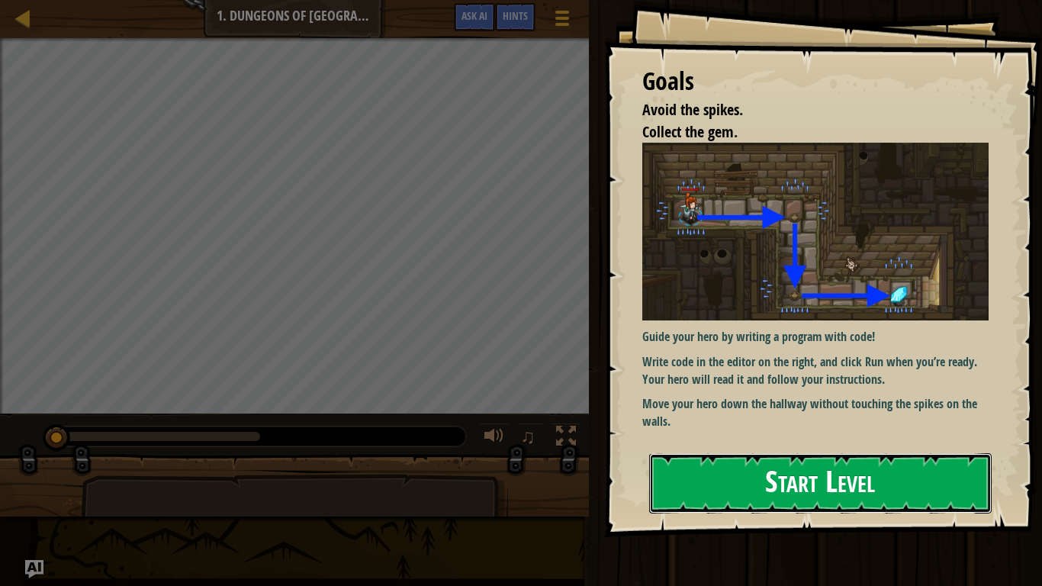
click at [731, 456] on button "Start Level" at bounding box center [820, 483] width 342 height 60
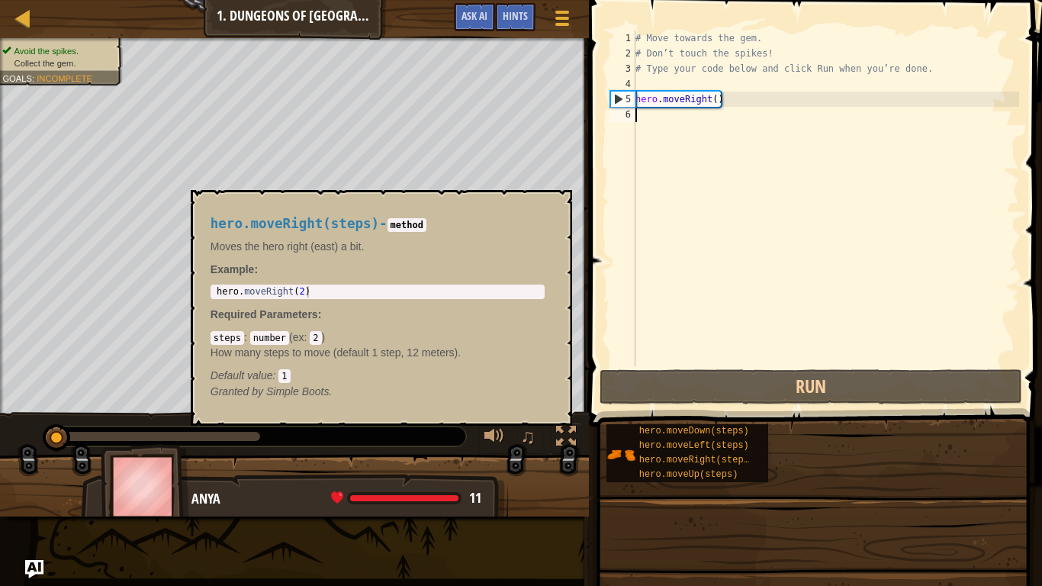
click at [731, 456] on span "hero.moveRight(steps)" at bounding box center [696, 460] width 115 height 11
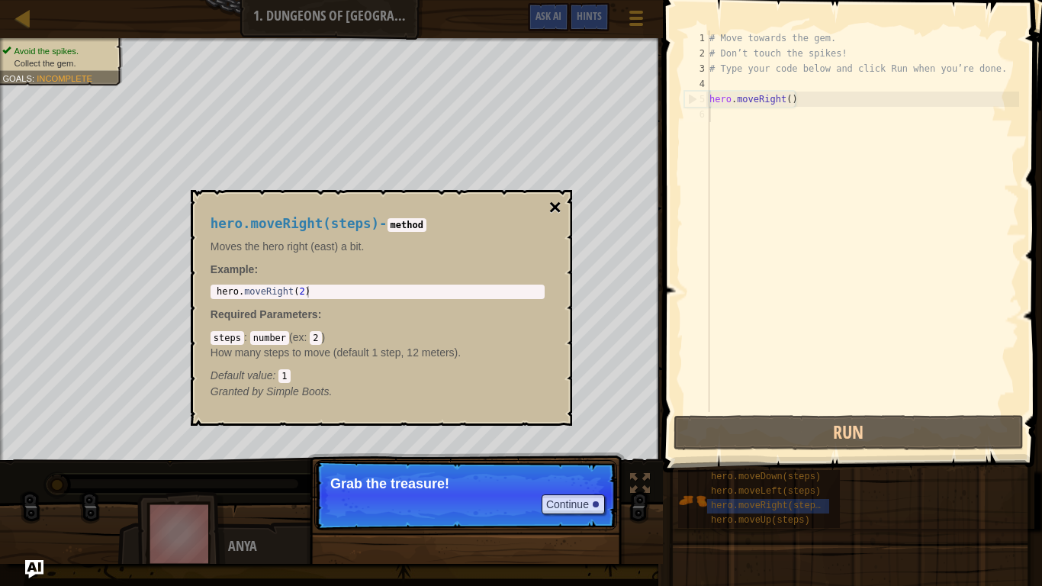
click at [553, 203] on button "×" at bounding box center [554, 207] width 12 height 21
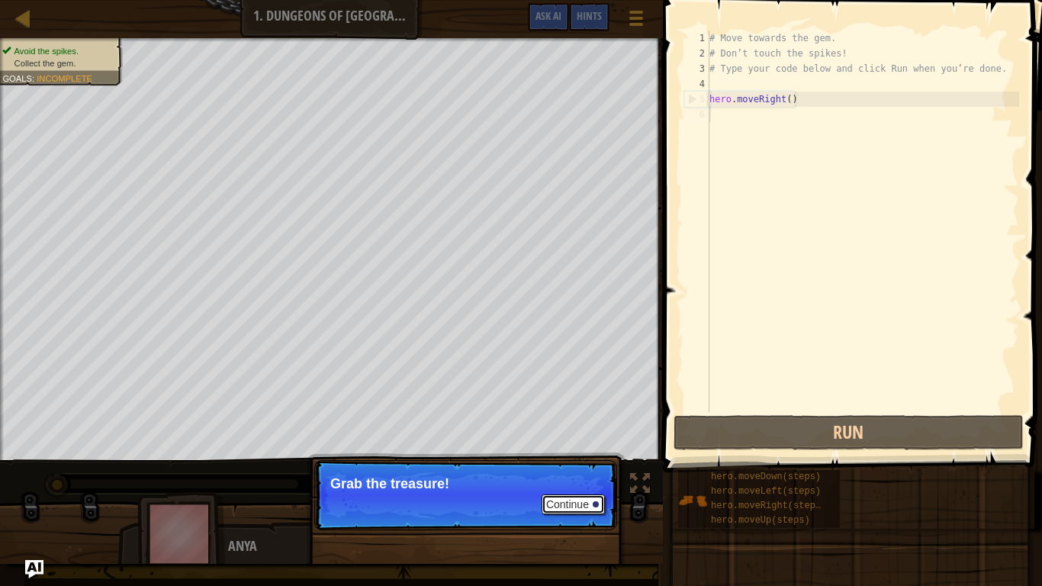
click at [577, 456] on button "Continue" at bounding box center [572, 504] width 63 height 20
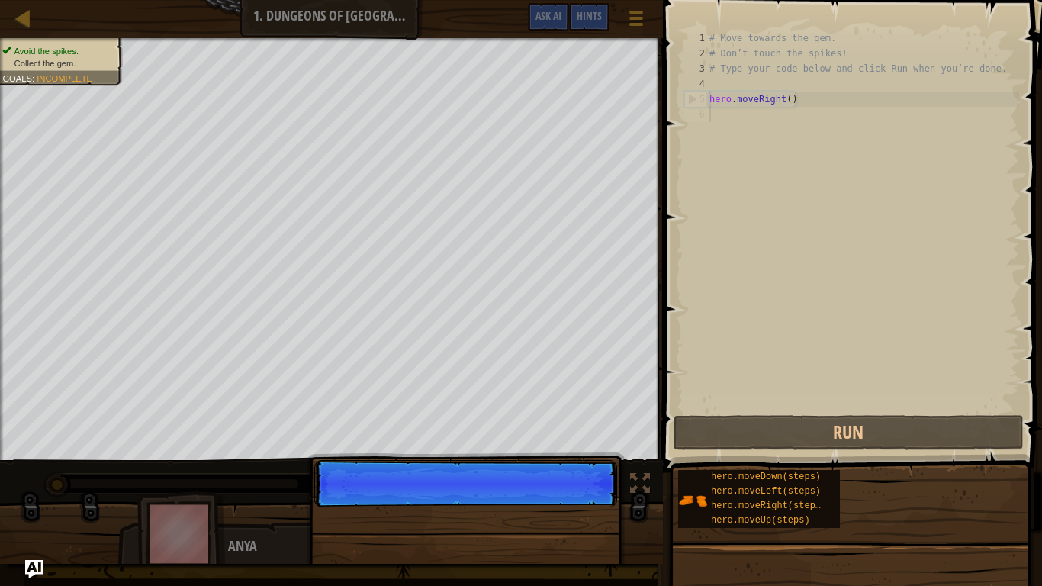
scroll to position [7, 0]
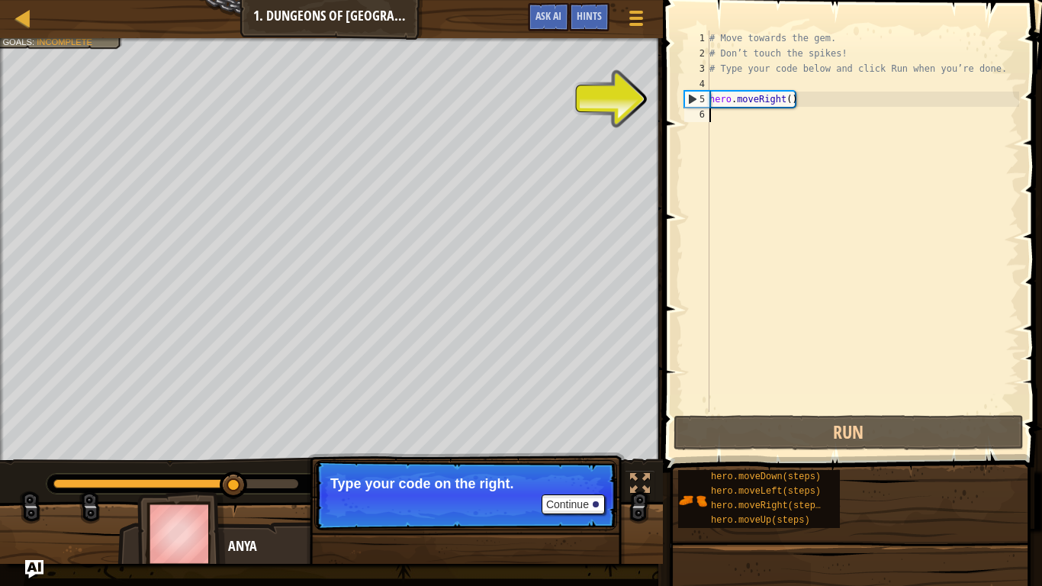
click at [738, 104] on div "# Move towards the gem. # Don’t touch the spikes! # Type your code below and cl…" at bounding box center [862, 237] width 313 height 412
click at [693, 100] on div "5" at bounding box center [697, 99] width 24 height 15
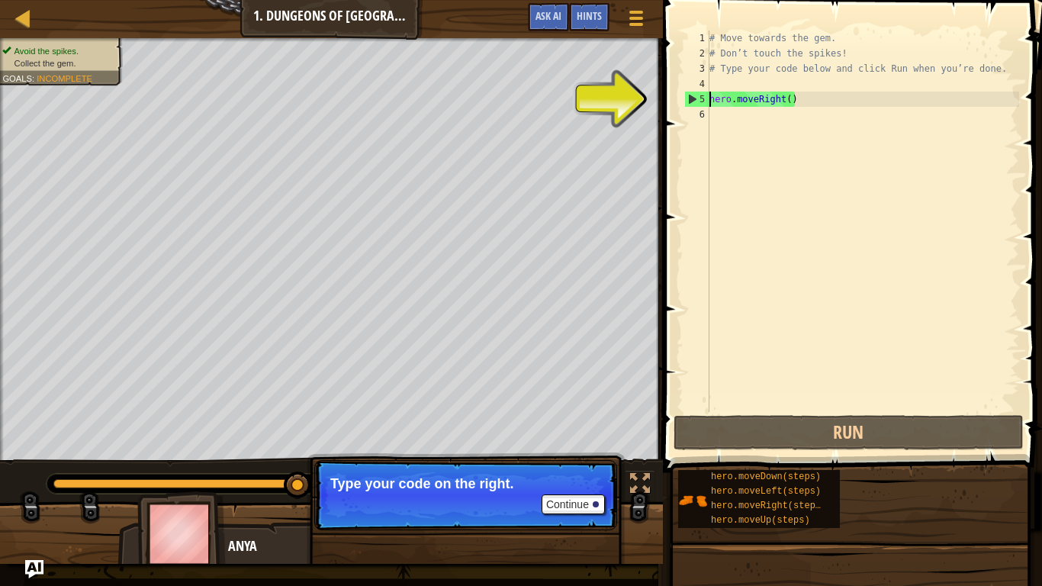
click at [691, 105] on div "5" at bounding box center [697, 99] width 24 height 15
click at [583, 456] on button "Continue" at bounding box center [572, 504] width 63 height 20
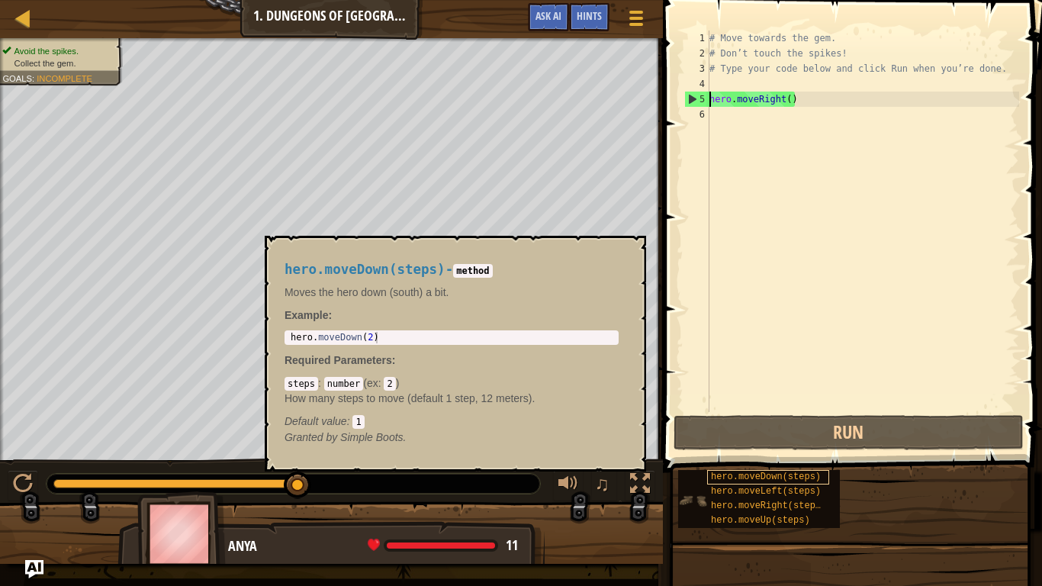
click at [725, 456] on span "hero.moveDown(steps)" at bounding box center [766, 476] width 110 height 11
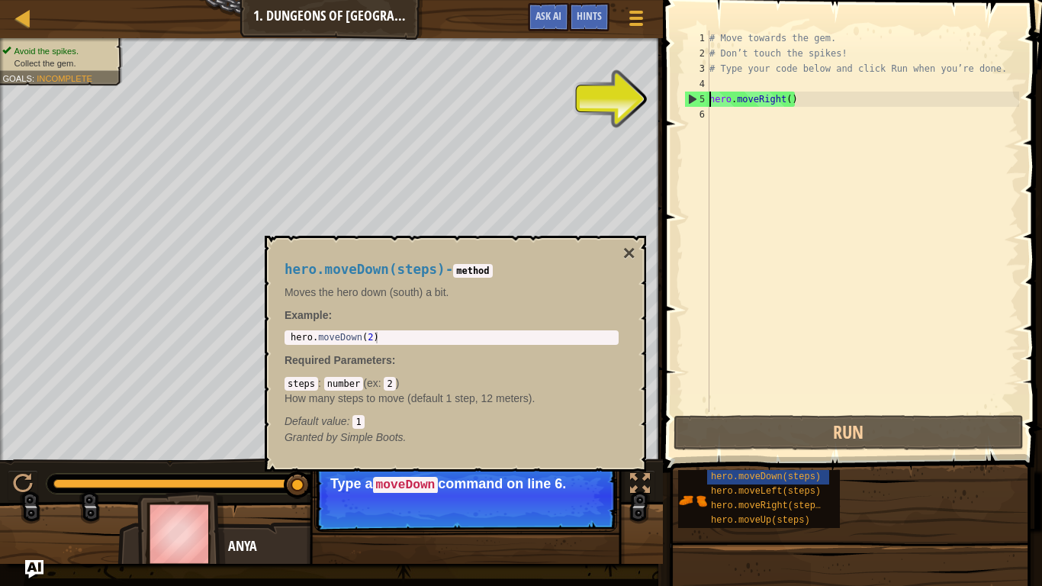
click at [389, 382] on code "2" at bounding box center [389, 384] width 11 height 14
click at [394, 383] on code "2" at bounding box center [389, 384] width 11 height 14
click at [391, 378] on code "2" at bounding box center [389, 384] width 11 height 14
click at [628, 243] on button "×" at bounding box center [629, 253] width 12 height 21
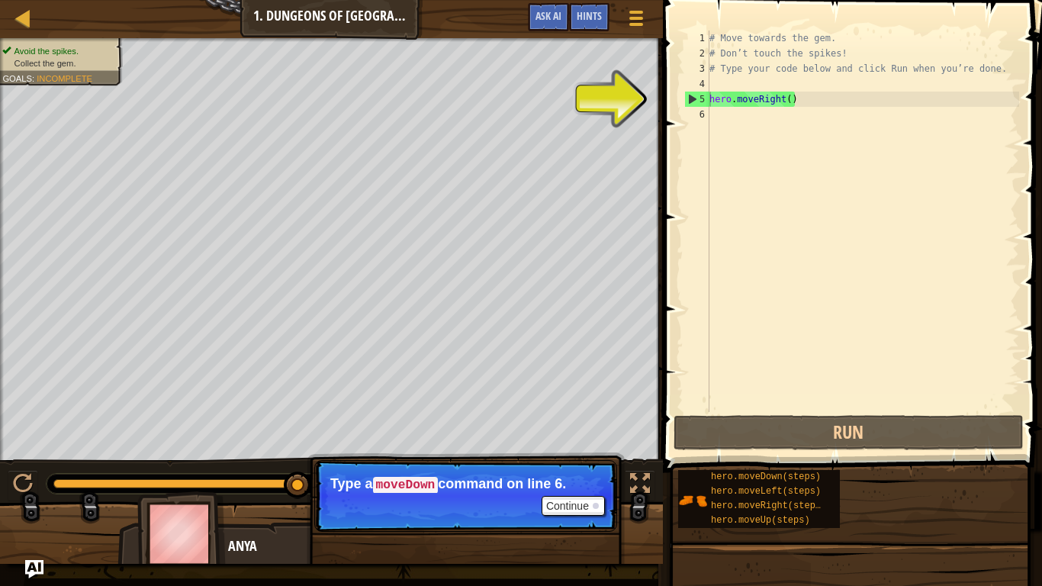
click at [780, 100] on div "# Move towards the gem. # Don’t touch the spikes! # Type your code below and cl…" at bounding box center [862, 237] width 313 height 412
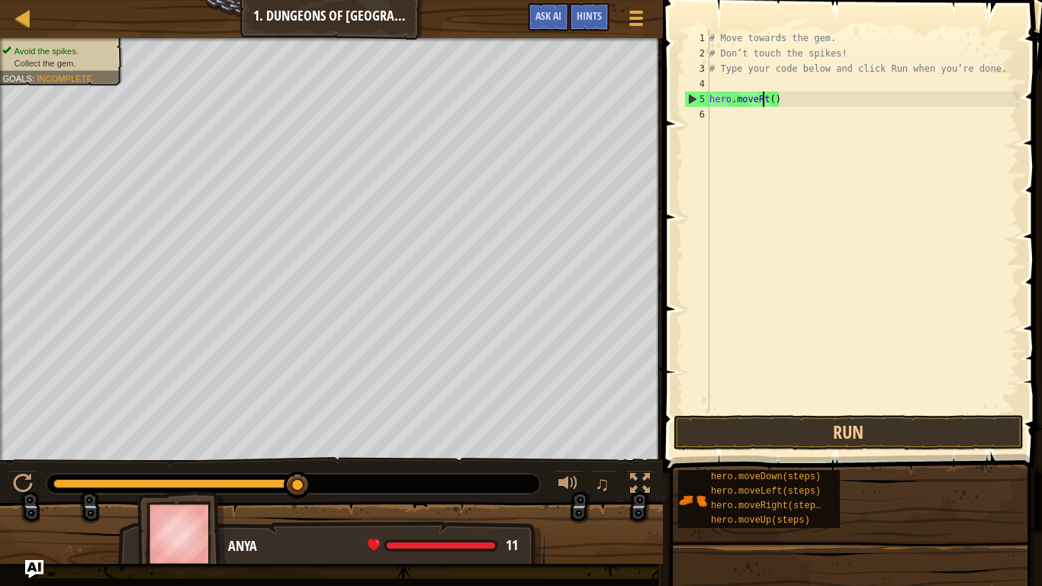
type textarea "hero.movet()"
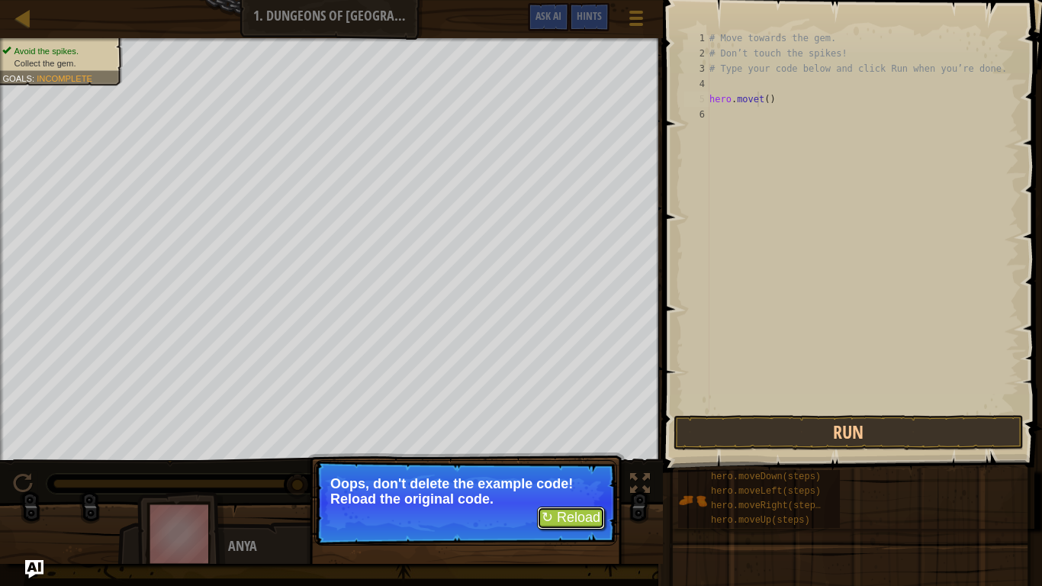
click at [565, 456] on button "↻ Reload" at bounding box center [571, 517] width 68 height 23
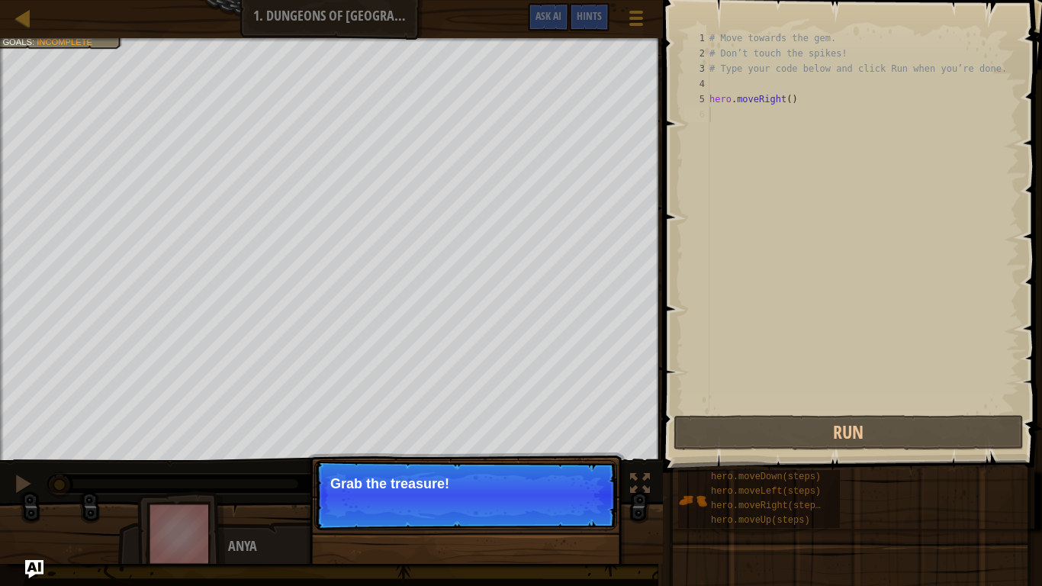
click at [412, 456] on p "Continue Grab the treasure!" at bounding box center [465, 495] width 303 height 70
click at [564, 456] on button "Continue" at bounding box center [572, 504] width 63 height 20
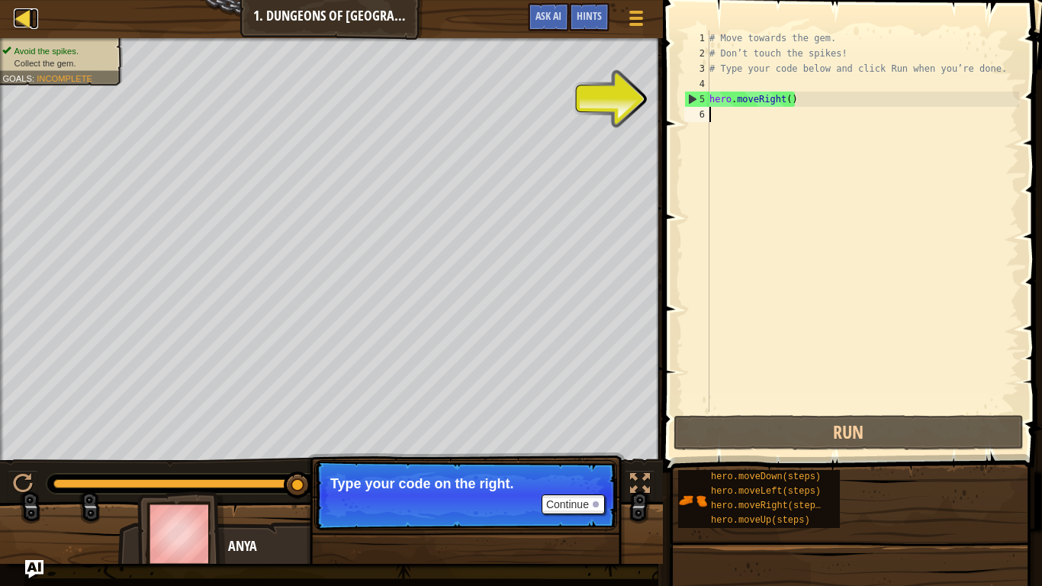
click at [27, 22] on div at bounding box center [23, 17] width 19 height 19
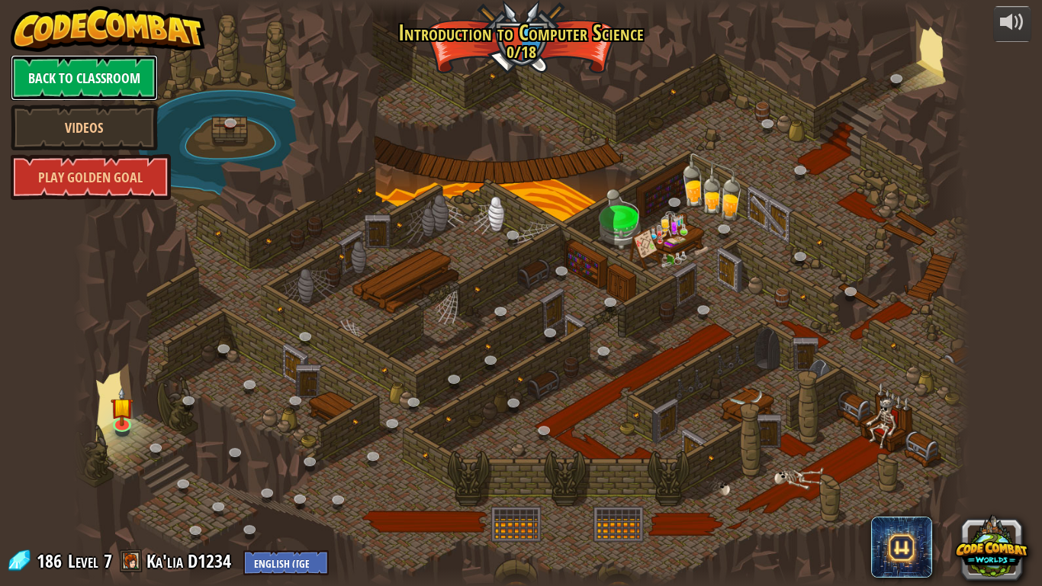
click at [119, 79] on link "Back to Classroom" at bounding box center [84, 78] width 147 height 46
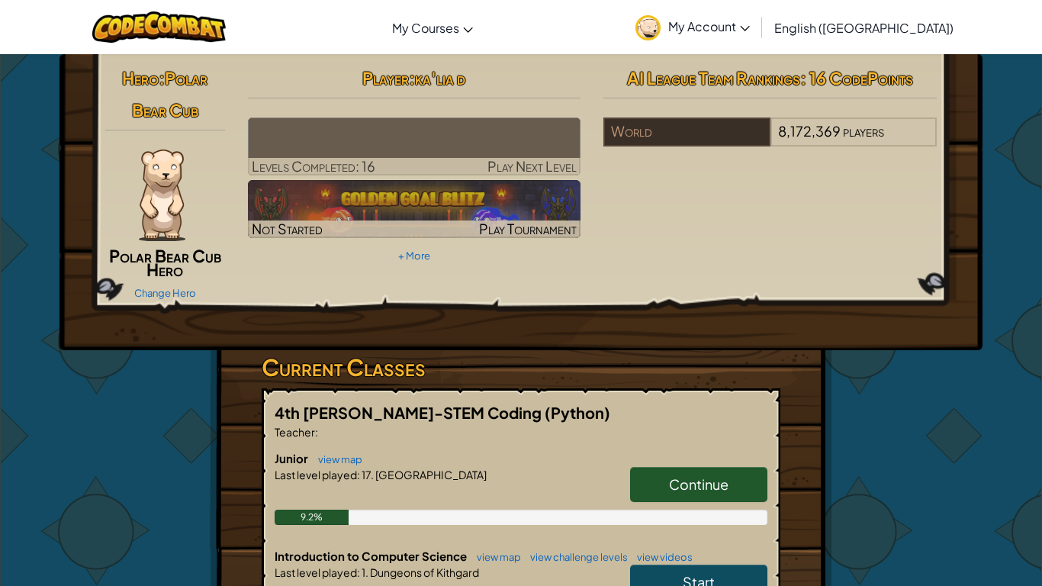
click at [608, 185] on div "Hero : Polar Bear Cub Polar Bear Cub Hero Change Hero Player : ka'lia d Levels …" at bounding box center [521, 183] width 854 height 243
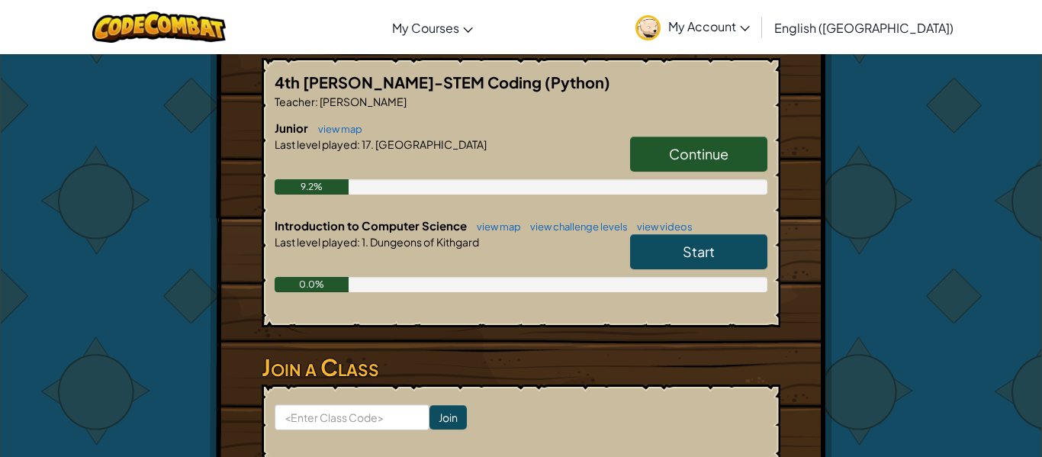
scroll to position [325, 0]
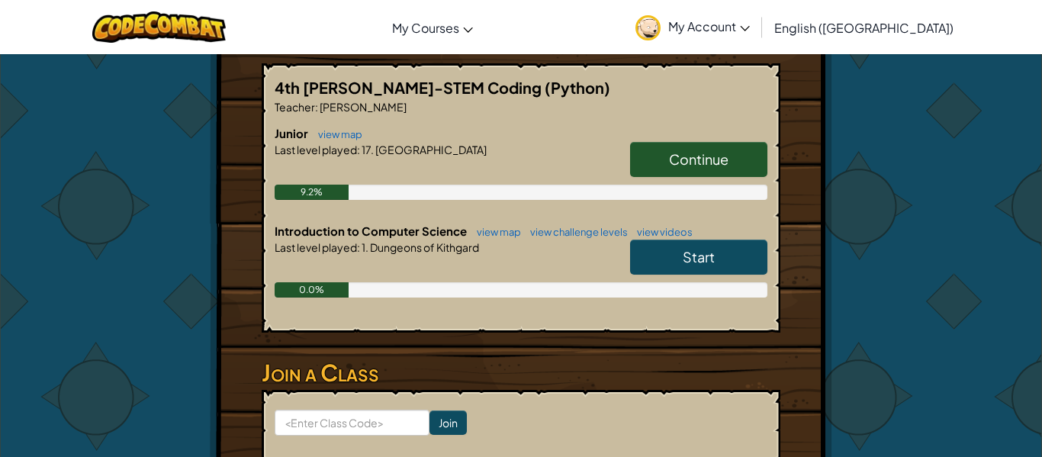
click at [721, 150] on span "Continue" at bounding box center [698, 159] width 59 height 18
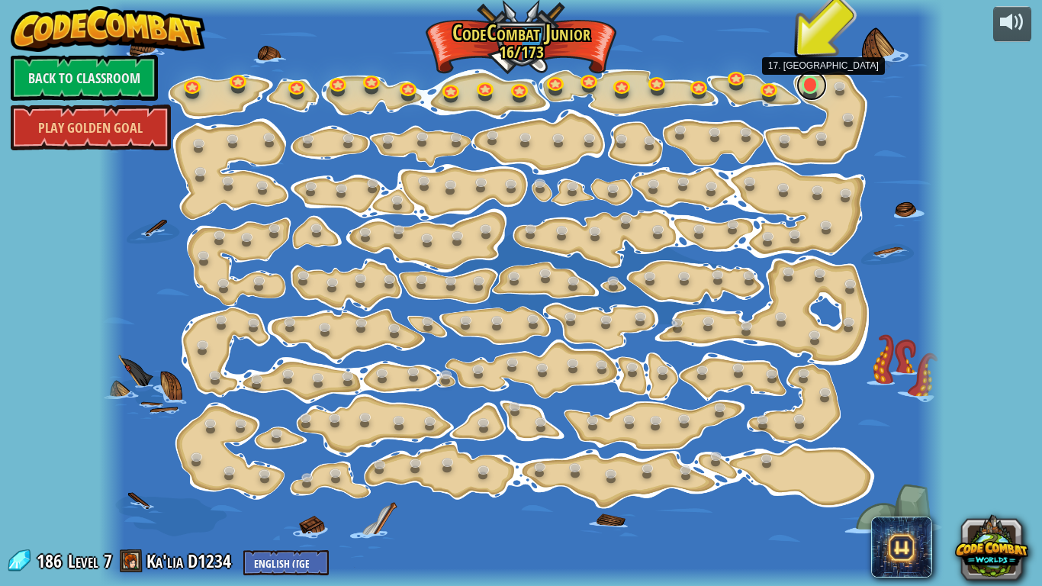
click at [809, 82] on link at bounding box center [811, 85] width 31 height 31
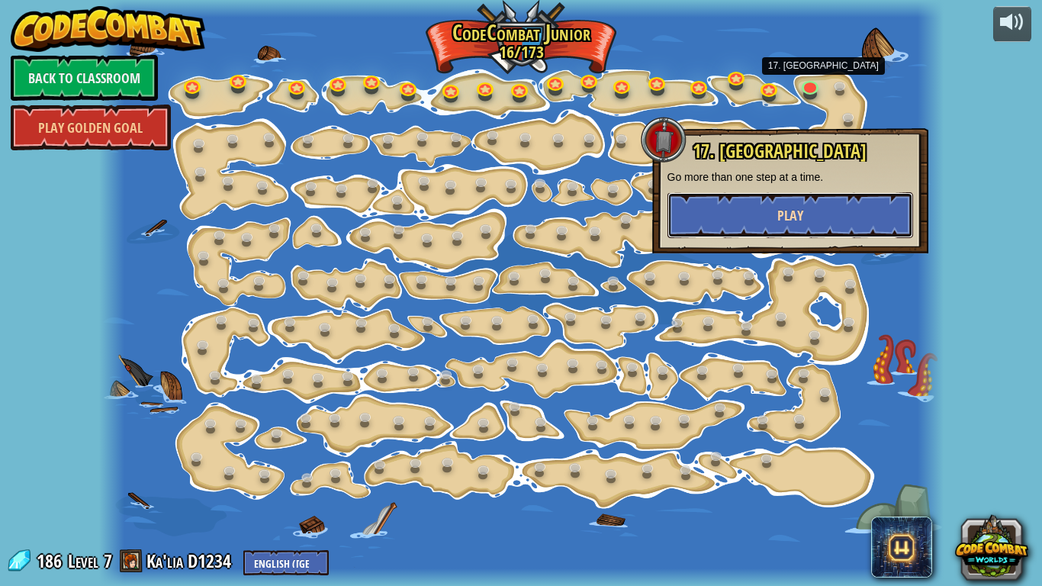
click at [734, 198] on button "Play" at bounding box center [790, 215] width 246 height 46
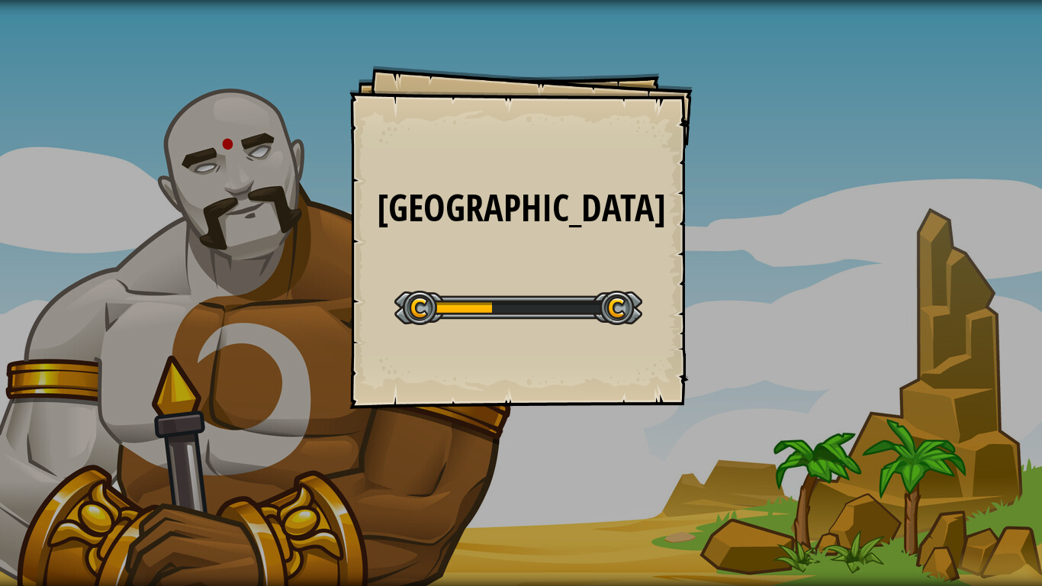
click at [780, 168] on div "Big Gem Square Goals Start Level Error loading from server. Try refreshing the …" at bounding box center [521, 293] width 1042 height 586
click at [782, 168] on div "Big Gem Square Goals Start Level Error loading from server. Try refreshing the …" at bounding box center [521, 293] width 1042 height 586
click at [531, 175] on div "Big Gem Square Goals Start Level Error loading from server. Try refreshing the …" at bounding box center [520, 237] width 343 height 343
click at [144, 66] on div "Big Gem Square Goals Start Level Error loading from server. Try refreshing the …" at bounding box center [521, 293] width 1042 height 586
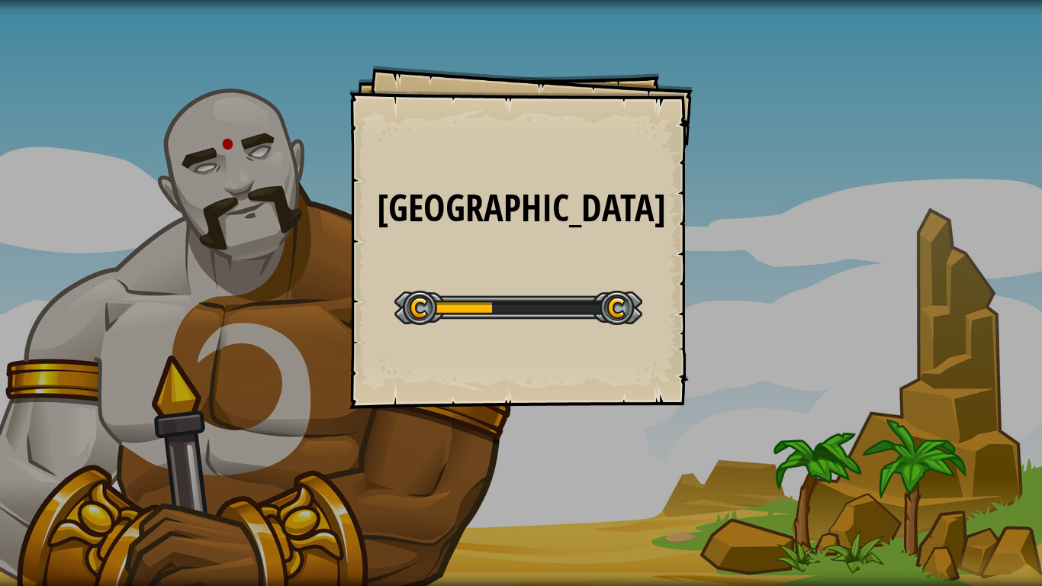
click at [541, 396] on div "Big Gem Square Goals Start Level Error loading from server. Try refreshing the …" at bounding box center [520, 237] width 343 height 343
